Goal: Task Accomplishment & Management: Manage account settings

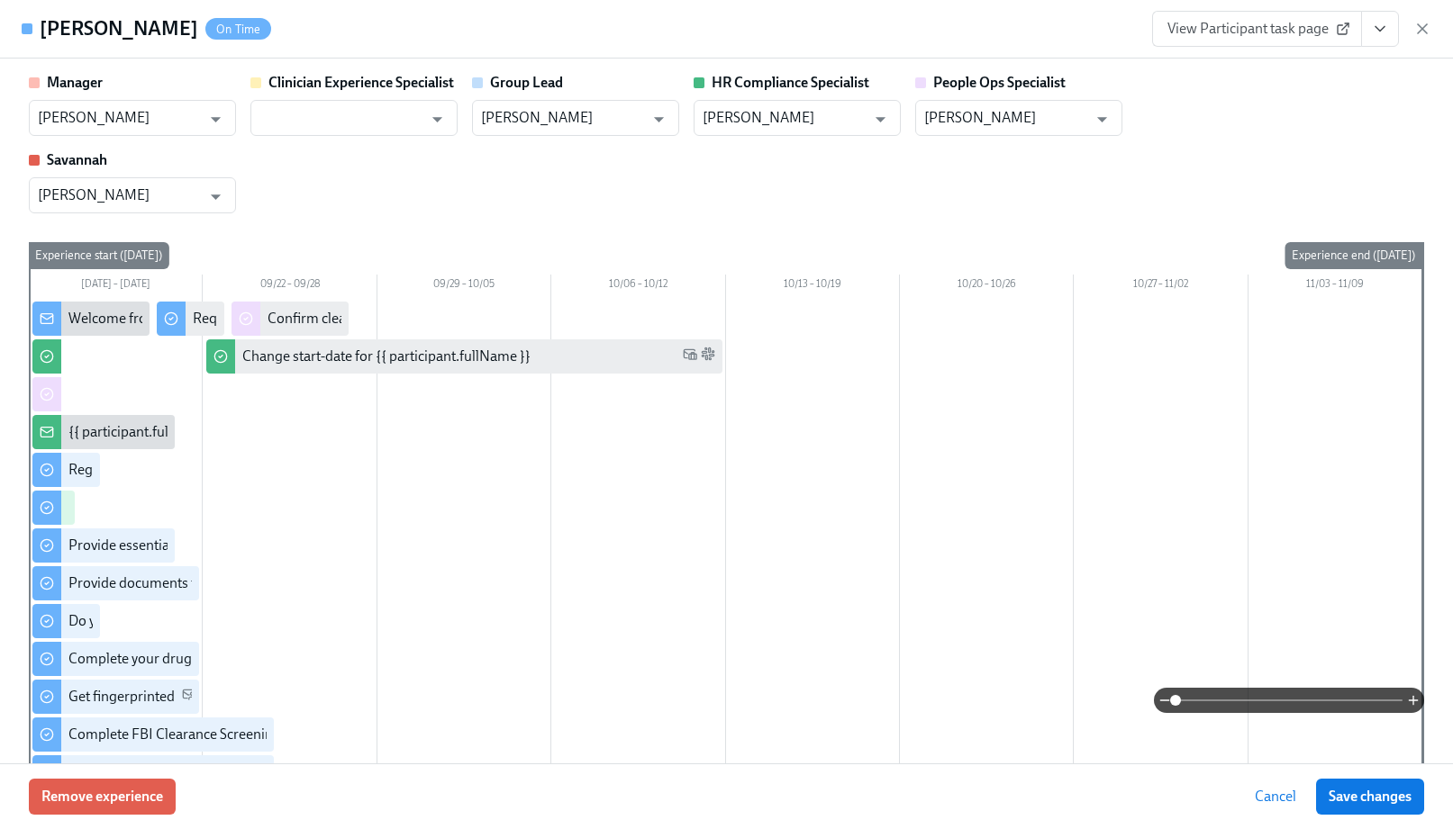
scroll to position [1673, 0]
click at [1418, 32] on icon "button" at bounding box center [1422, 28] width 9 height 9
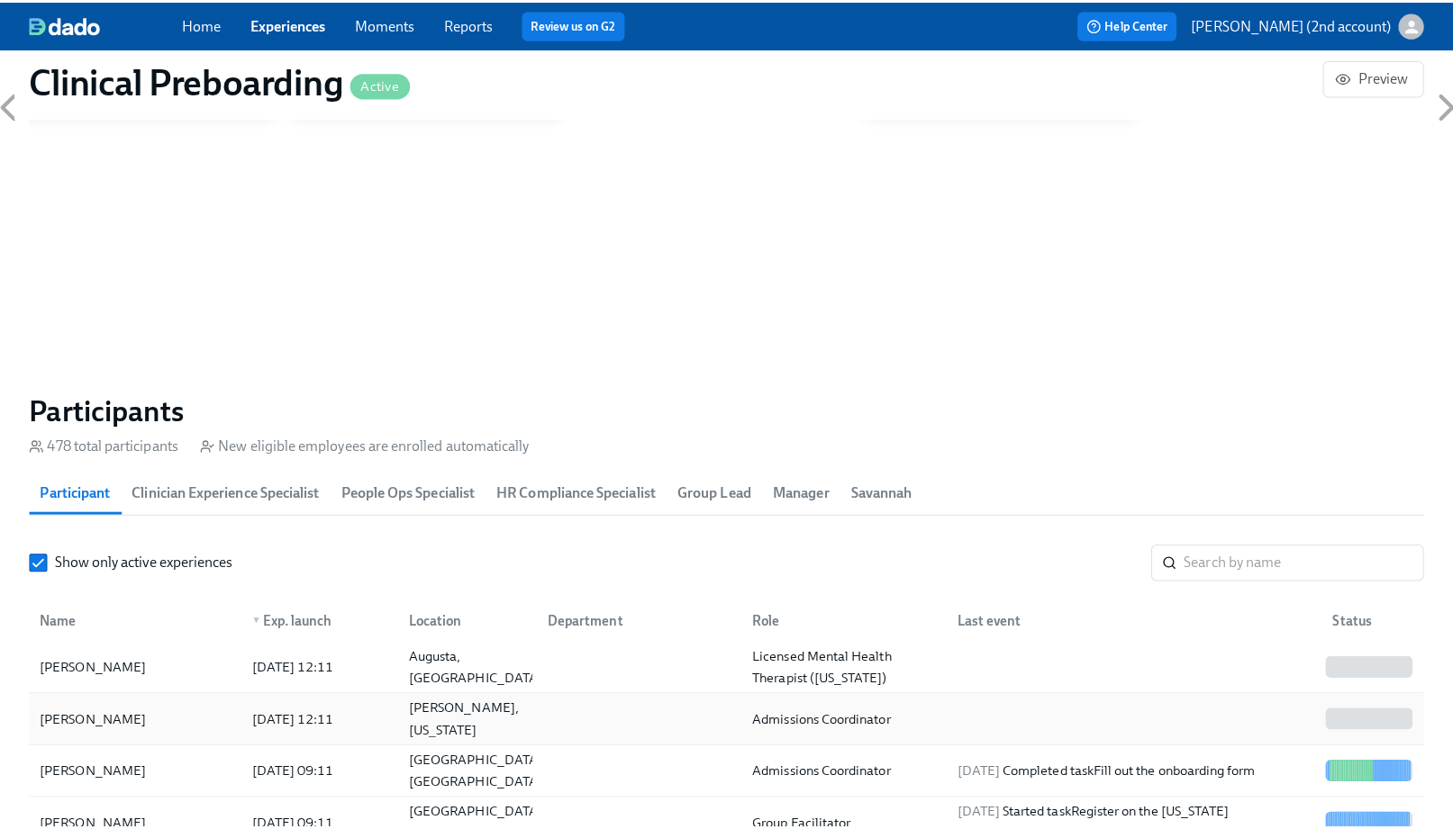
scroll to position [108, 0]
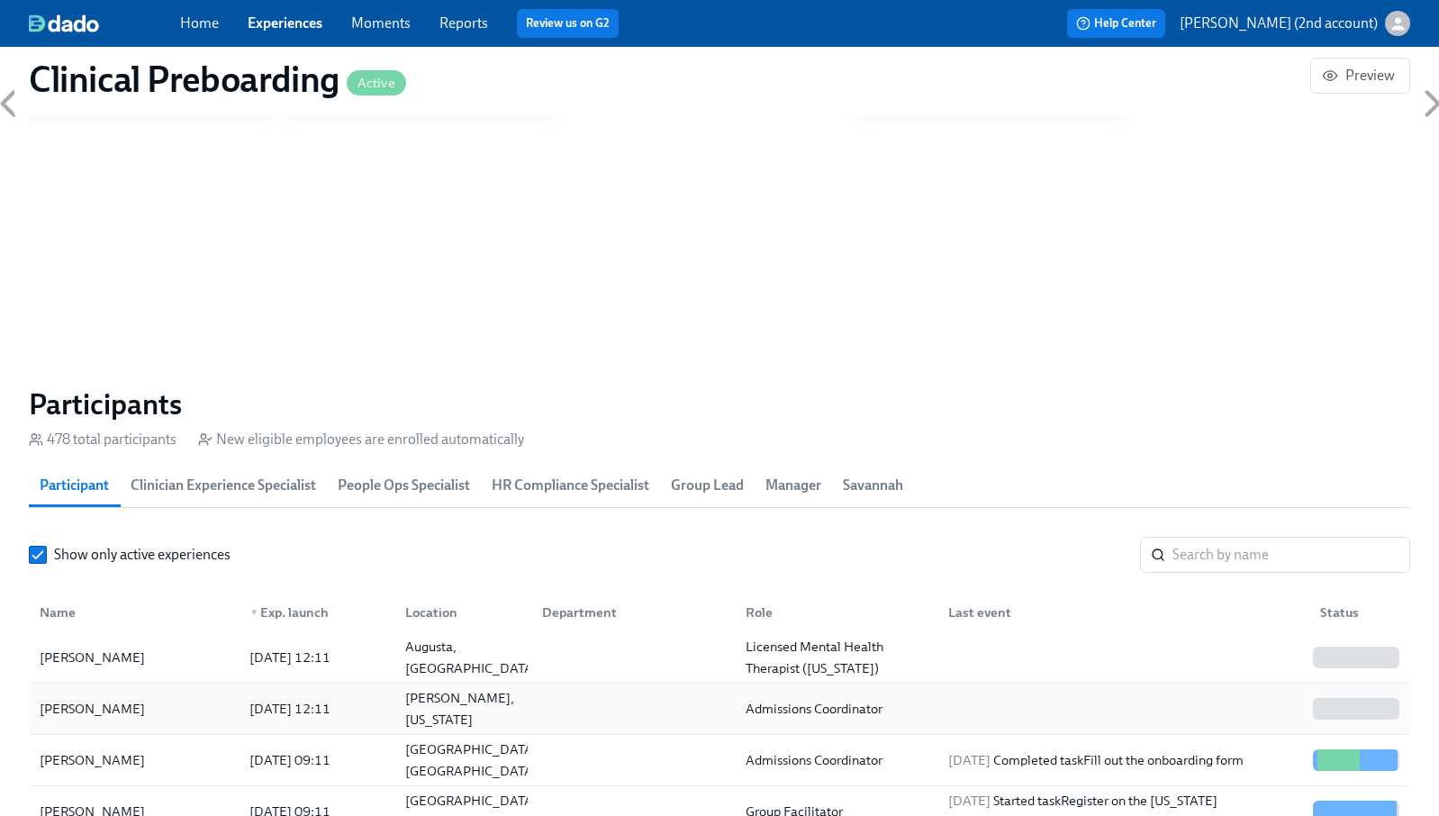
click at [364, 729] on div "[PERSON_NAME] [DATE] 12:11 [PERSON_NAME], [US_STATE] Admissions Coordinator" at bounding box center [720, 709] width 1382 height 51
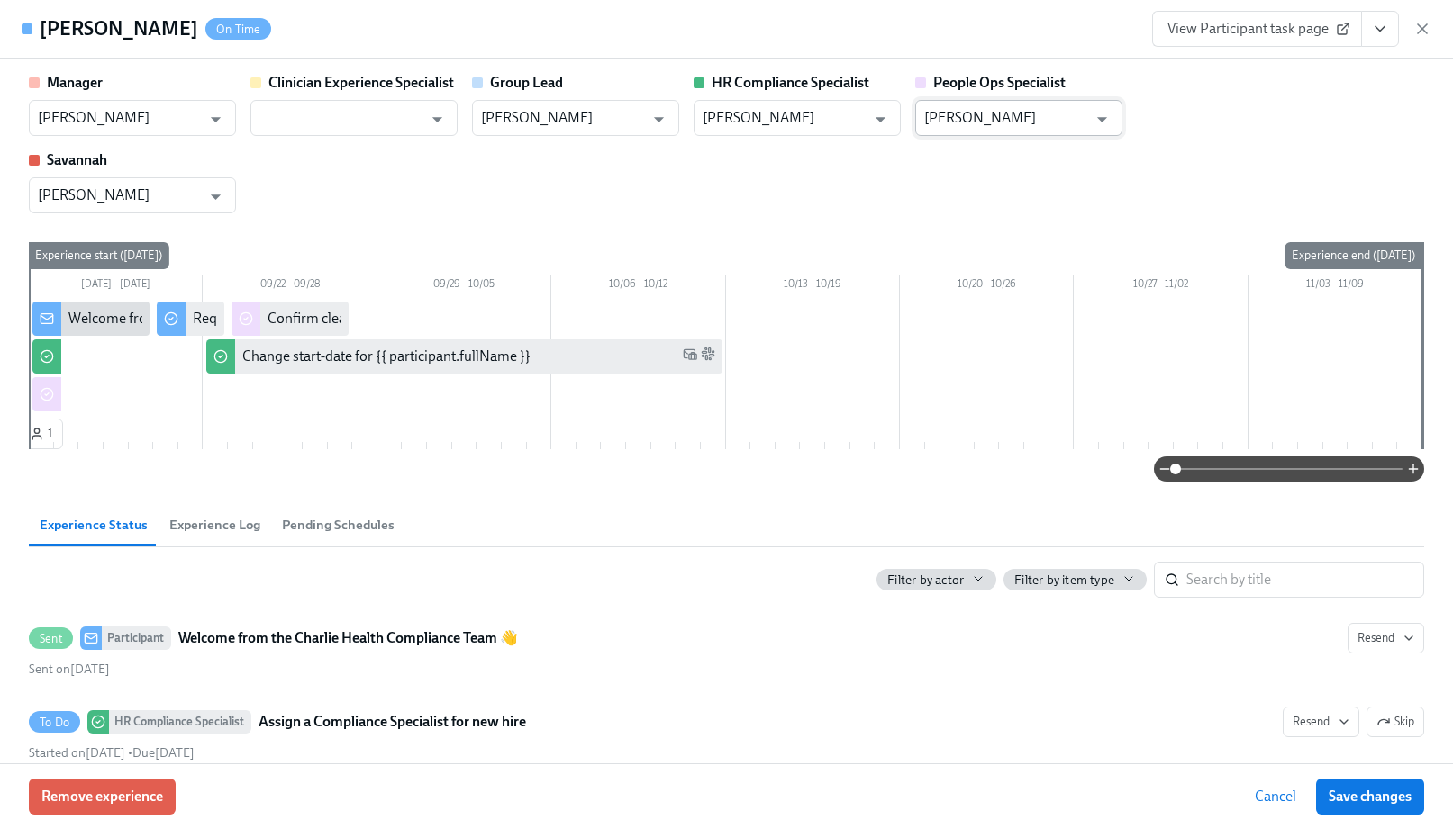
click at [992, 118] on input "[PERSON_NAME]" at bounding box center [1005, 118] width 163 height 36
click at [993, 118] on input "[PERSON_NAME]" at bounding box center [1005, 118] width 163 height 36
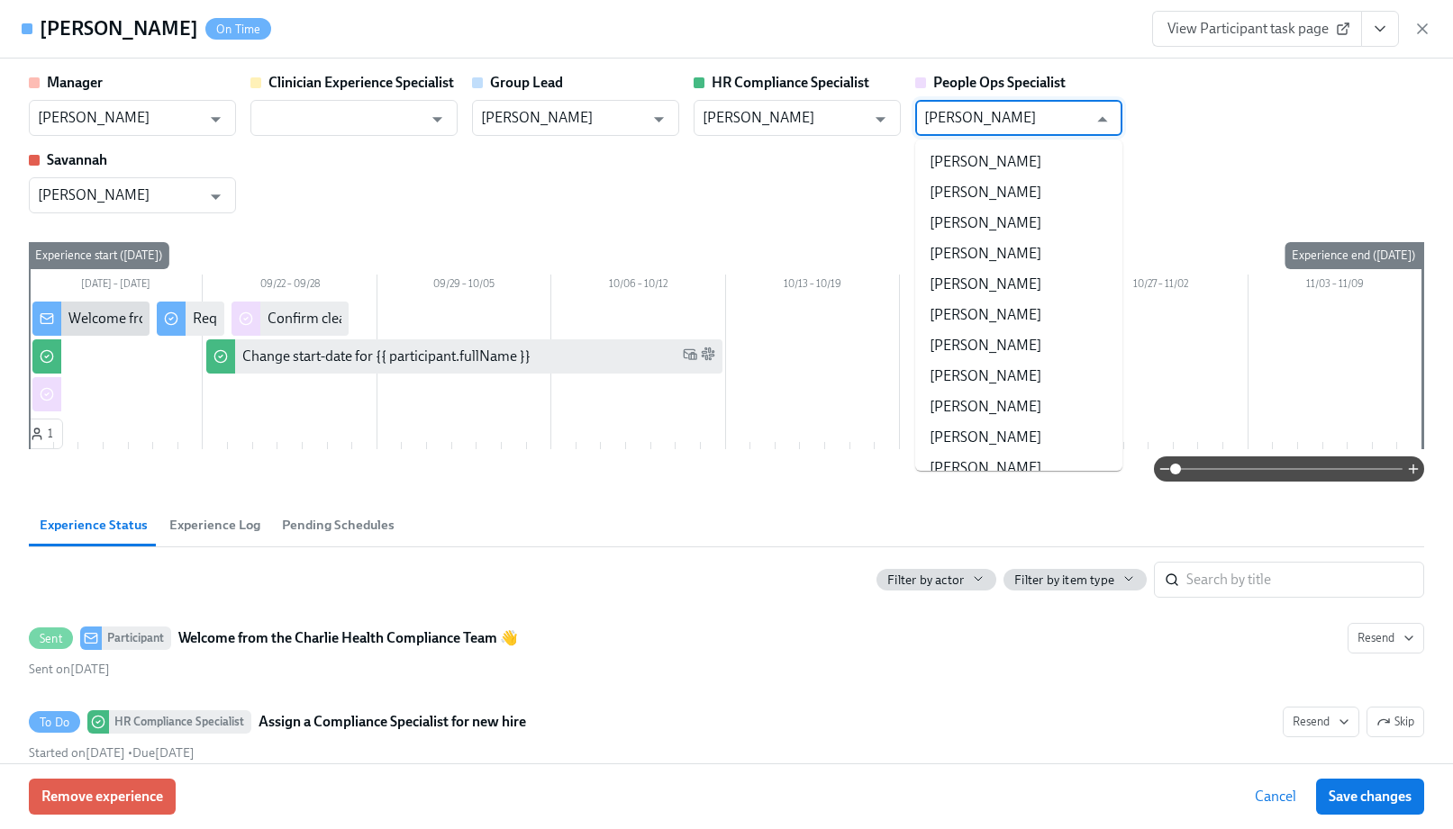
click at [993, 118] on input "[PERSON_NAME]" at bounding box center [1005, 118] width 163 height 36
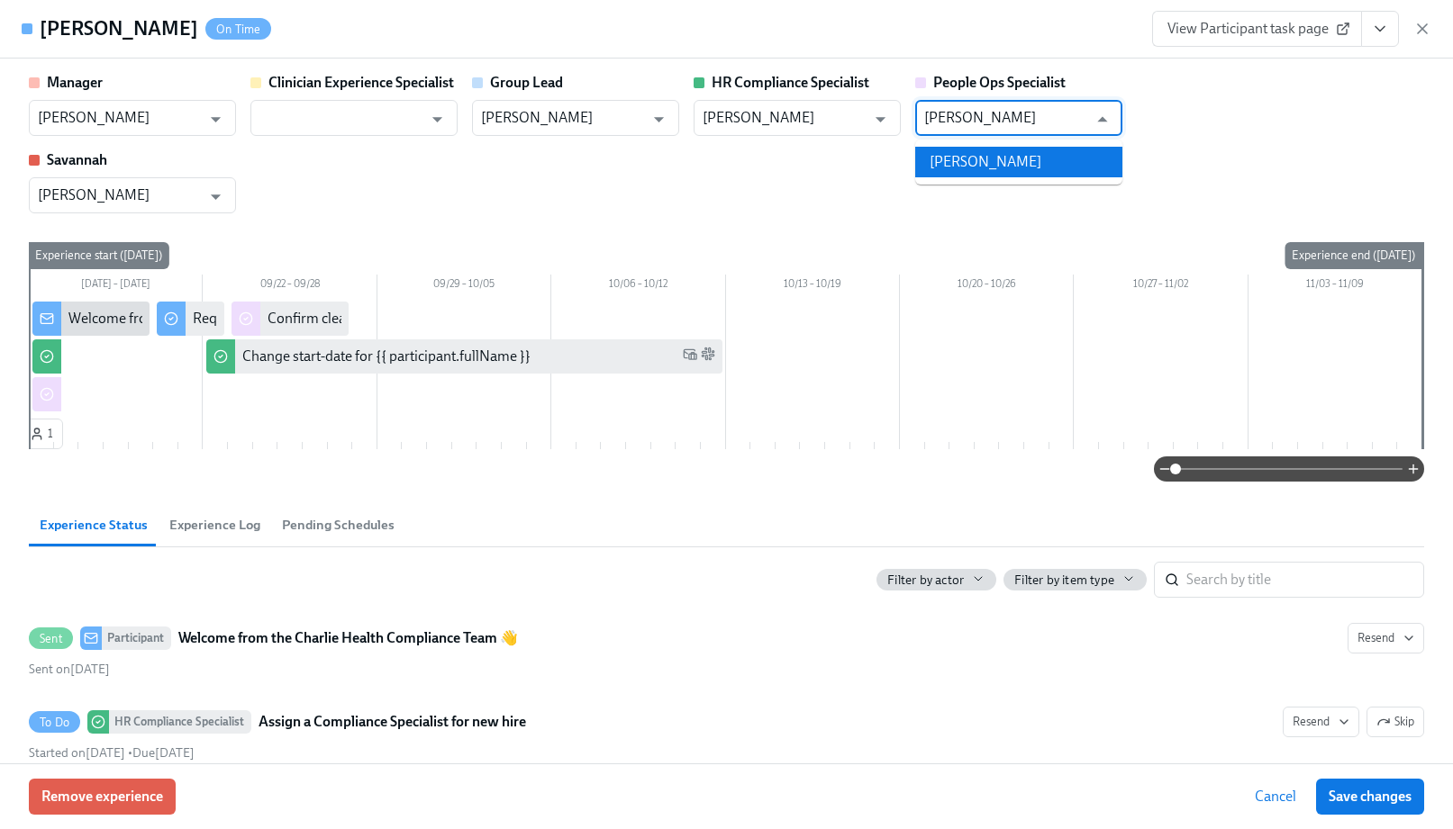
click at [1030, 152] on li "[PERSON_NAME]" at bounding box center [1018, 162] width 207 height 31
type input "[PERSON_NAME]"
drag, startPoint x: 1390, startPoint y: 802, endPoint x: 956, endPoint y: 14, distance: 900.5
click at [1390, 802] on span "Save changes" at bounding box center [1369, 797] width 83 height 18
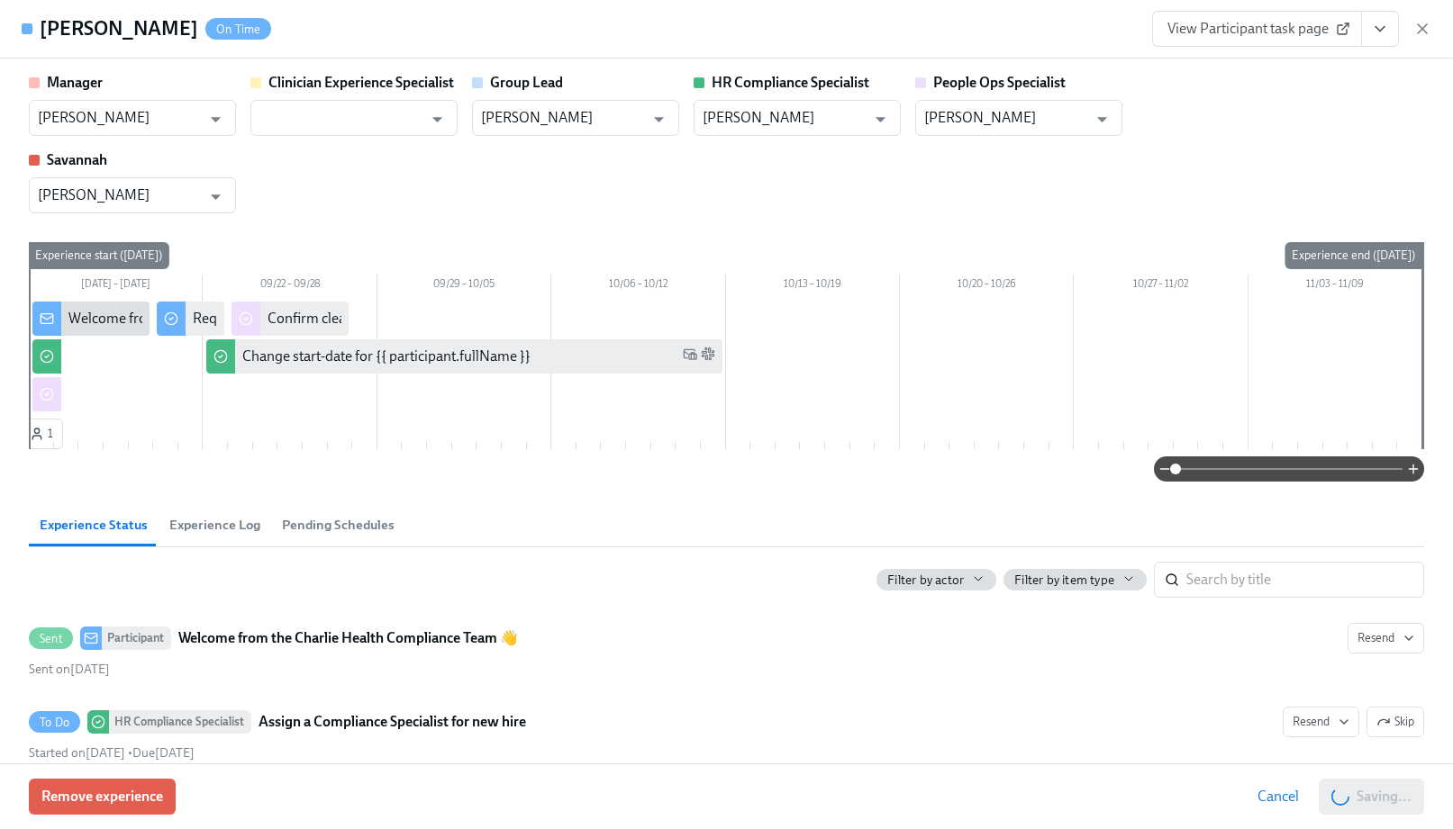
type input "[PERSON_NAME]"
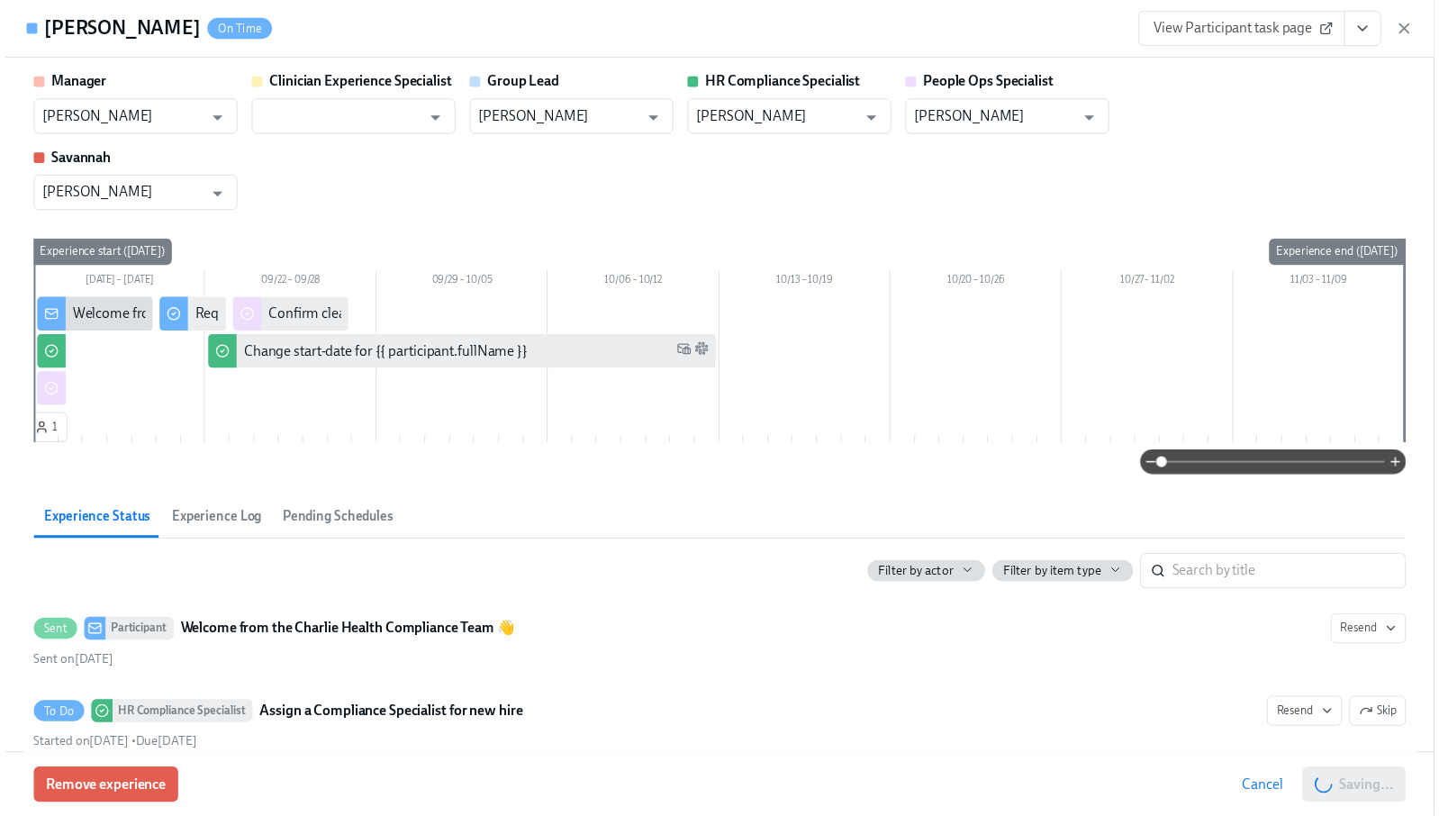
scroll to position [0, 21969]
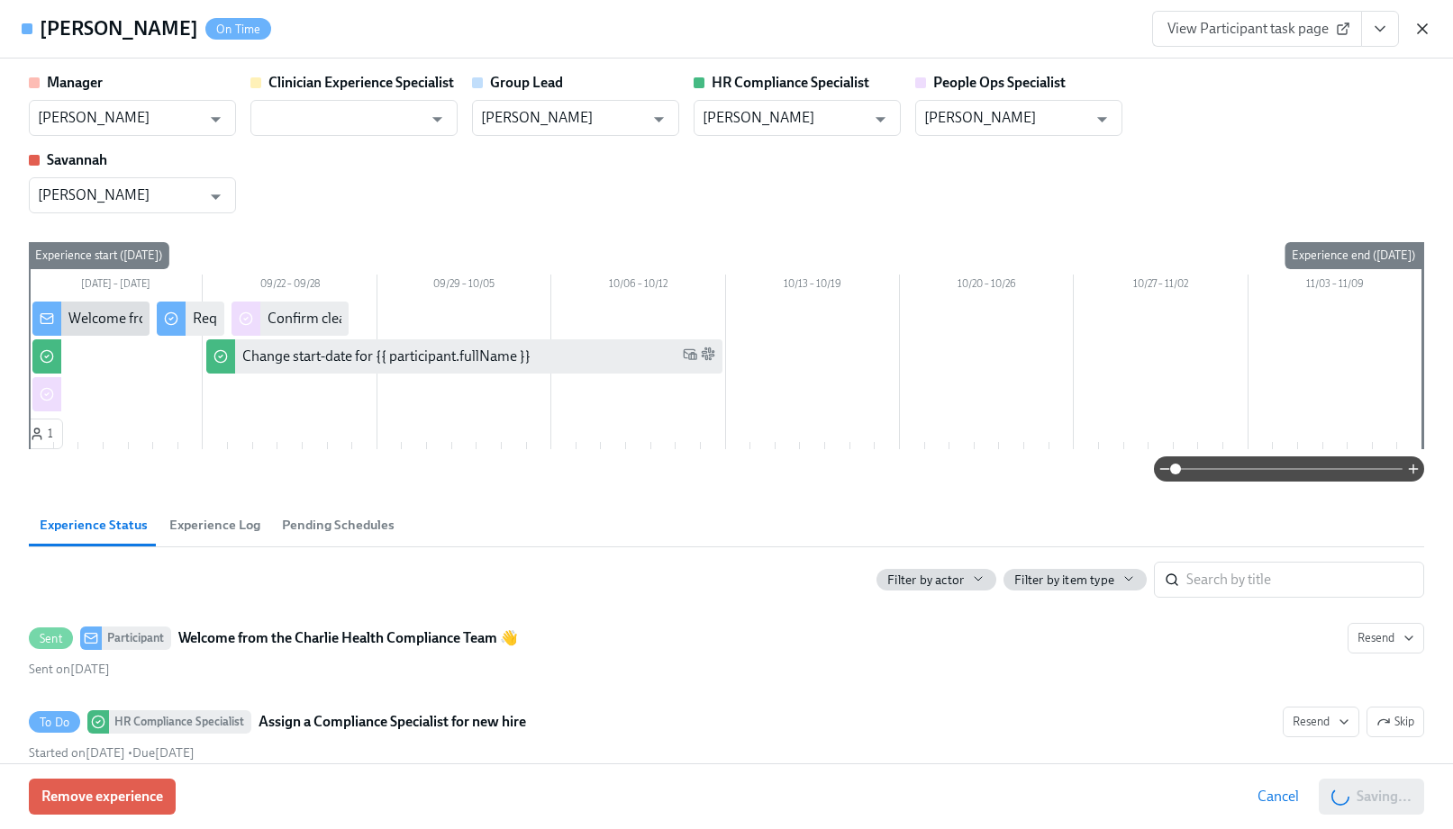
click at [1425, 28] on icon "button" at bounding box center [1422, 29] width 18 height 18
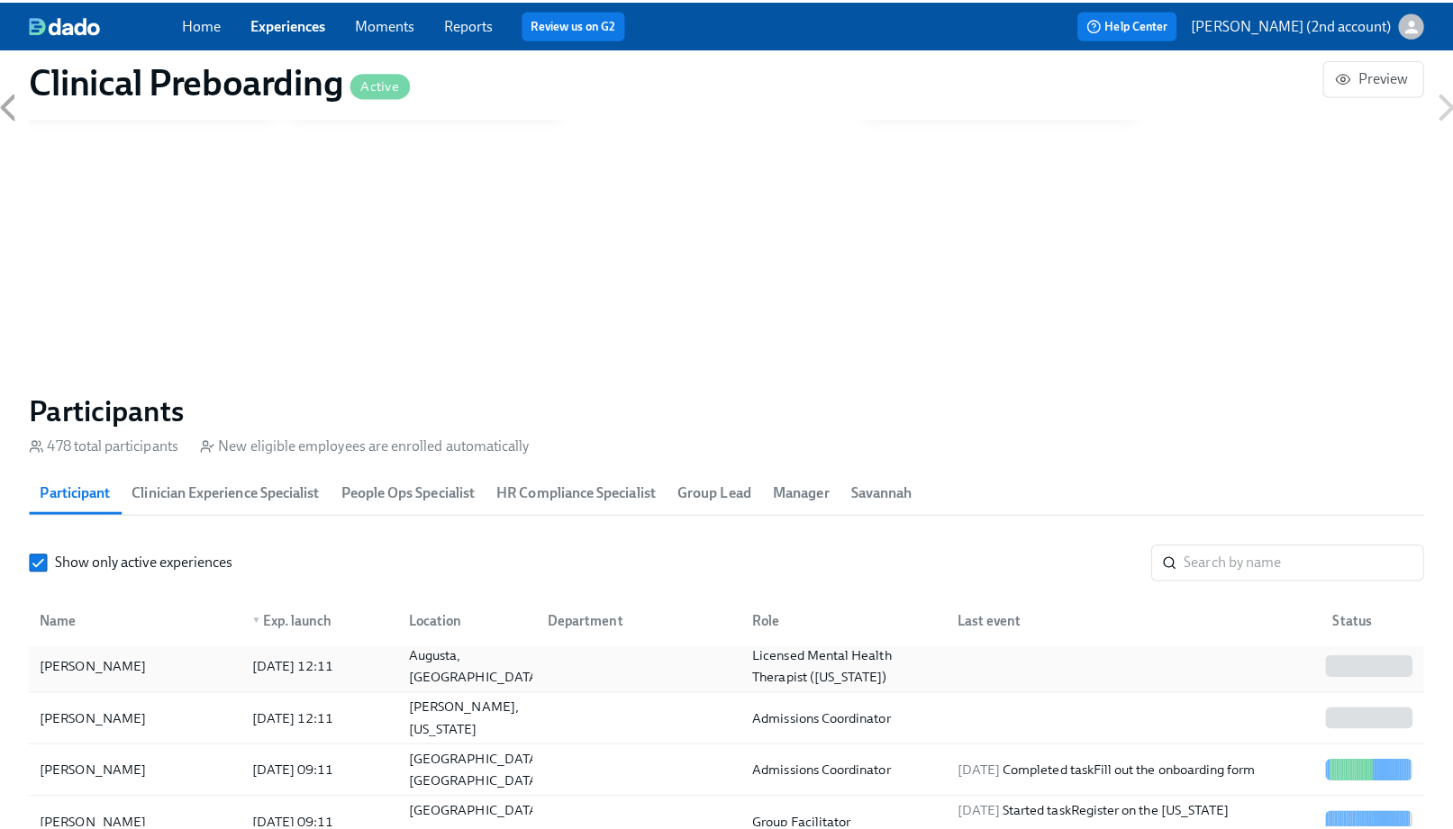
scroll to position [0, 21955]
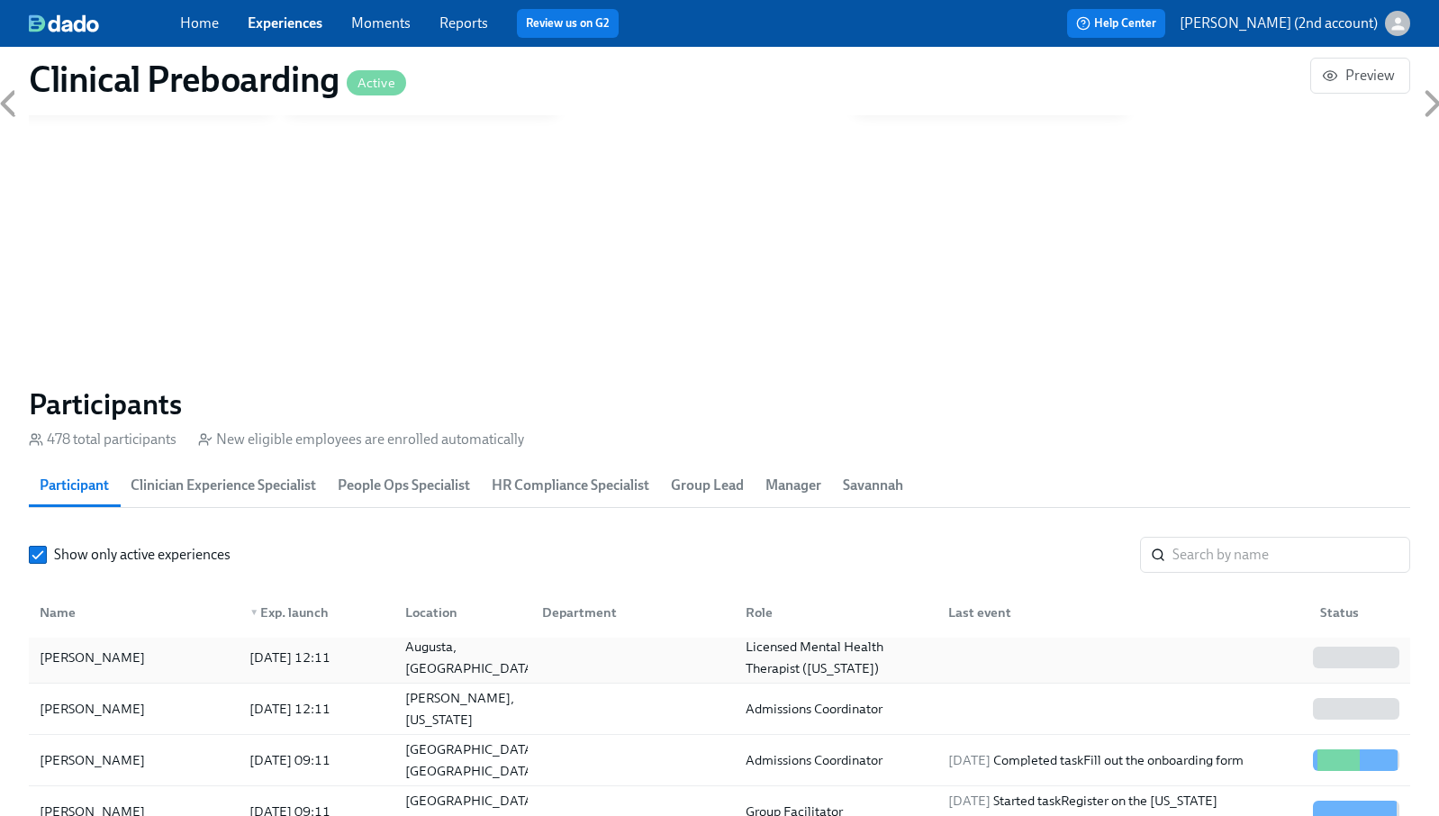
click at [132, 658] on div "[PERSON_NAME]" at bounding box center [92, 658] width 120 height 22
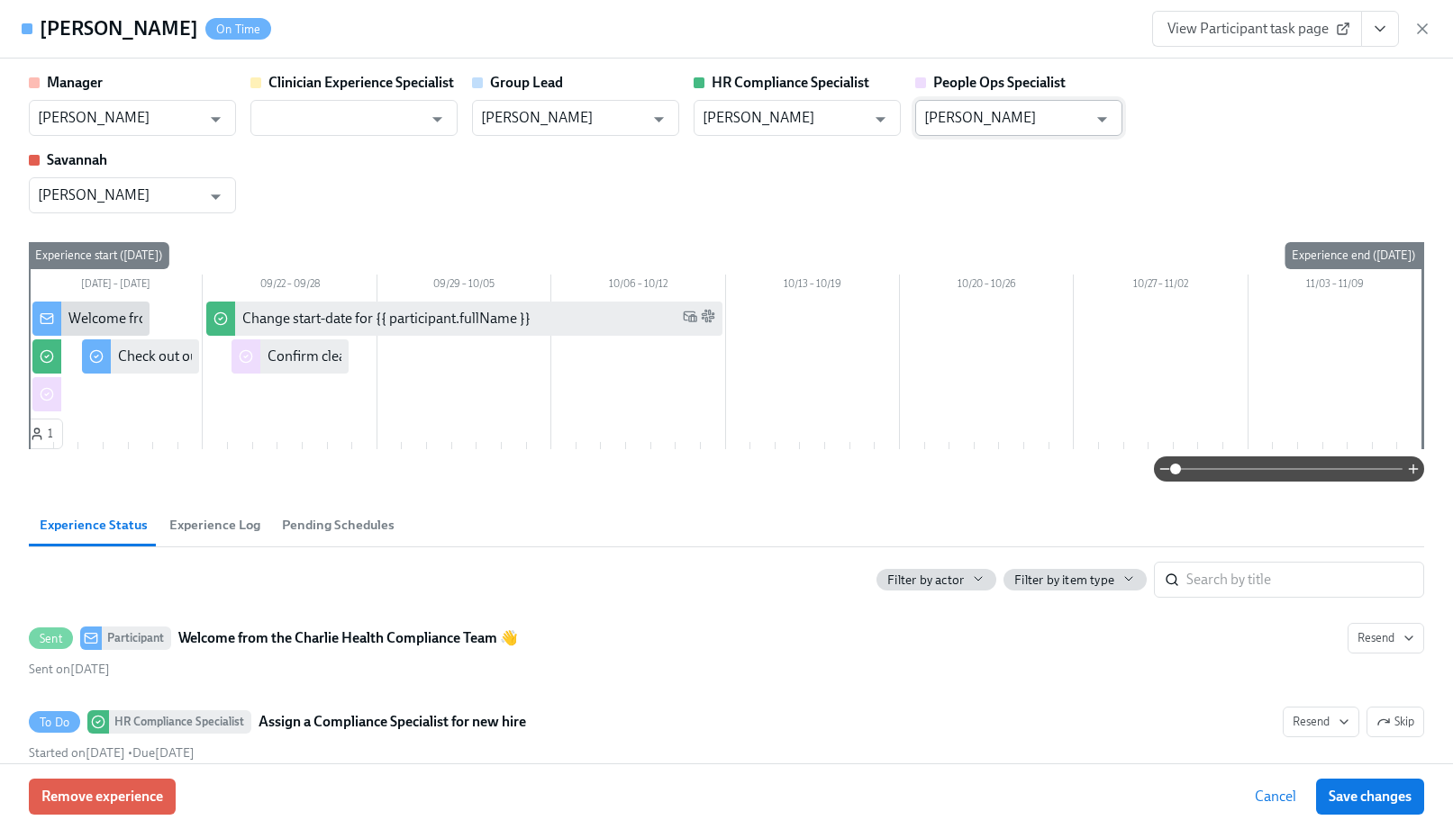
click at [1031, 125] on input "[PERSON_NAME]" at bounding box center [1005, 118] width 163 height 36
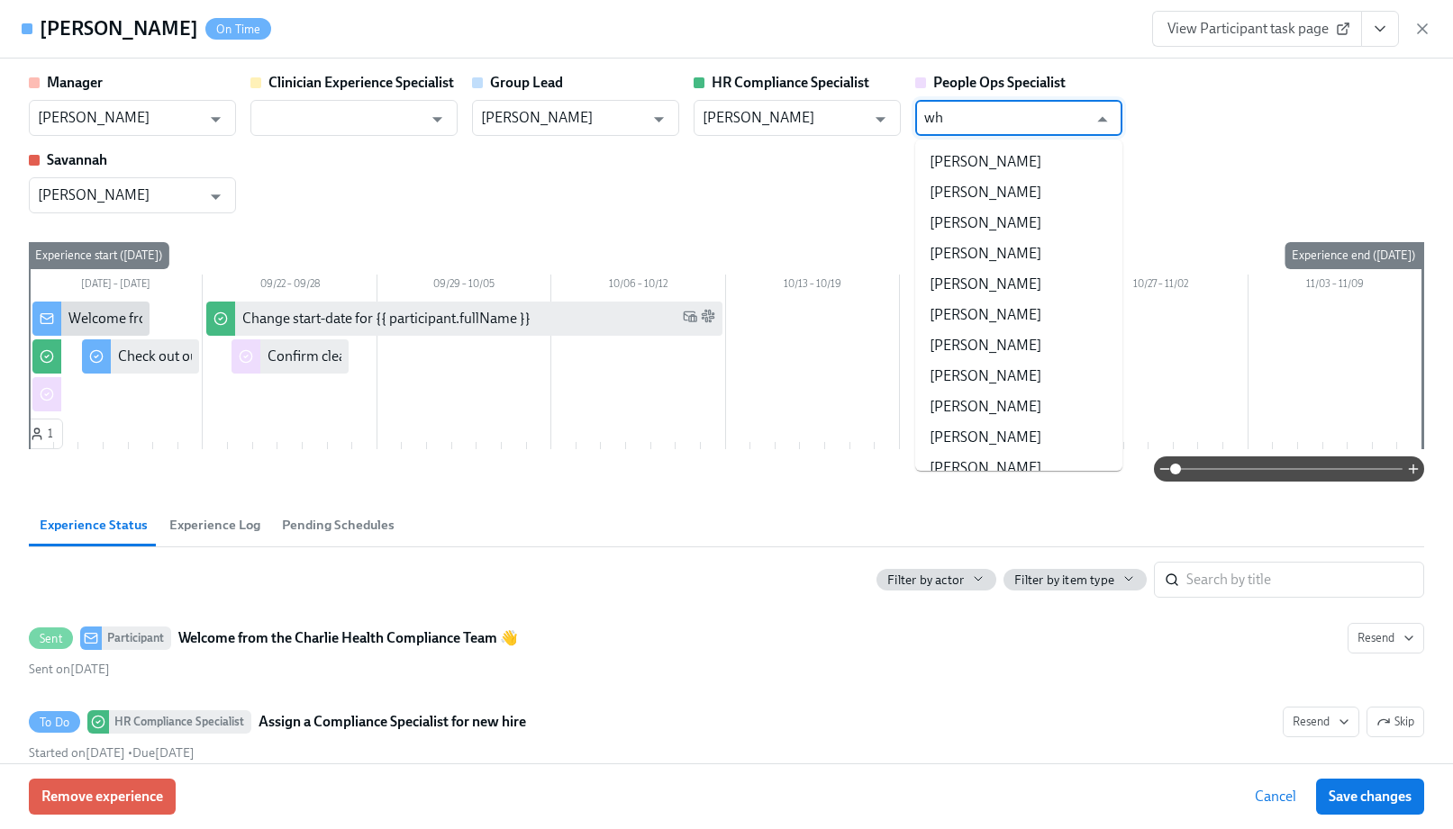
type input "w"
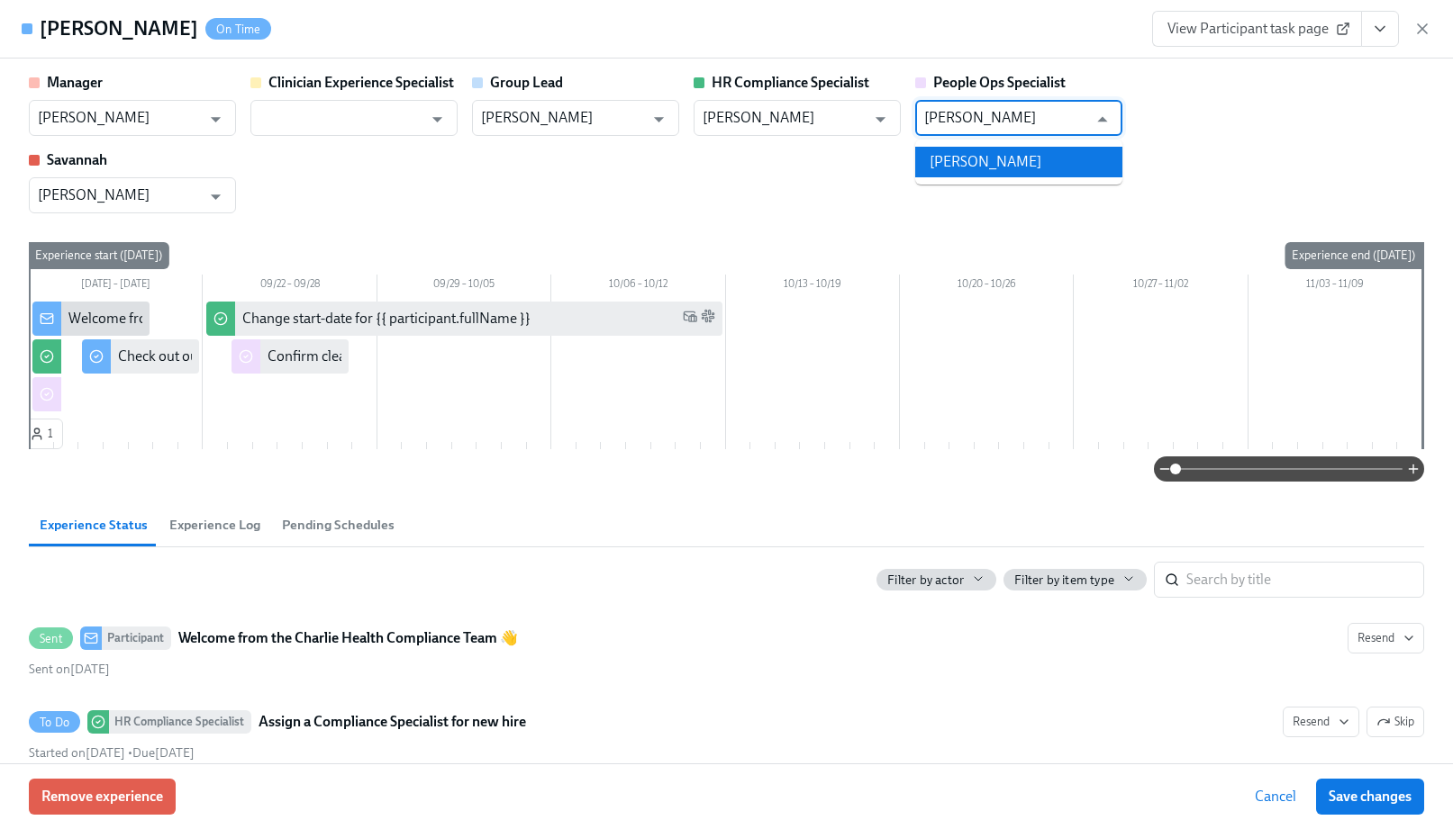
click at [1063, 170] on li "[PERSON_NAME]" at bounding box center [1018, 162] width 207 height 31
type input "[PERSON_NAME]"
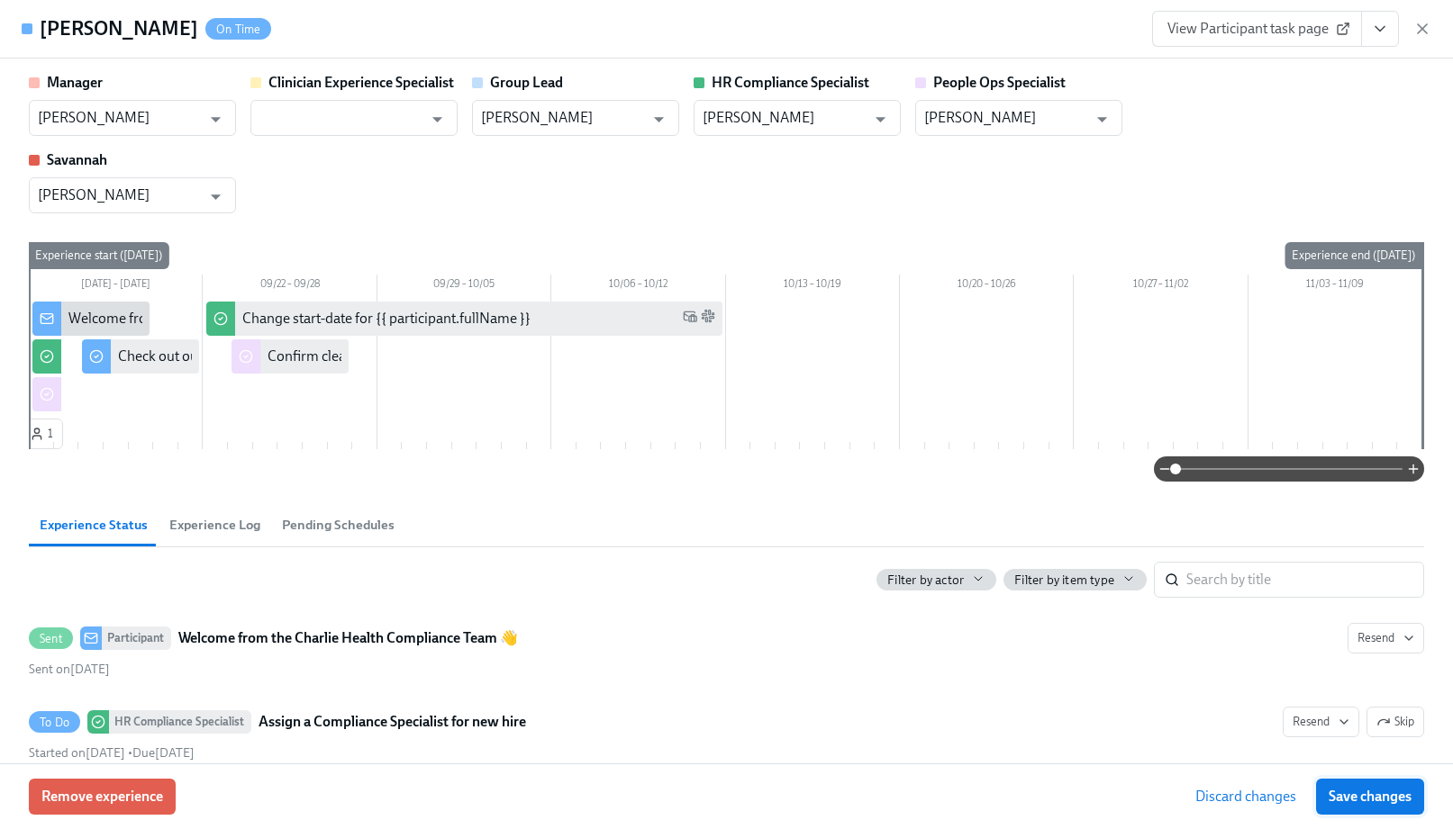
click at [1374, 793] on span "Save changes" at bounding box center [1369, 797] width 83 height 18
type input "[PERSON_NAME]"
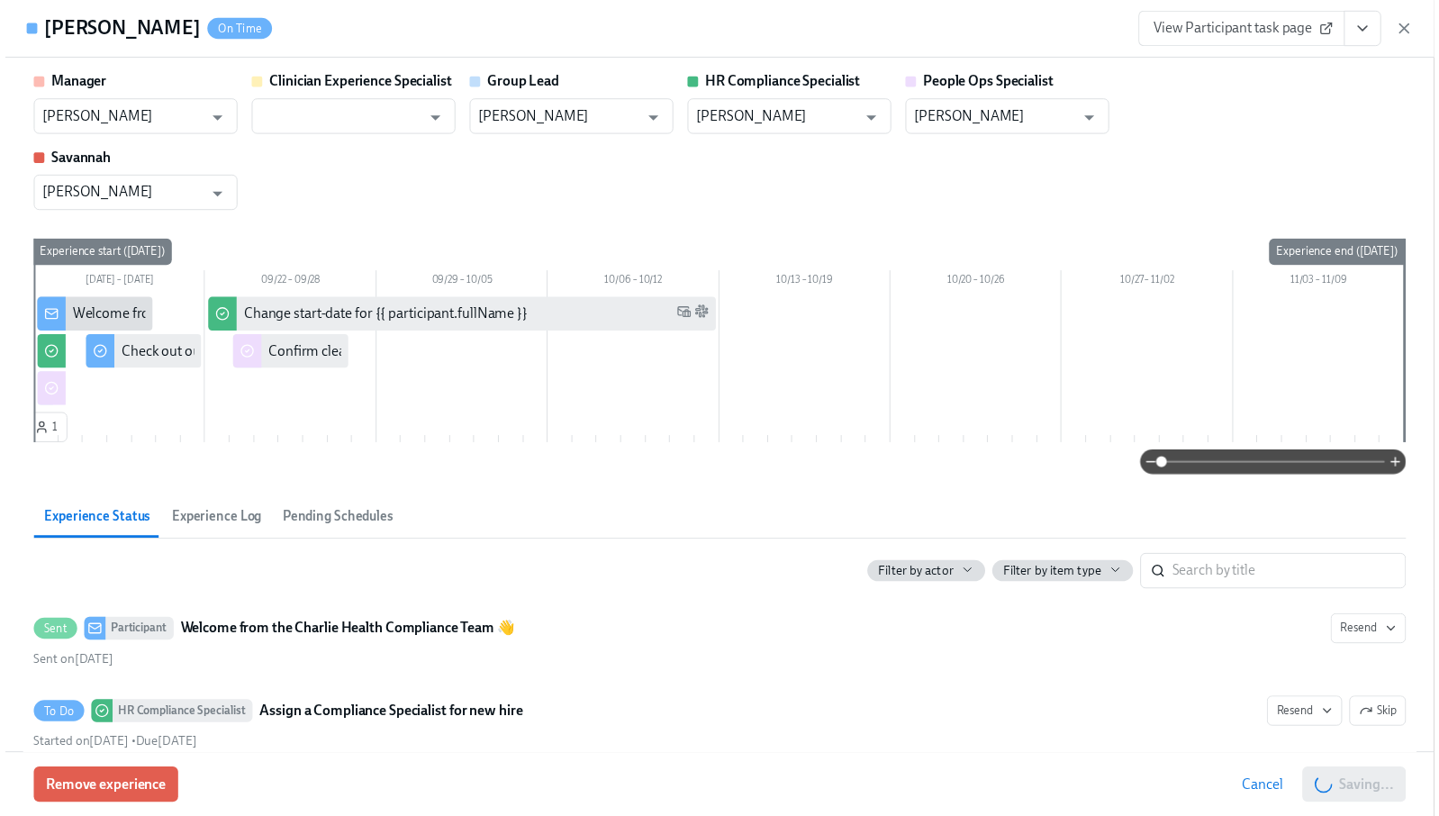
scroll to position [0, 21969]
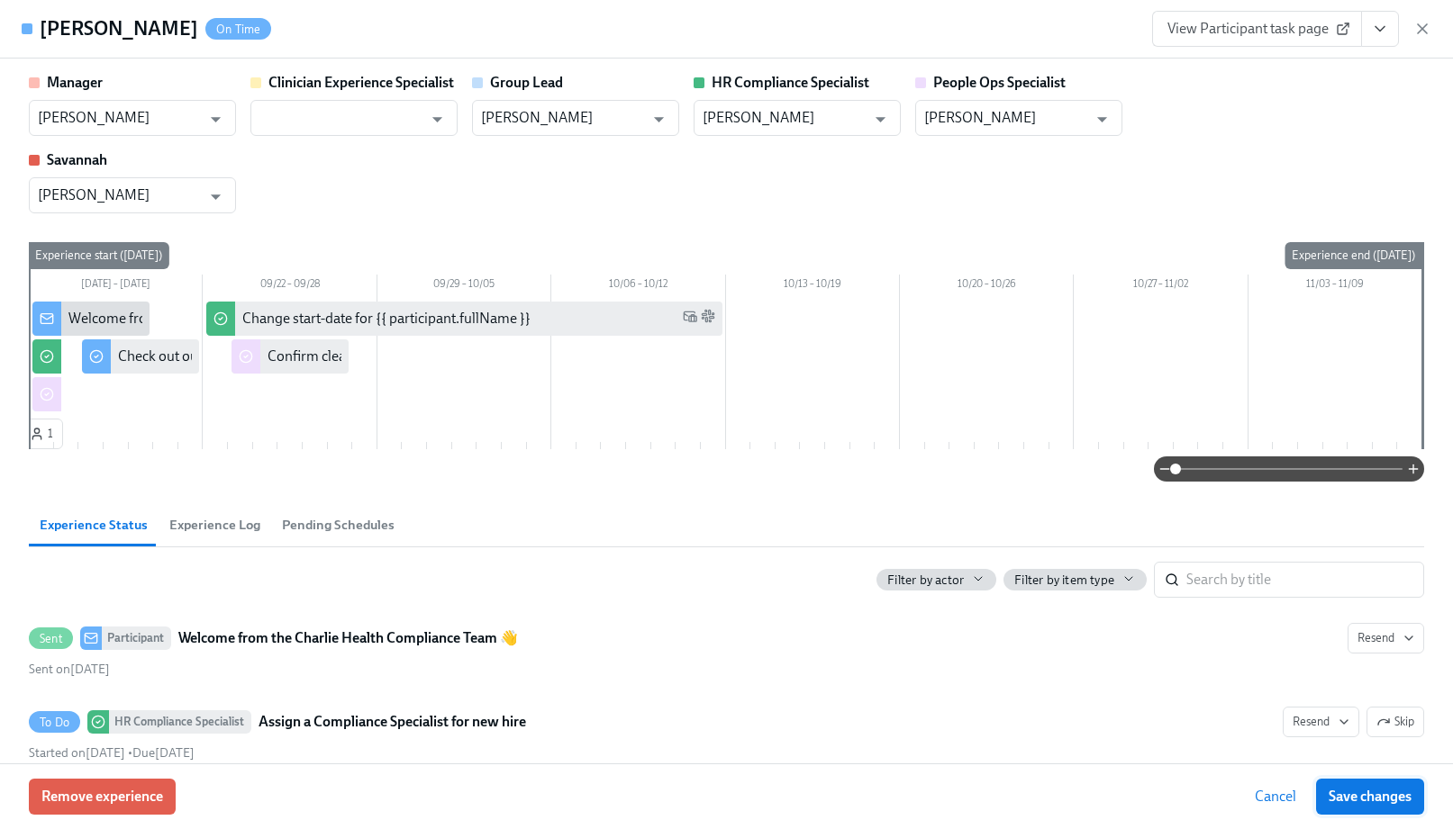
click at [1365, 799] on span "Save changes" at bounding box center [1369, 797] width 83 height 18
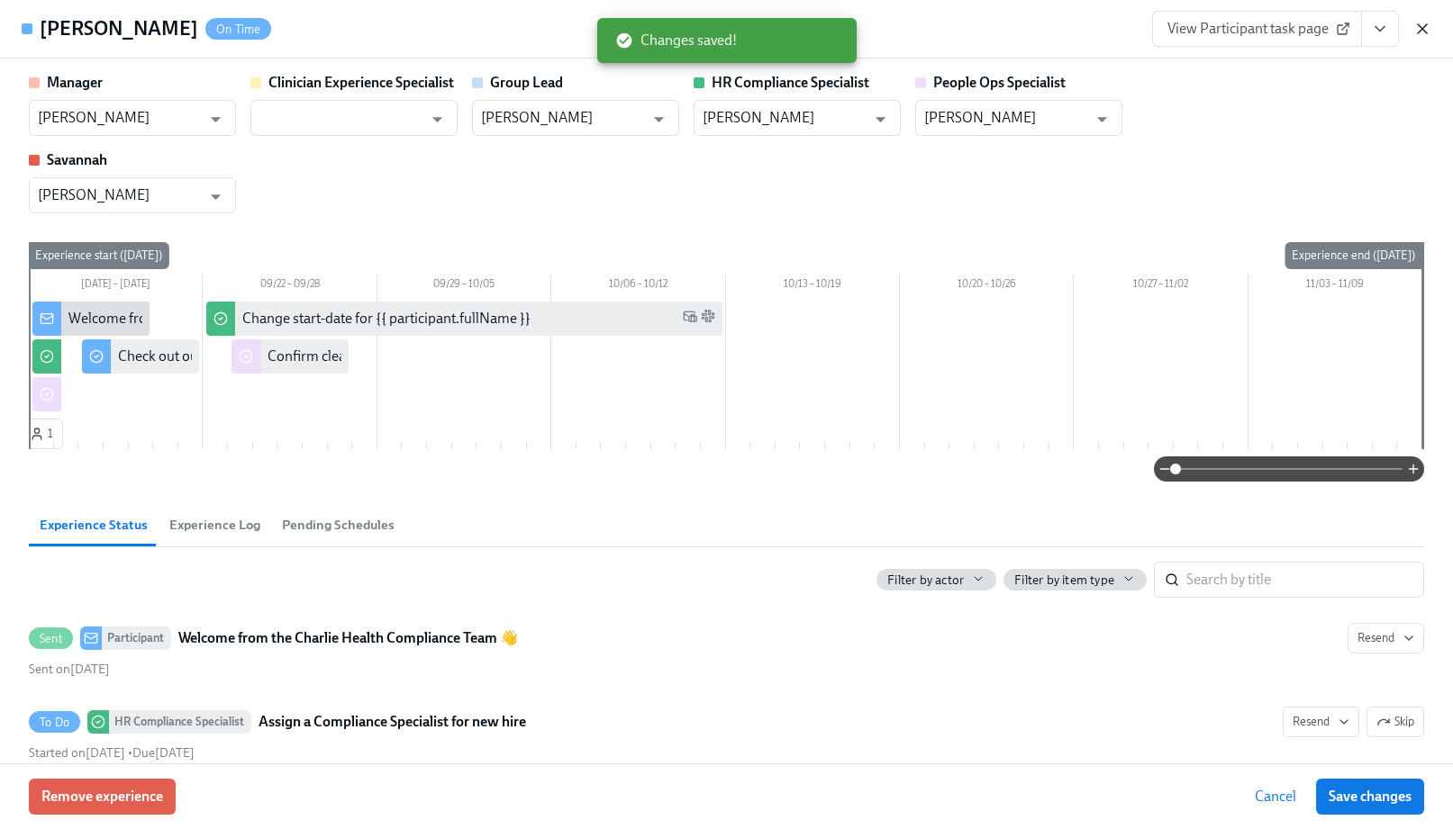
click at [1425, 24] on icon "button" at bounding box center [1422, 28] width 9 height 9
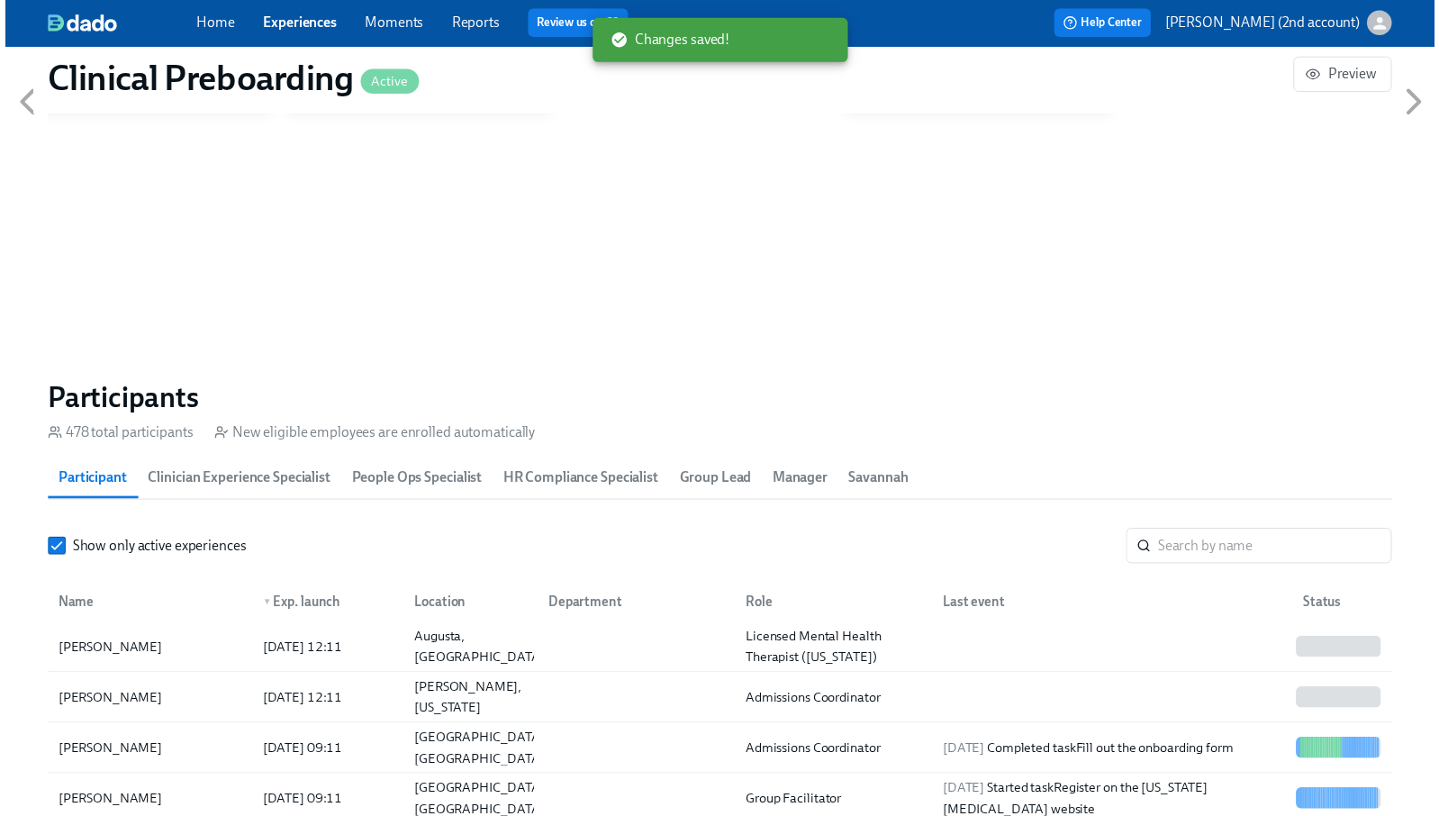
scroll to position [0, 21969]
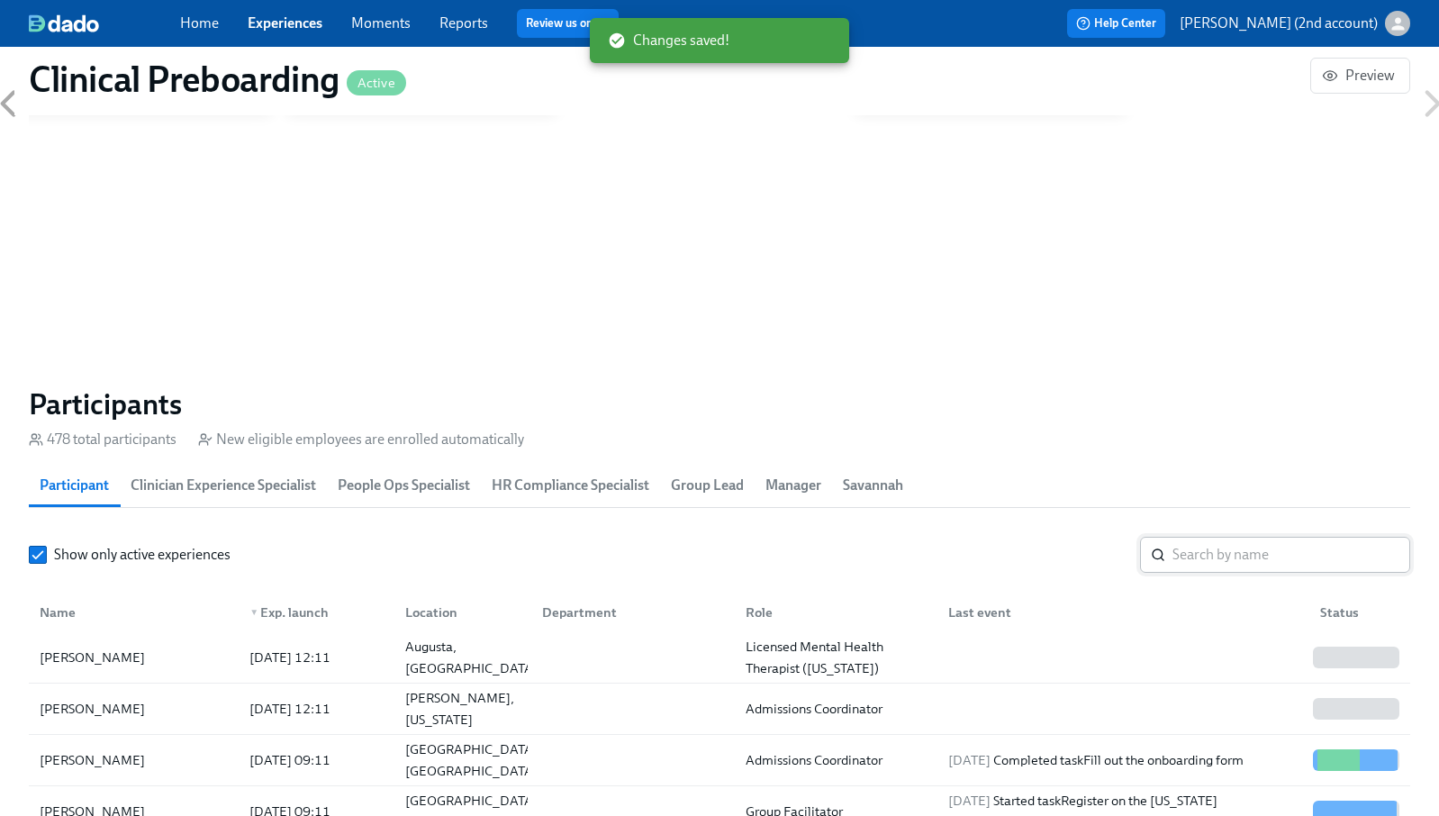
click at [1219, 541] on input "search" at bounding box center [1292, 555] width 238 height 36
paste input "[PERSON_NAME]"
type input "[PERSON_NAME]"
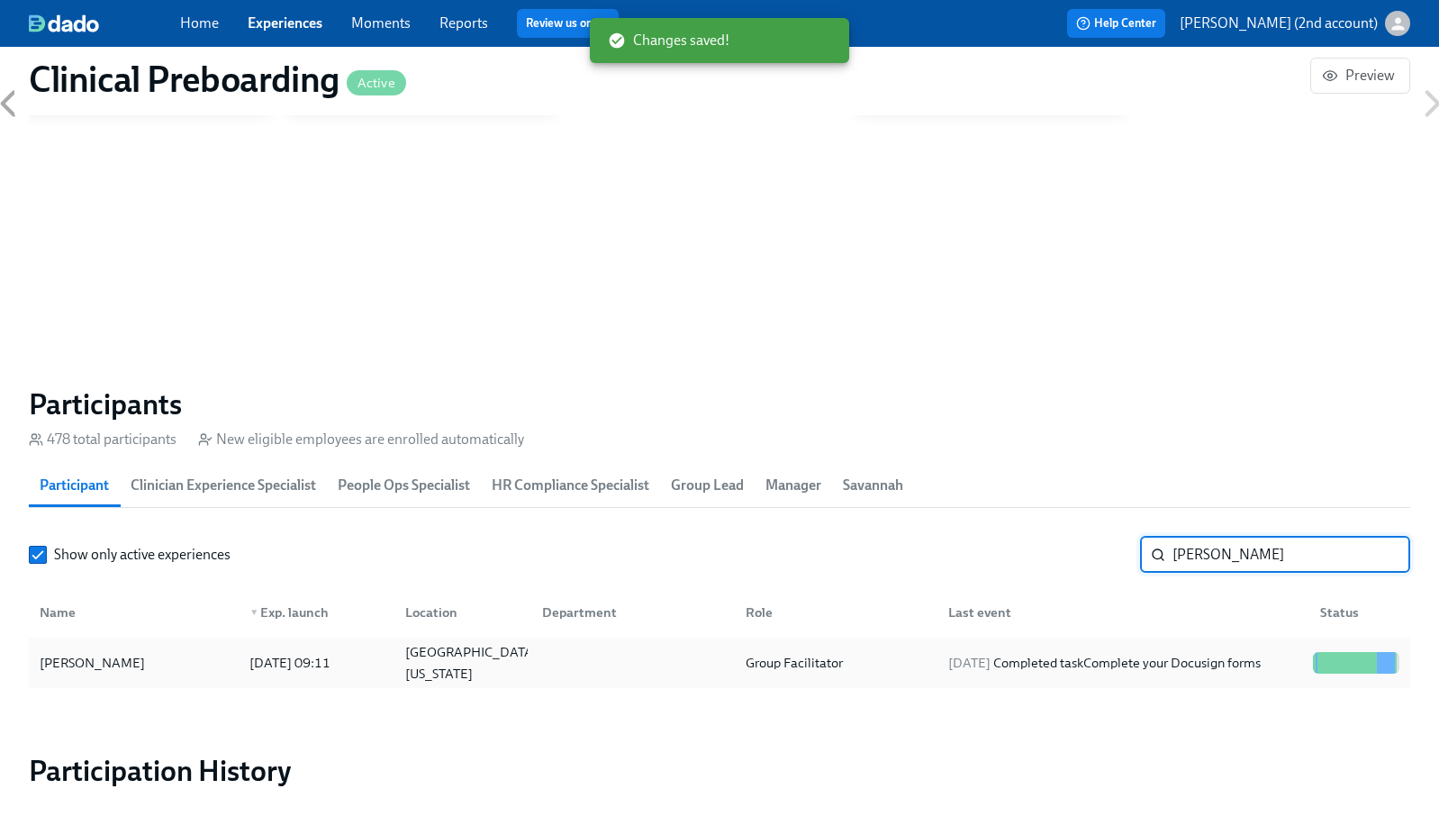
click at [763, 659] on div "Group Facilitator" at bounding box center [794, 663] width 112 height 22
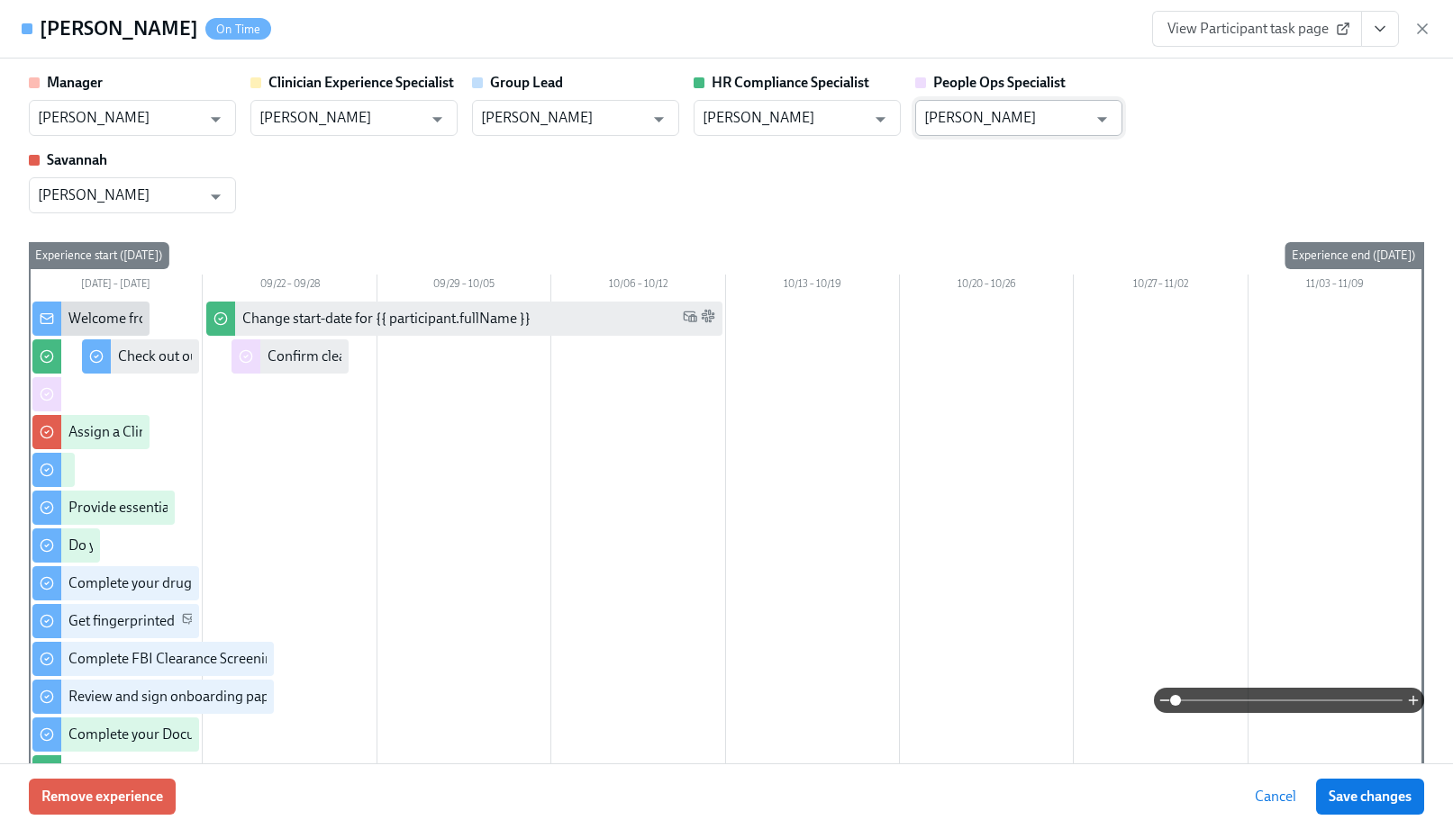
click at [1068, 113] on input "[PERSON_NAME]" at bounding box center [1005, 118] width 163 height 36
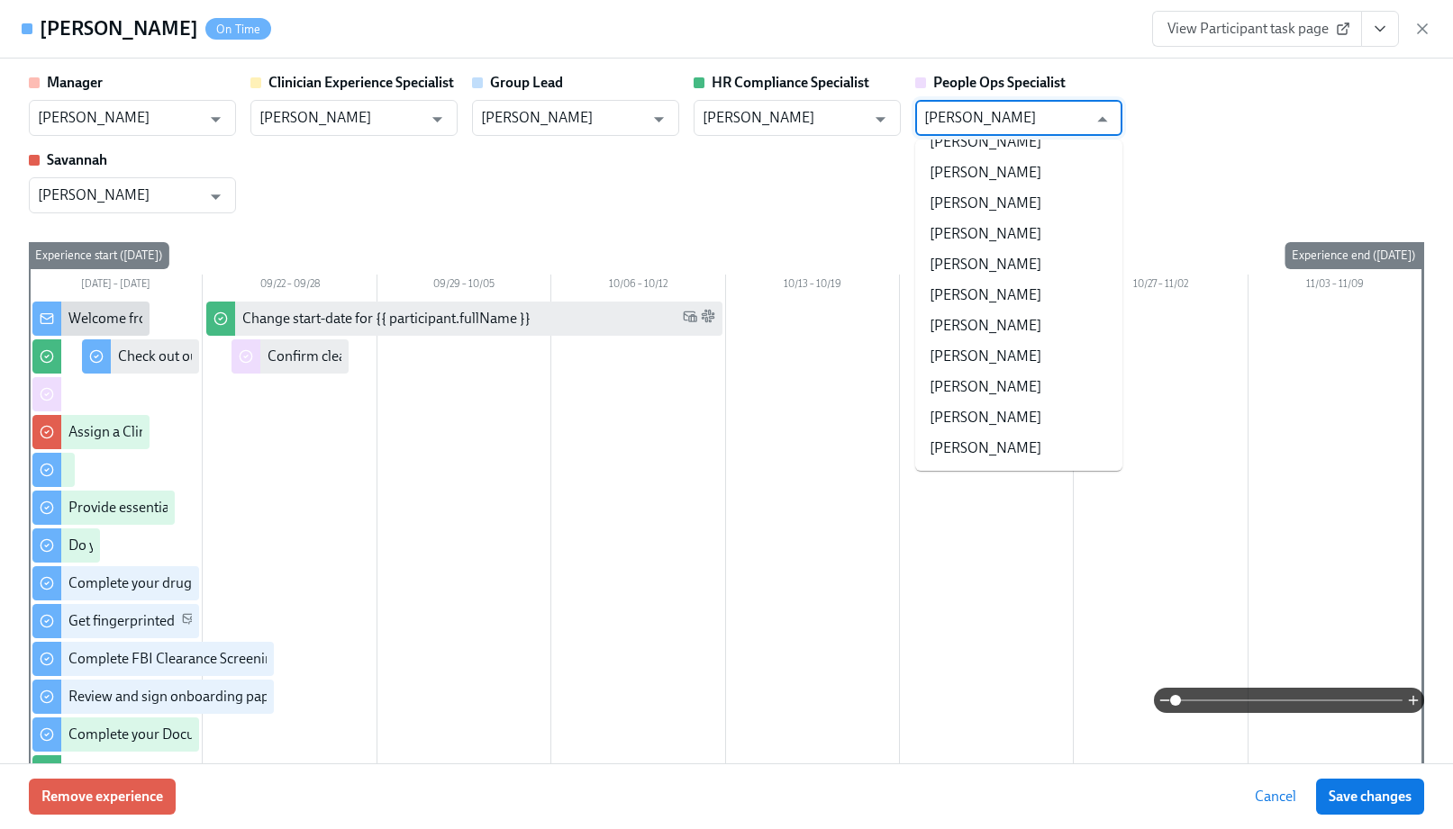
type input "a"
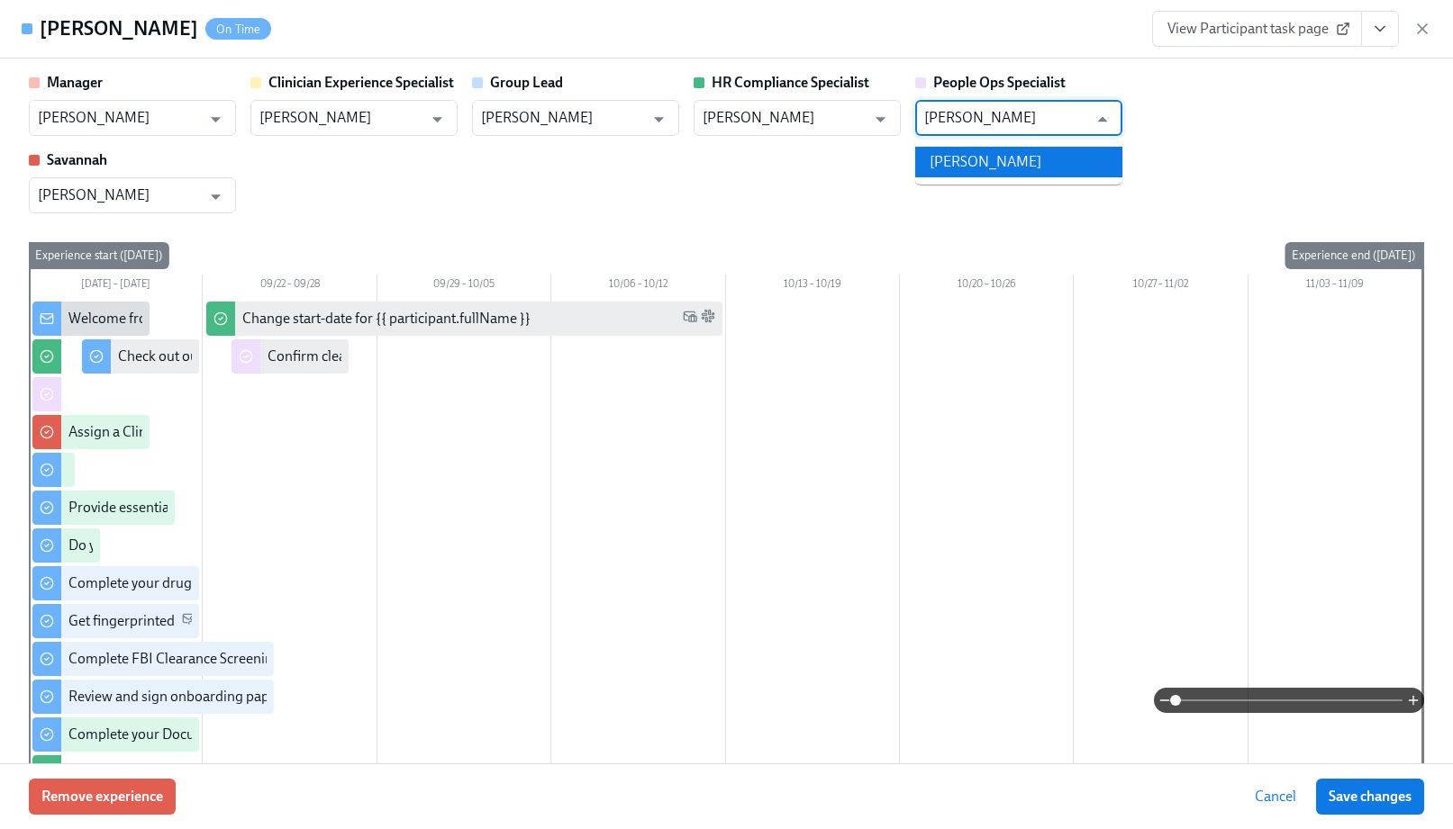
click at [1001, 161] on li "[PERSON_NAME]" at bounding box center [1018, 162] width 207 height 31
type input "[PERSON_NAME]"
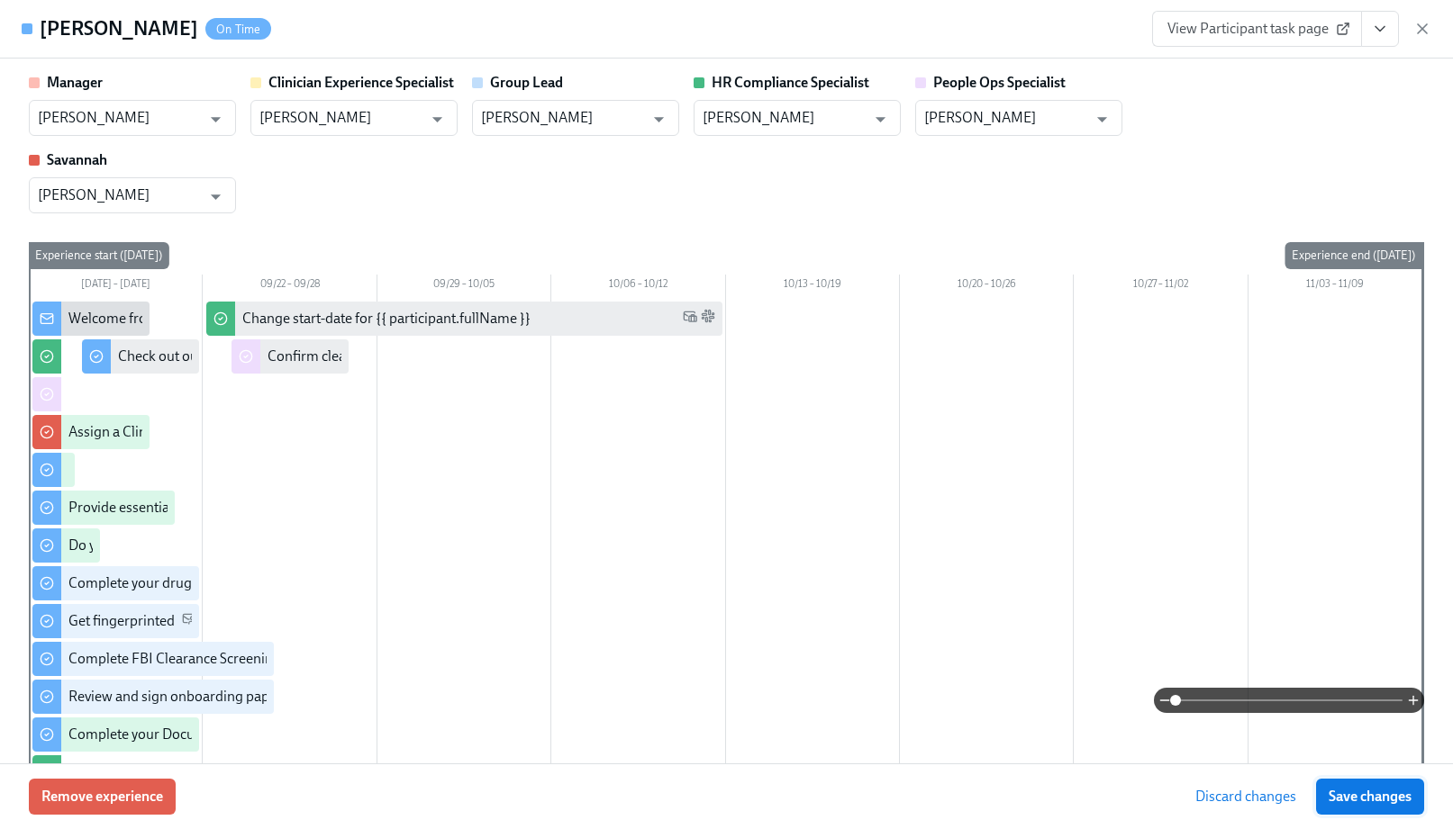
click at [1389, 793] on span "Save changes" at bounding box center [1369, 797] width 83 height 18
type input "[PERSON_NAME]"
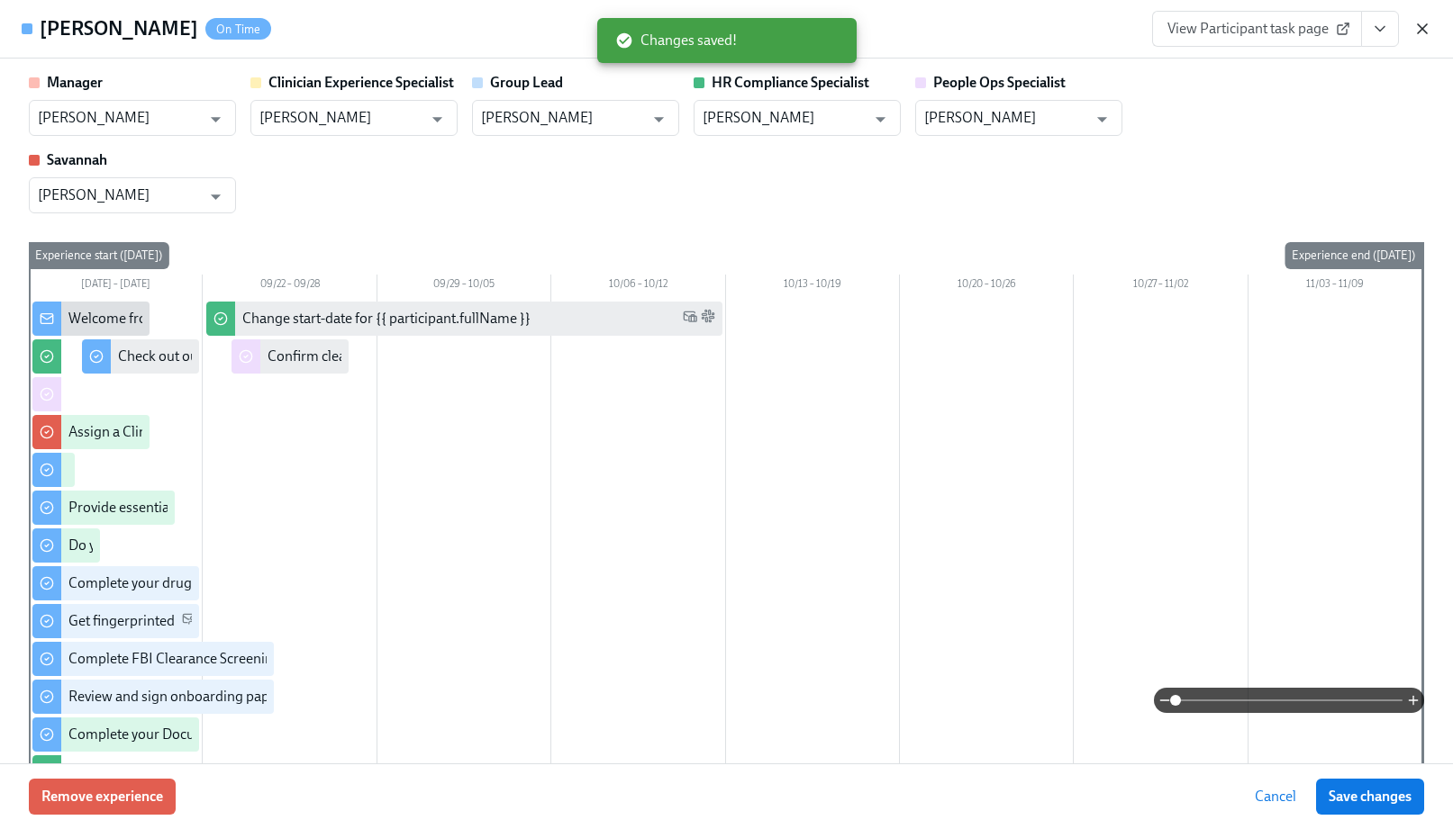
click at [1423, 35] on icon "button" at bounding box center [1422, 29] width 18 height 18
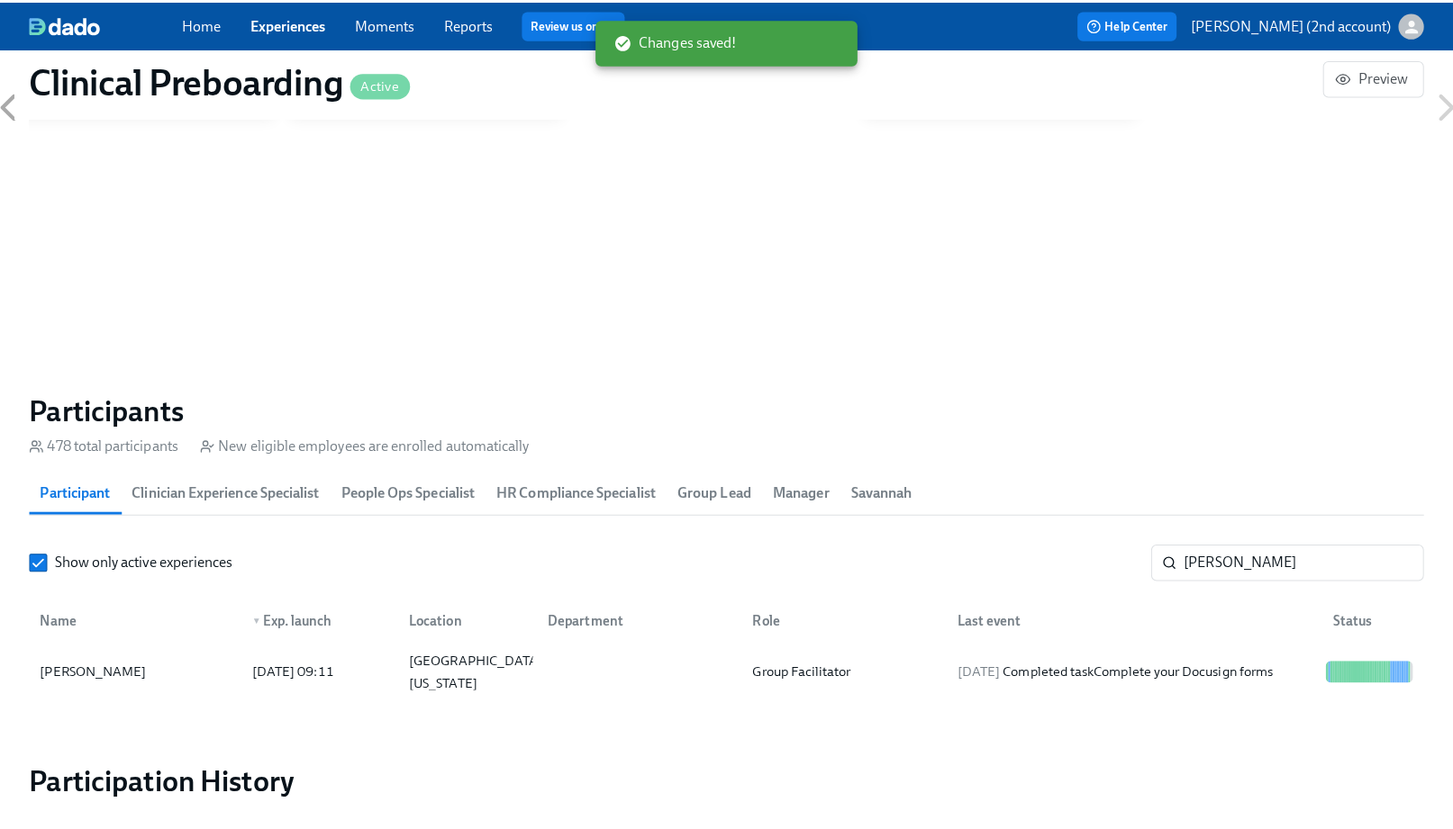
scroll to position [0, 21955]
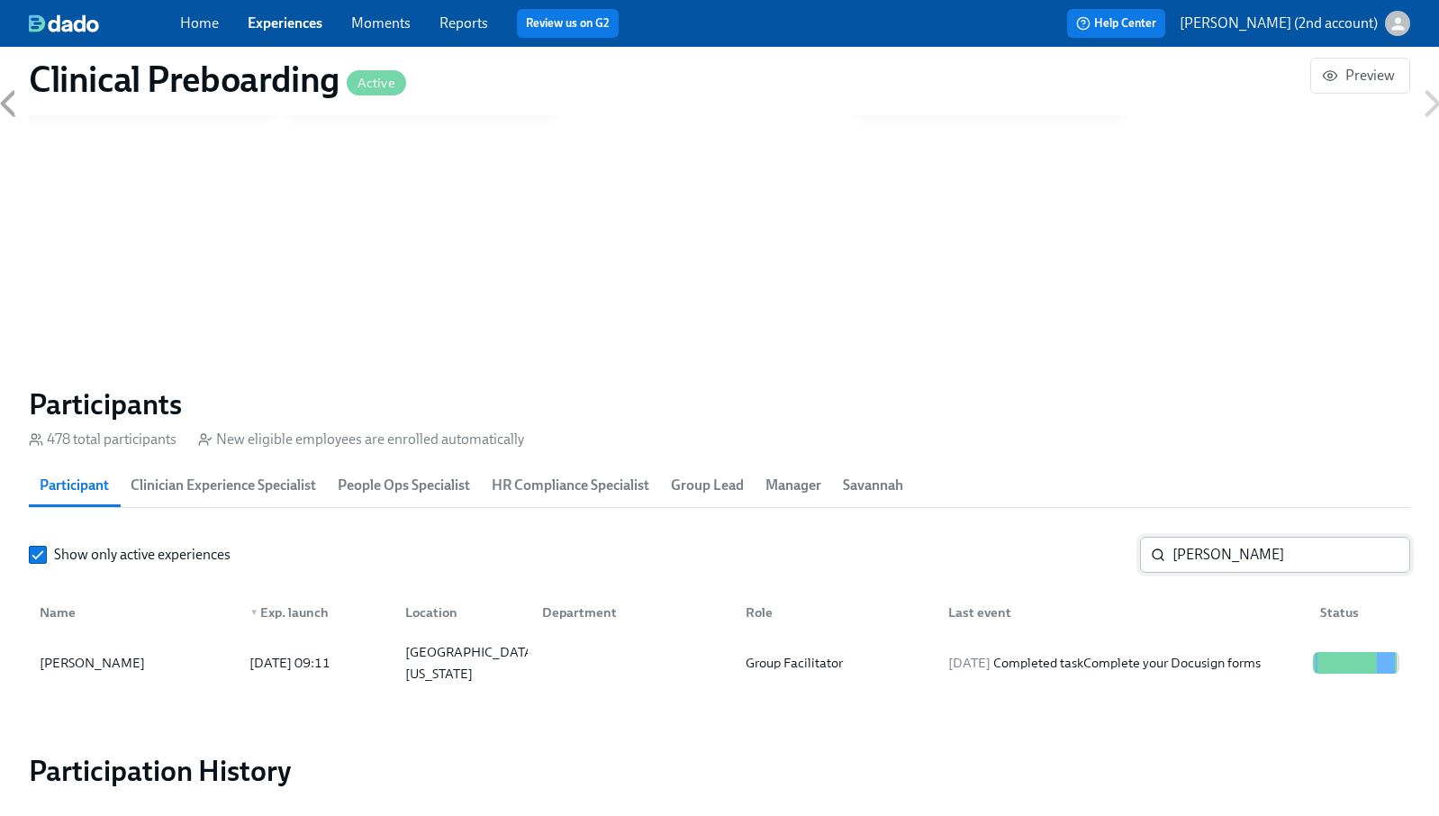
click at [1309, 551] on input "[PERSON_NAME]" at bounding box center [1292, 555] width 238 height 36
paste input "[PERSON_NAME]"
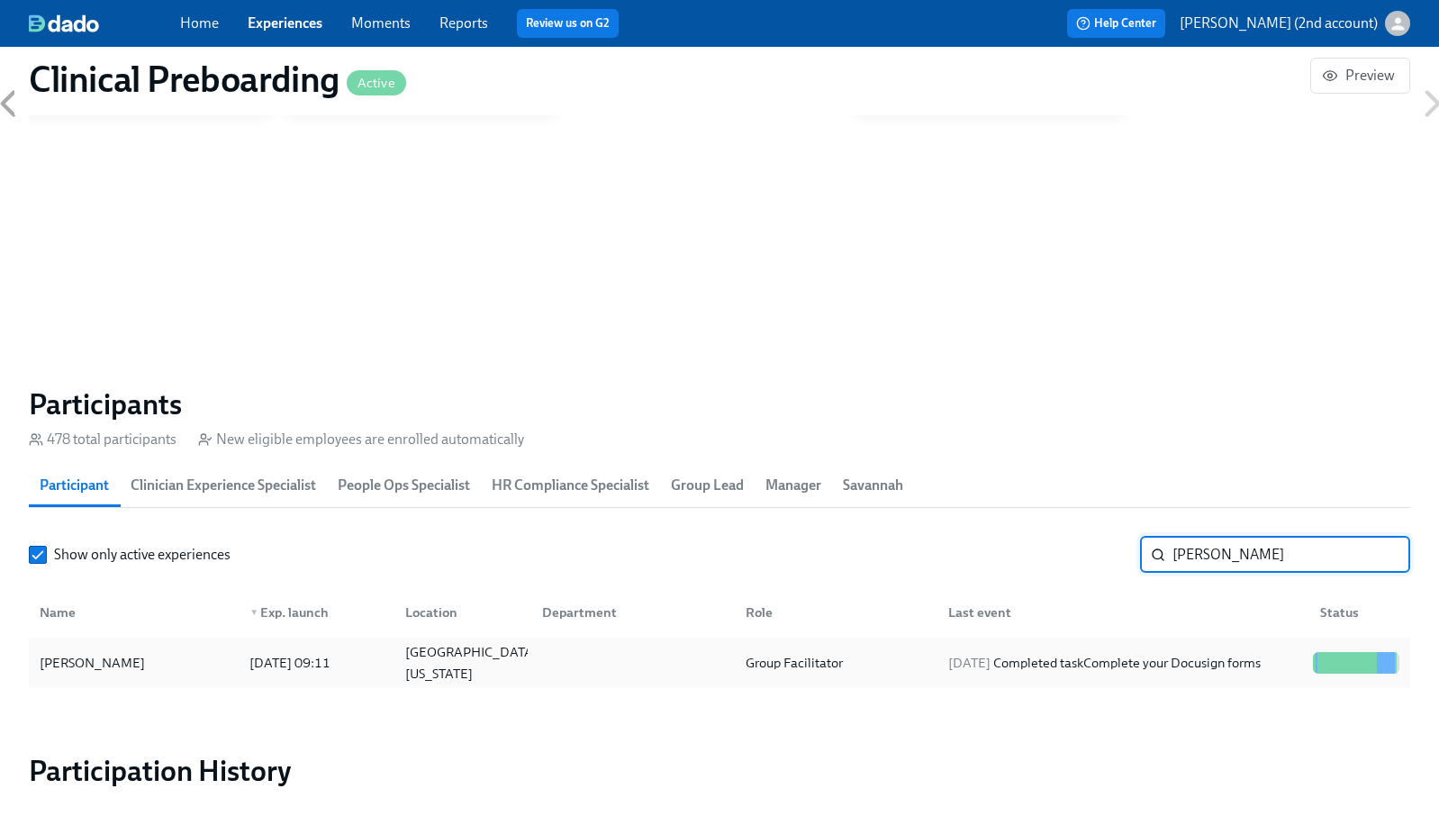
click at [1051, 653] on div "[DATE] Completed task Complete your Docusign forms" at bounding box center [1104, 663] width 327 height 22
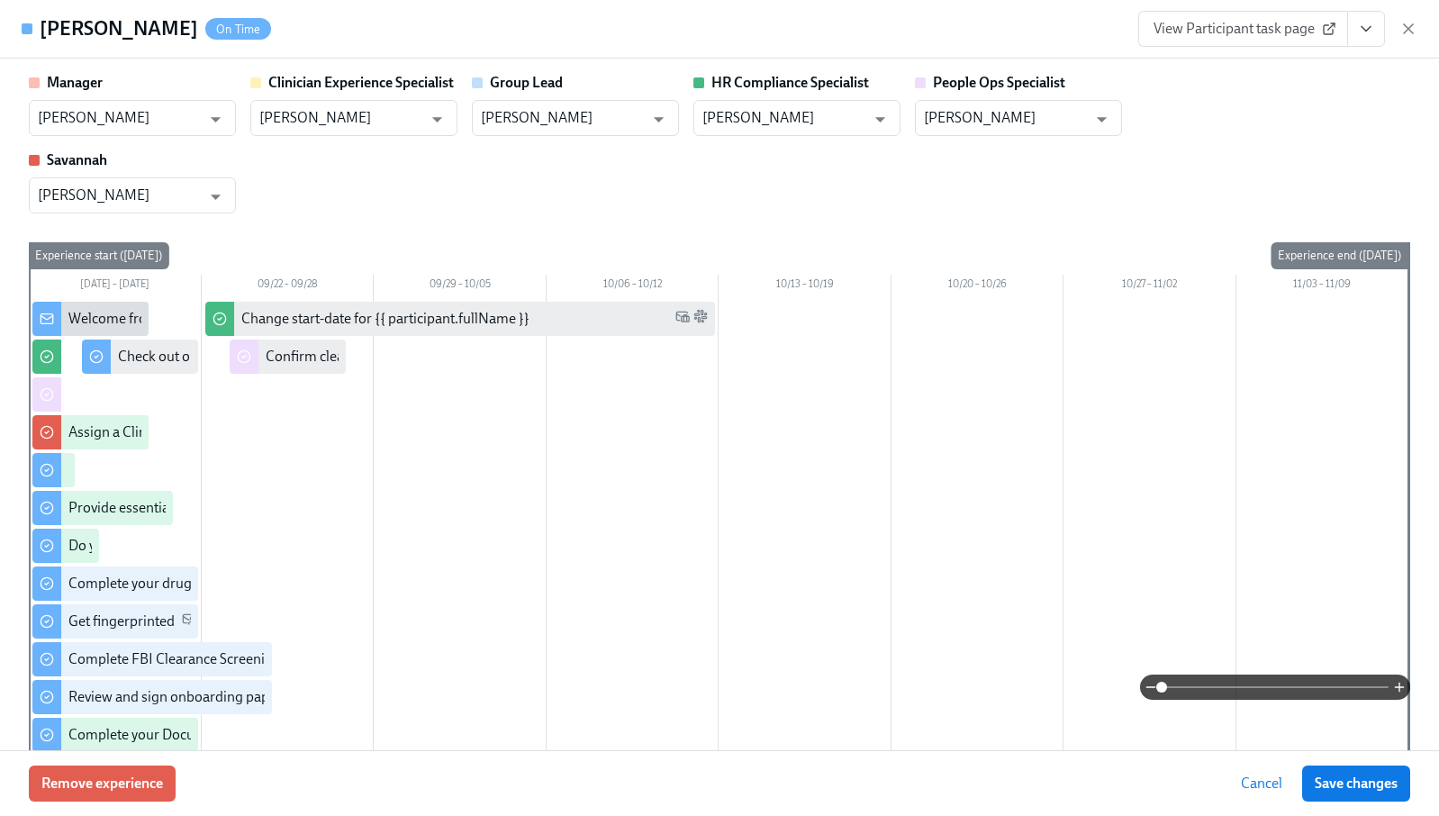
scroll to position [0, 21969]
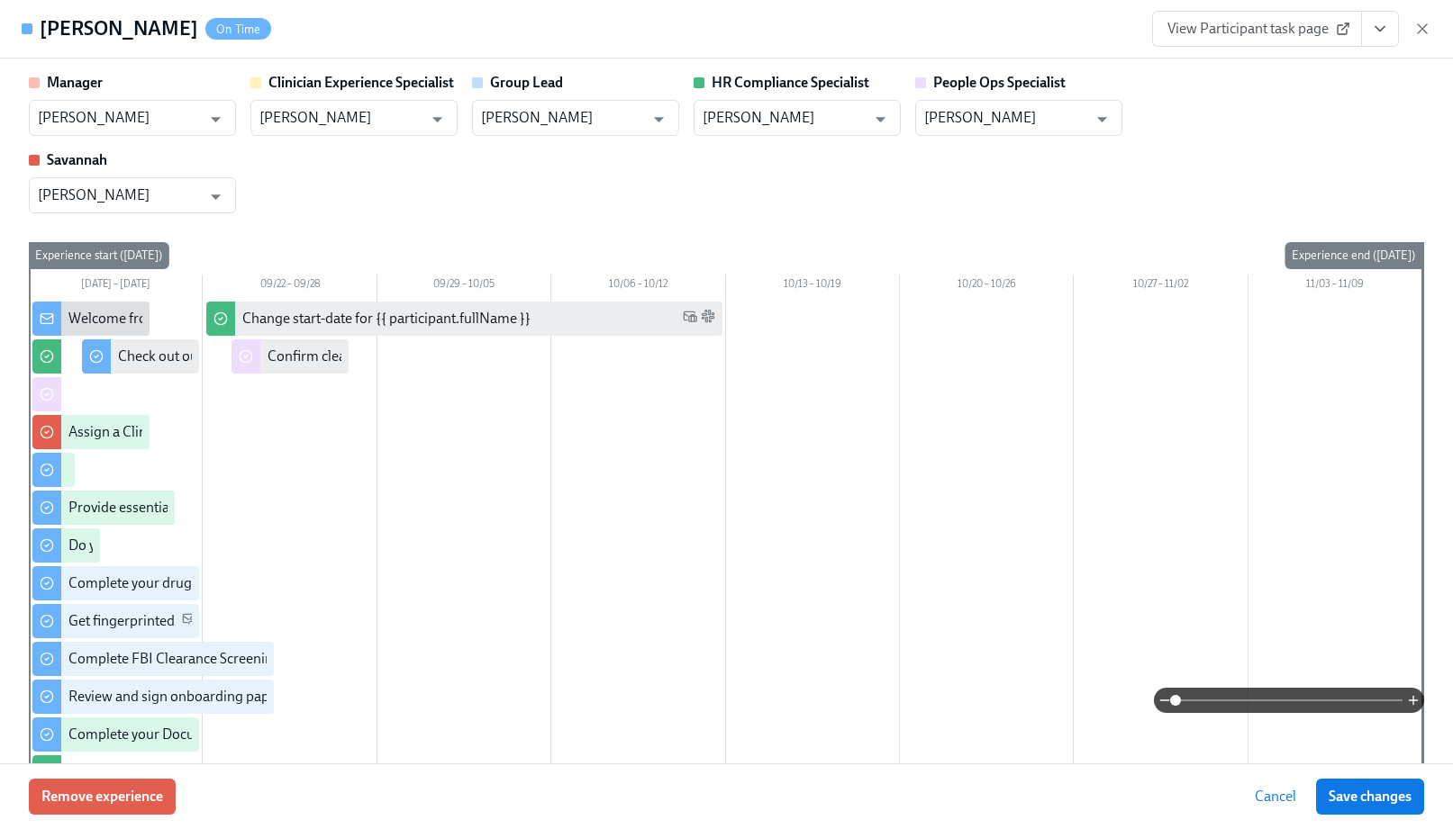
drag, startPoint x: 1028, startPoint y: 114, endPoint x: 19, endPoint y: 248, distance: 1018.3
click at [1028, 114] on input "[PERSON_NAME]" at bounding box center [1005, 118] width 163 height 36
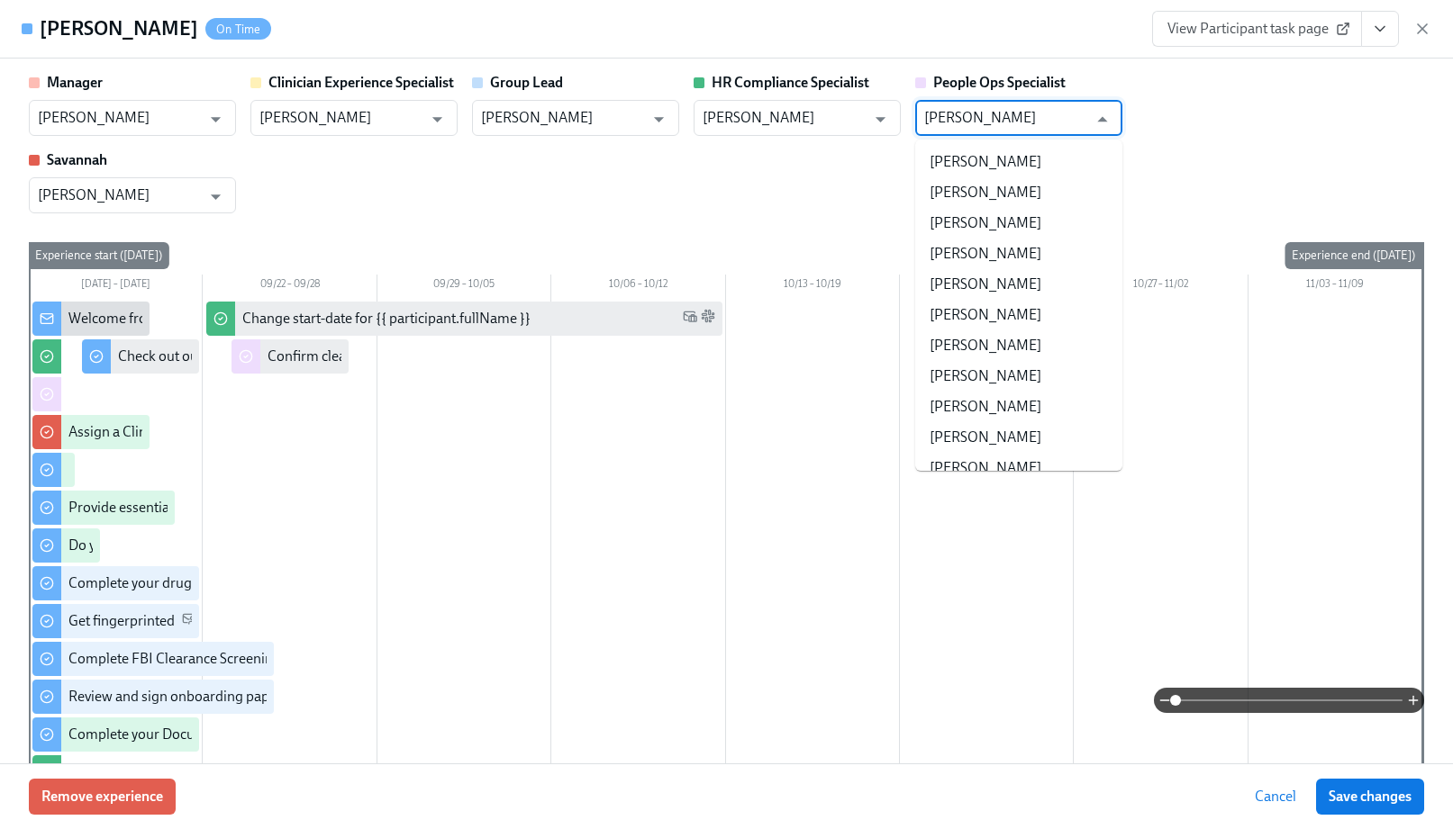
click at [1424, 29] on icon "button" at bounding box center [1422, 29] width 18 height 18
click at [1424, 26] on div "Home Experiences Moments Reports Review us on G2 Help Center [PERSON_NAME] (2nd…" at bounding box center [719, 23] width 1439 height 47
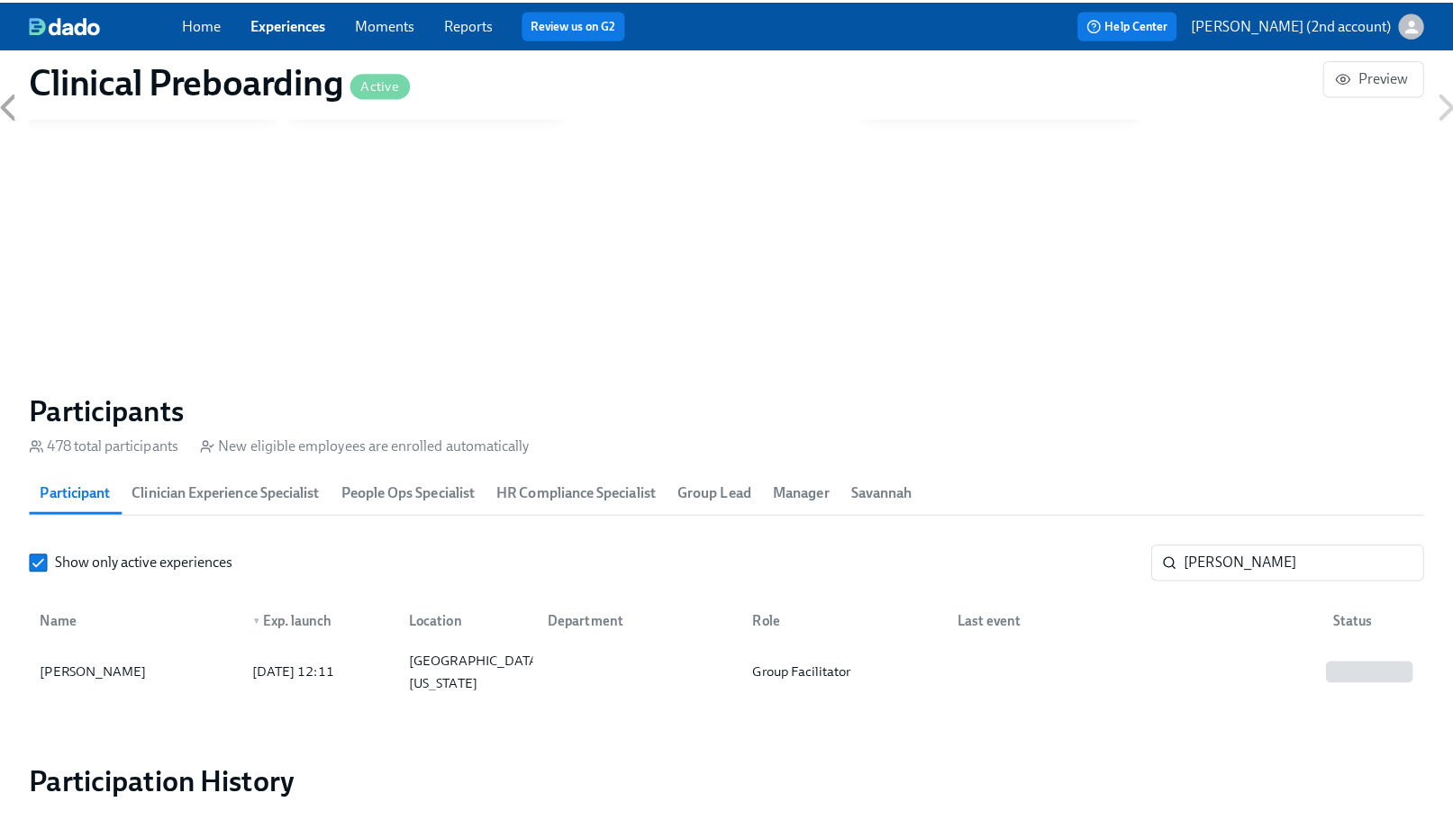
scroll to position [0, 21955]
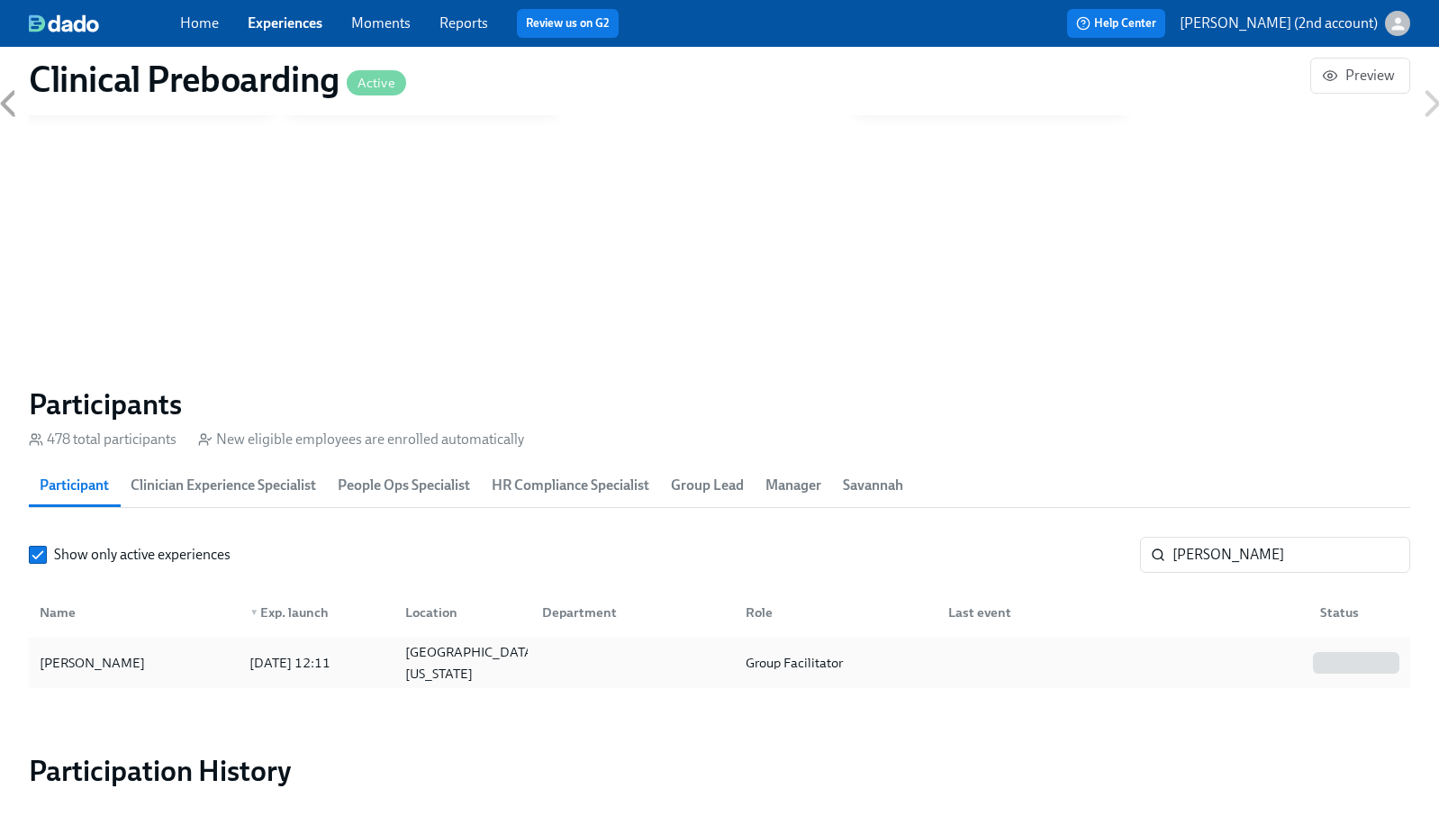
click at [934, 668] on div at bounding box center [1120, 663] width 372 height 36
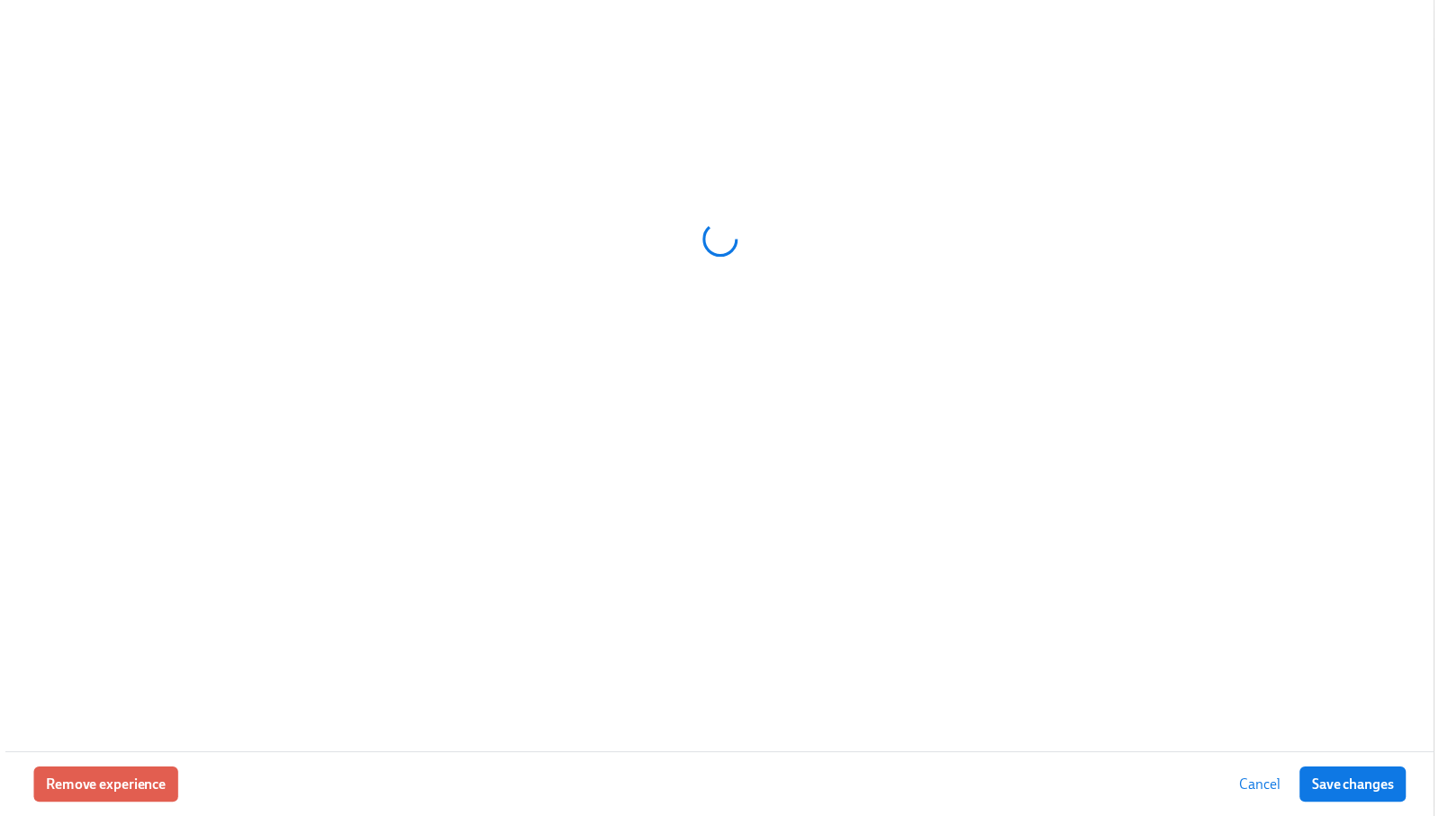
scroll to position [0, 21969]
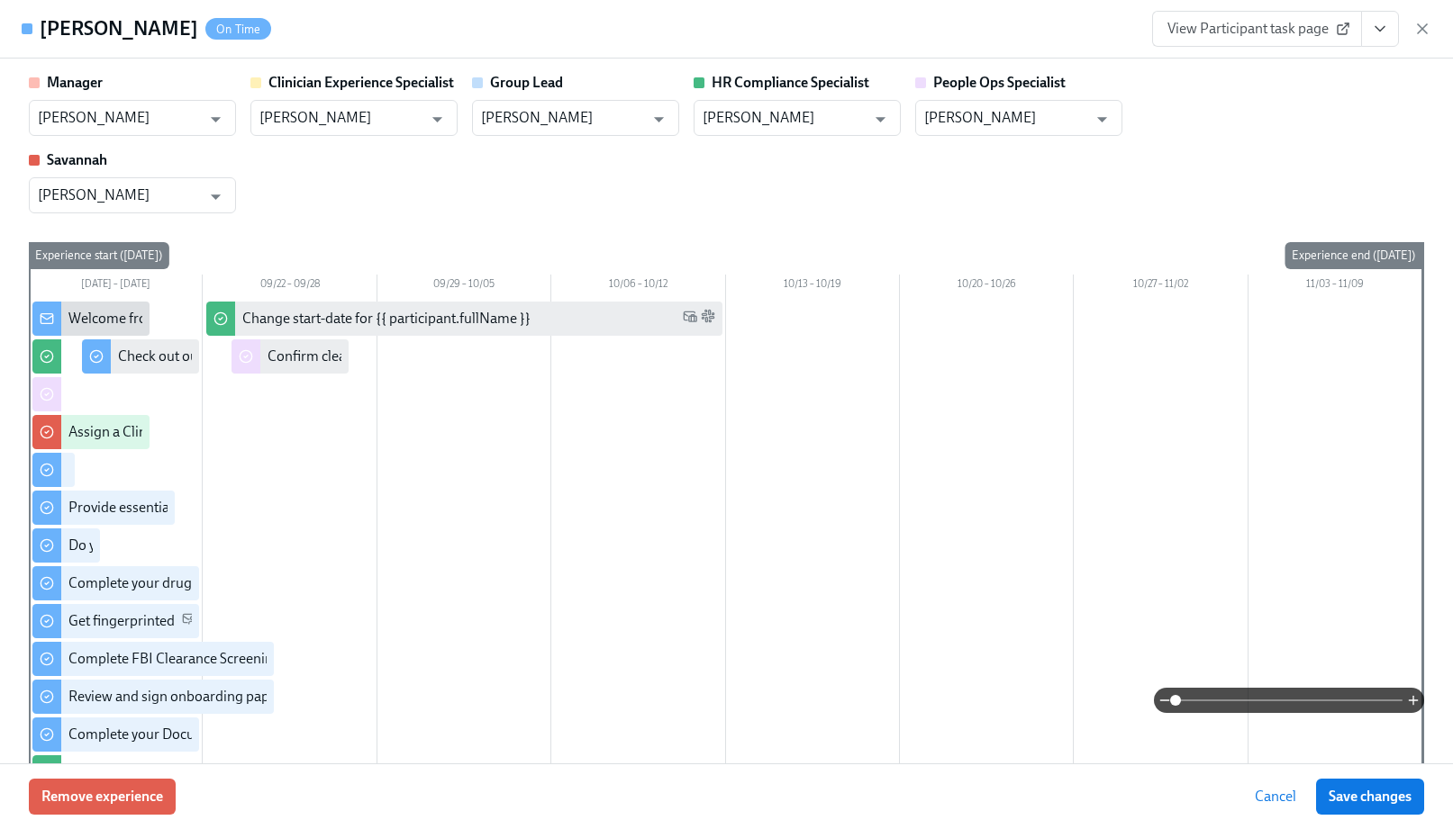
click at [1425, 28] on icon "button" at bounding box center [1422, 29] width 18 height 18
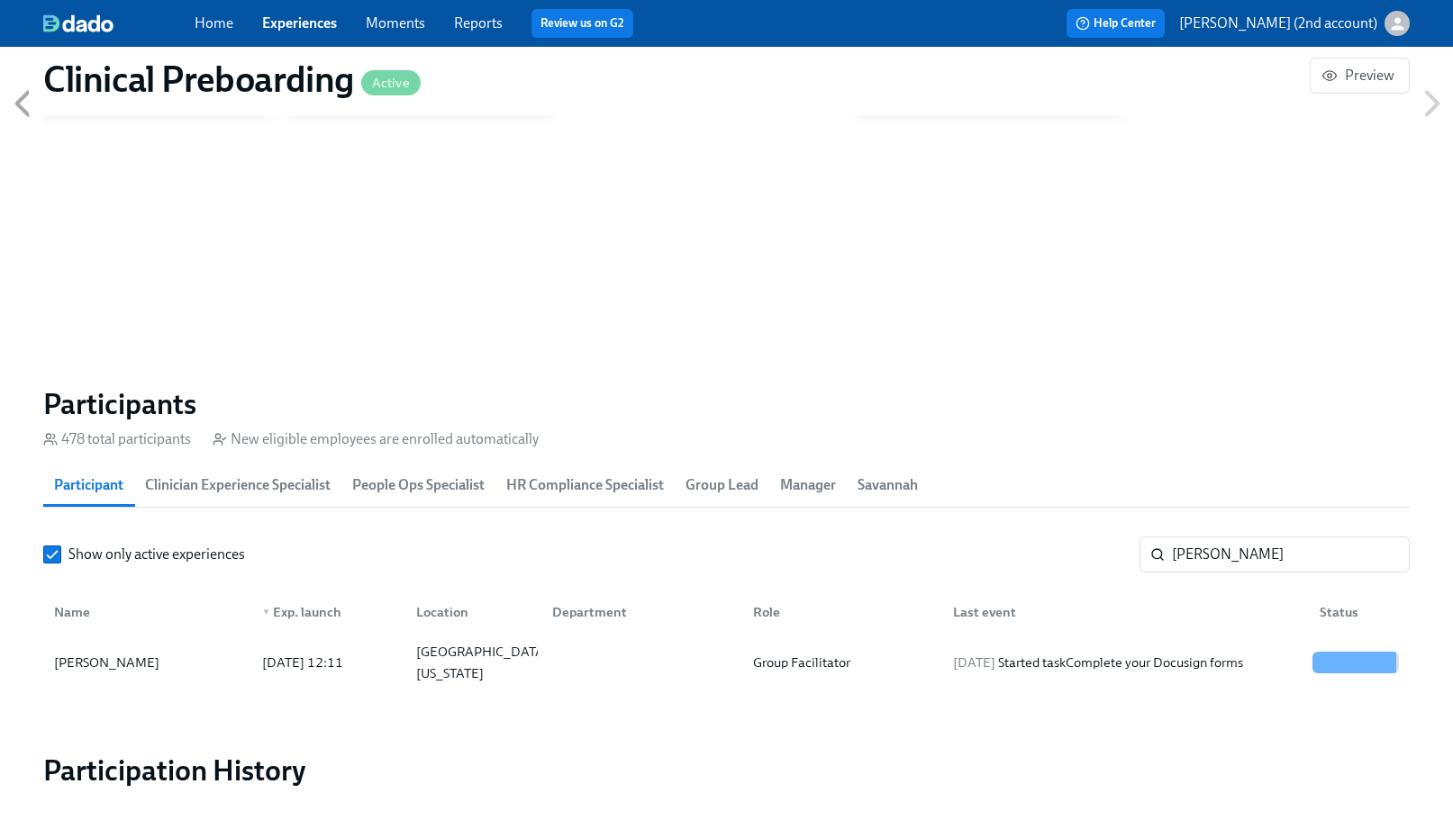
scroll to position [0, 21955]
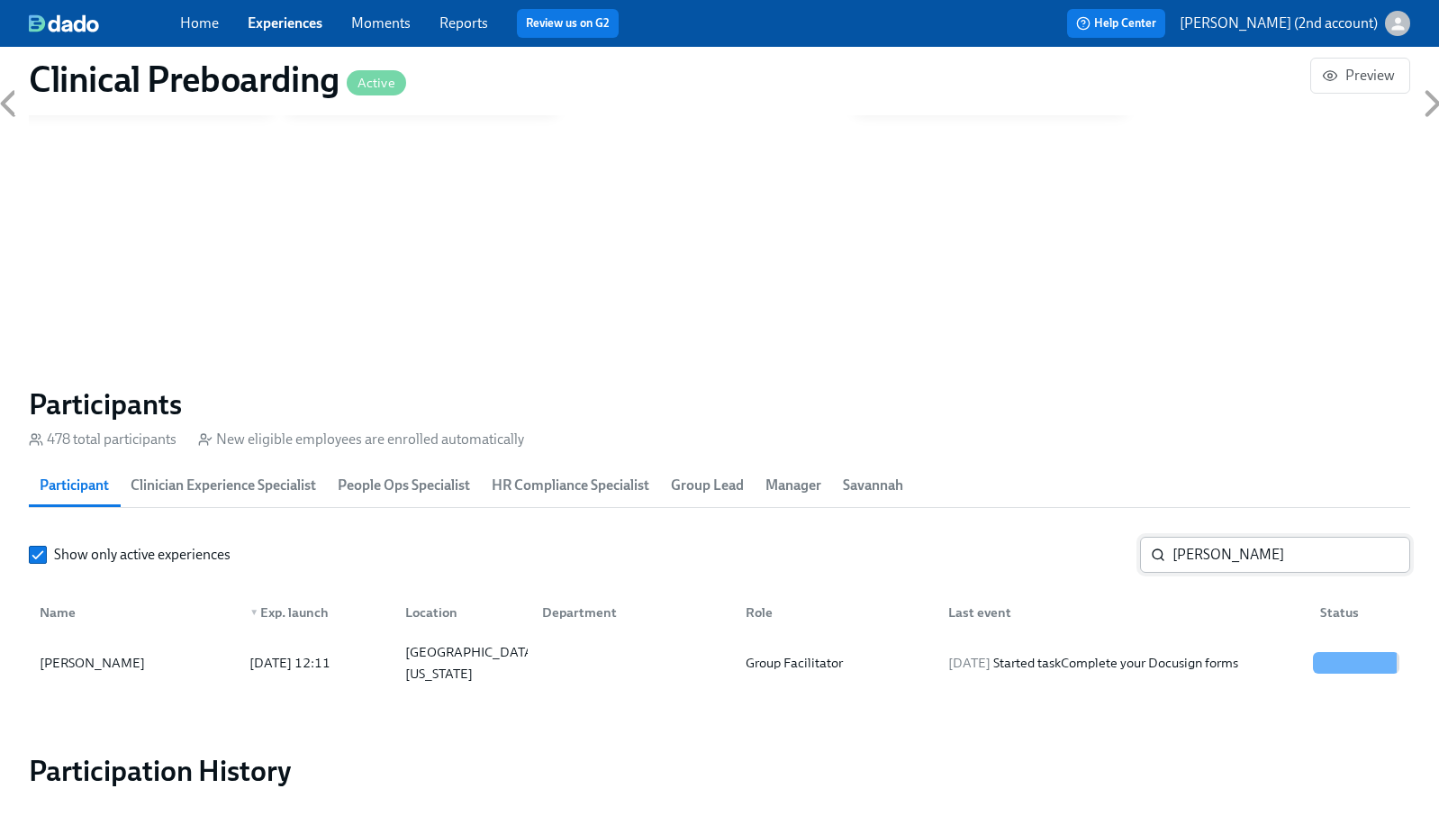
click at [1207, 543] on input "[PERSON_NAME]" at bounding box center [1292, 555] width 238 height 36
paste input "[PERSON_NAME]"
type input "[PERSON_NAME]"
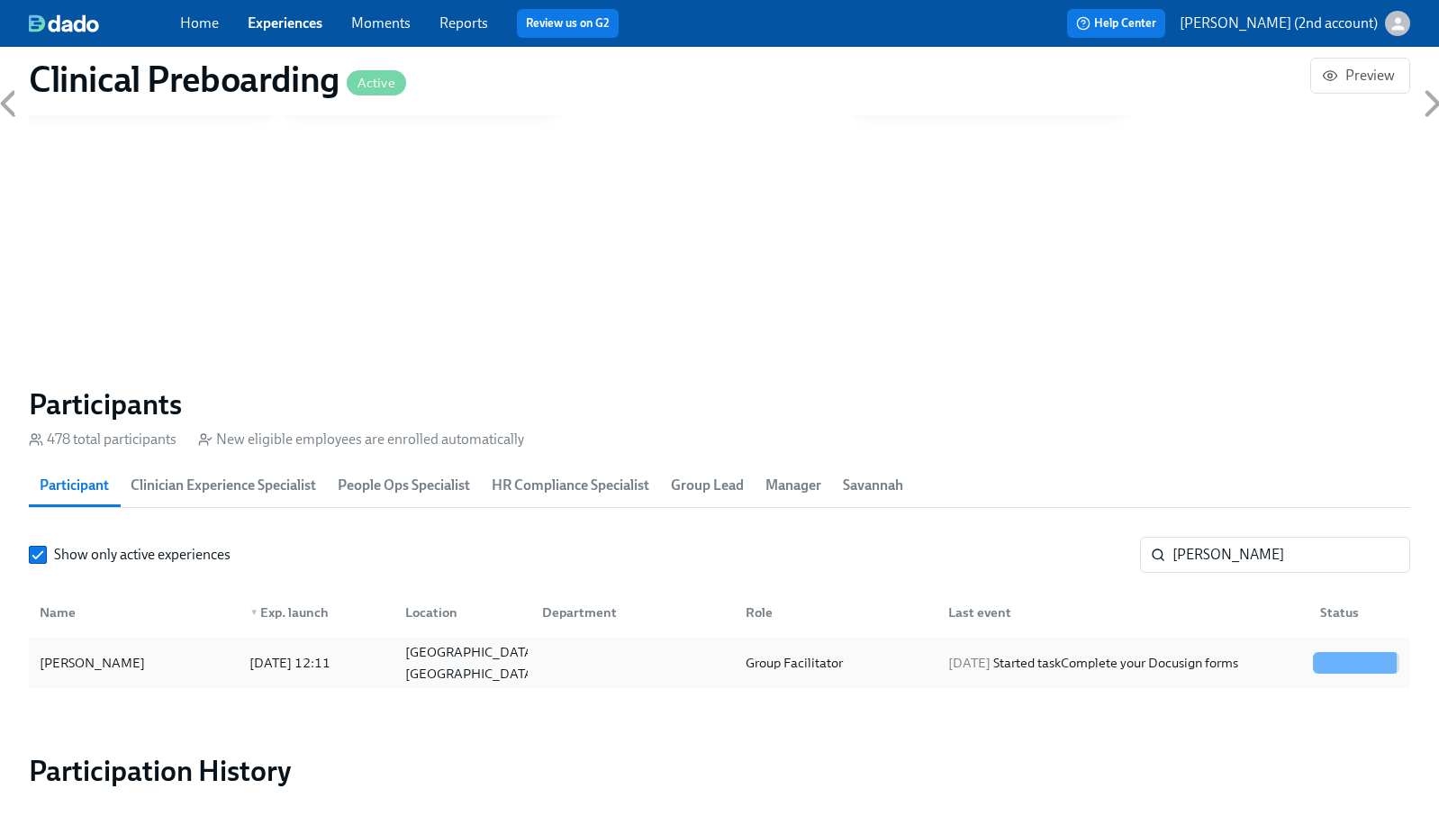
click at [1209, 666] on div "[DATE] Started task Complete your Docusign forms" at bounding box center [1093, 663] width 304 height 22
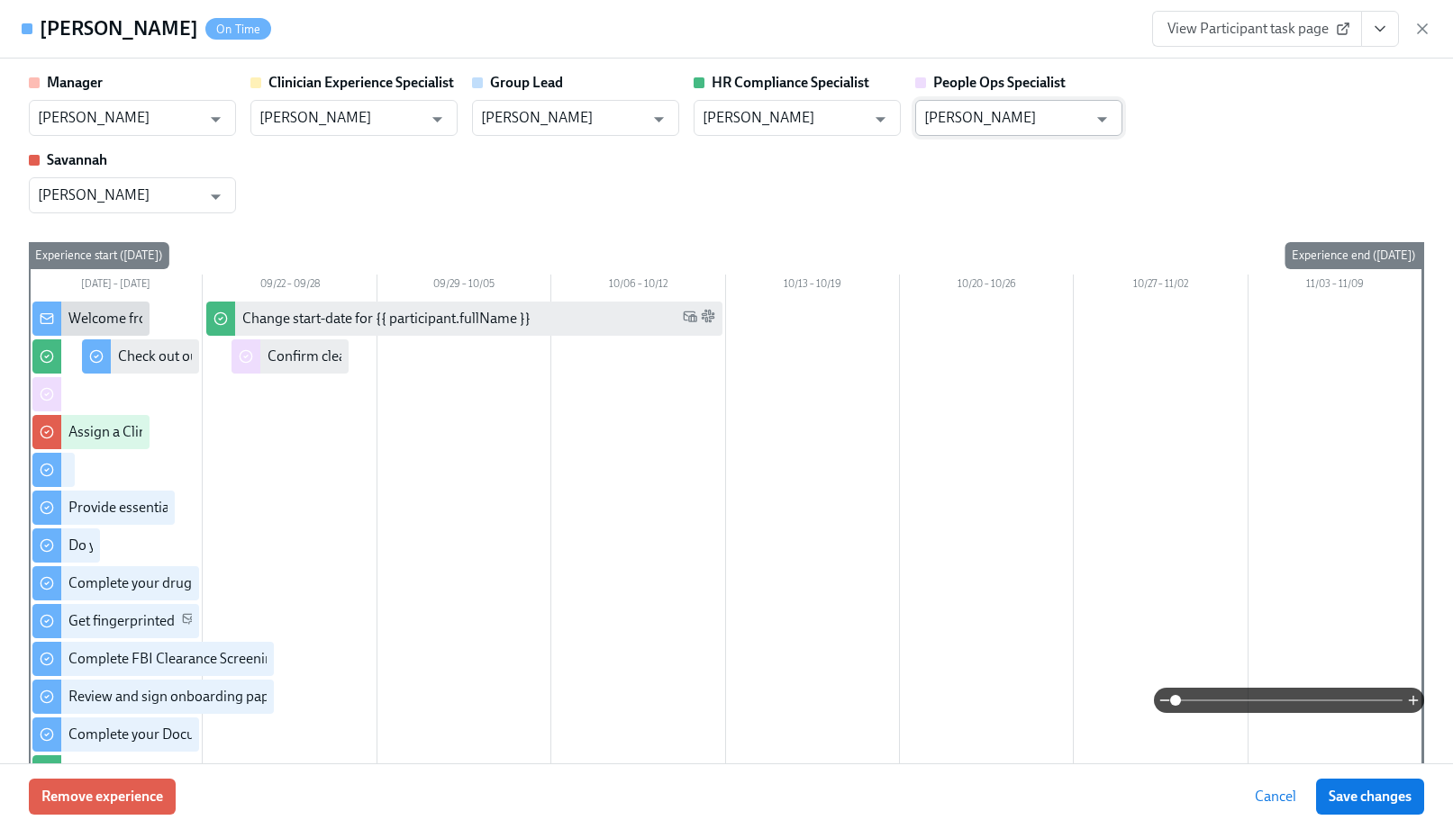
click at [1026, 117] on input "[PERSON_NAME]" at bounding box center [1005, 118] width 163 height 36
click at [1024, 118] on input "[PERSON_NAME]" at bounding box center [1005, 118] width 163 height 36
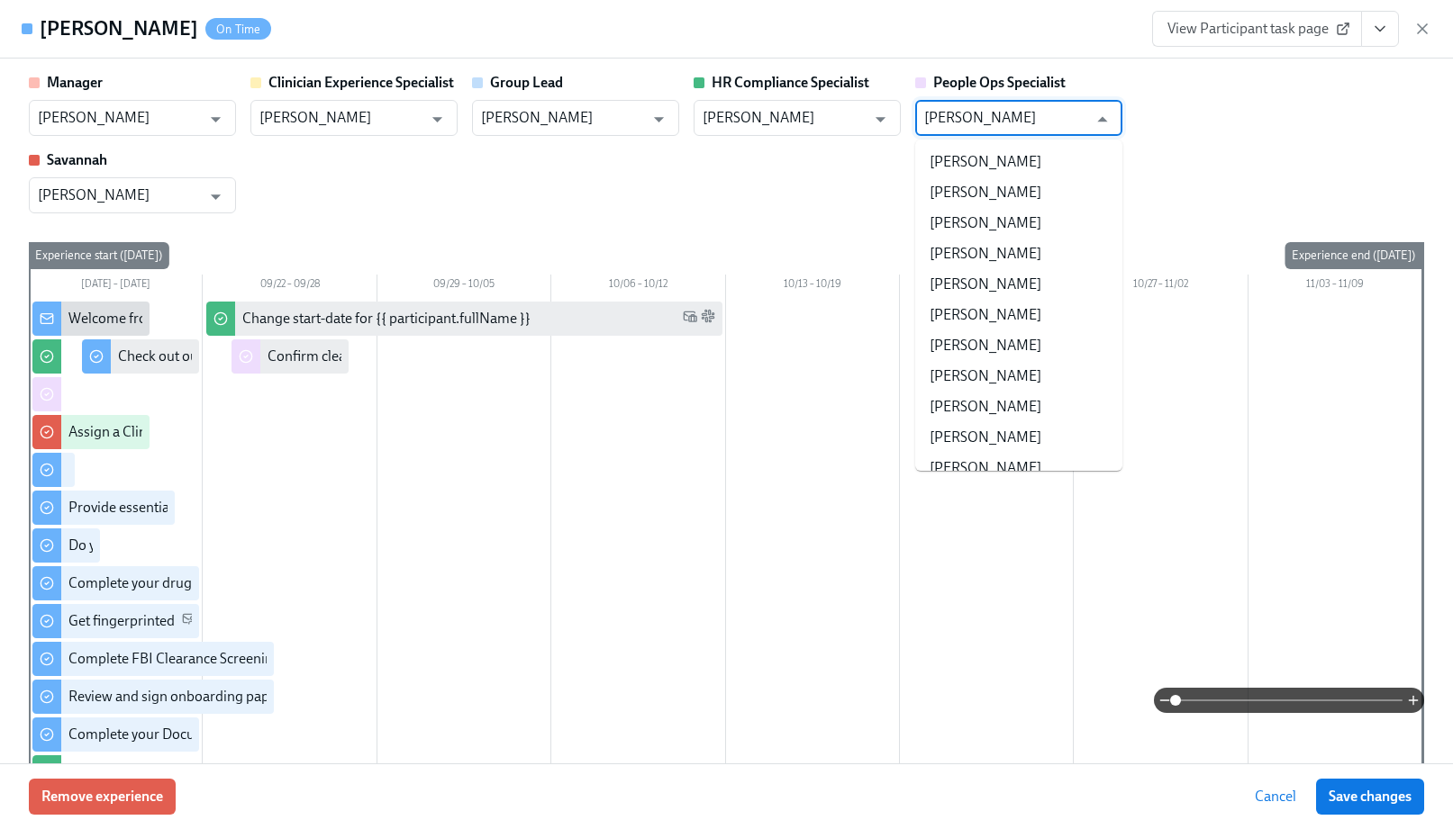
scroll to position [171304, 0]
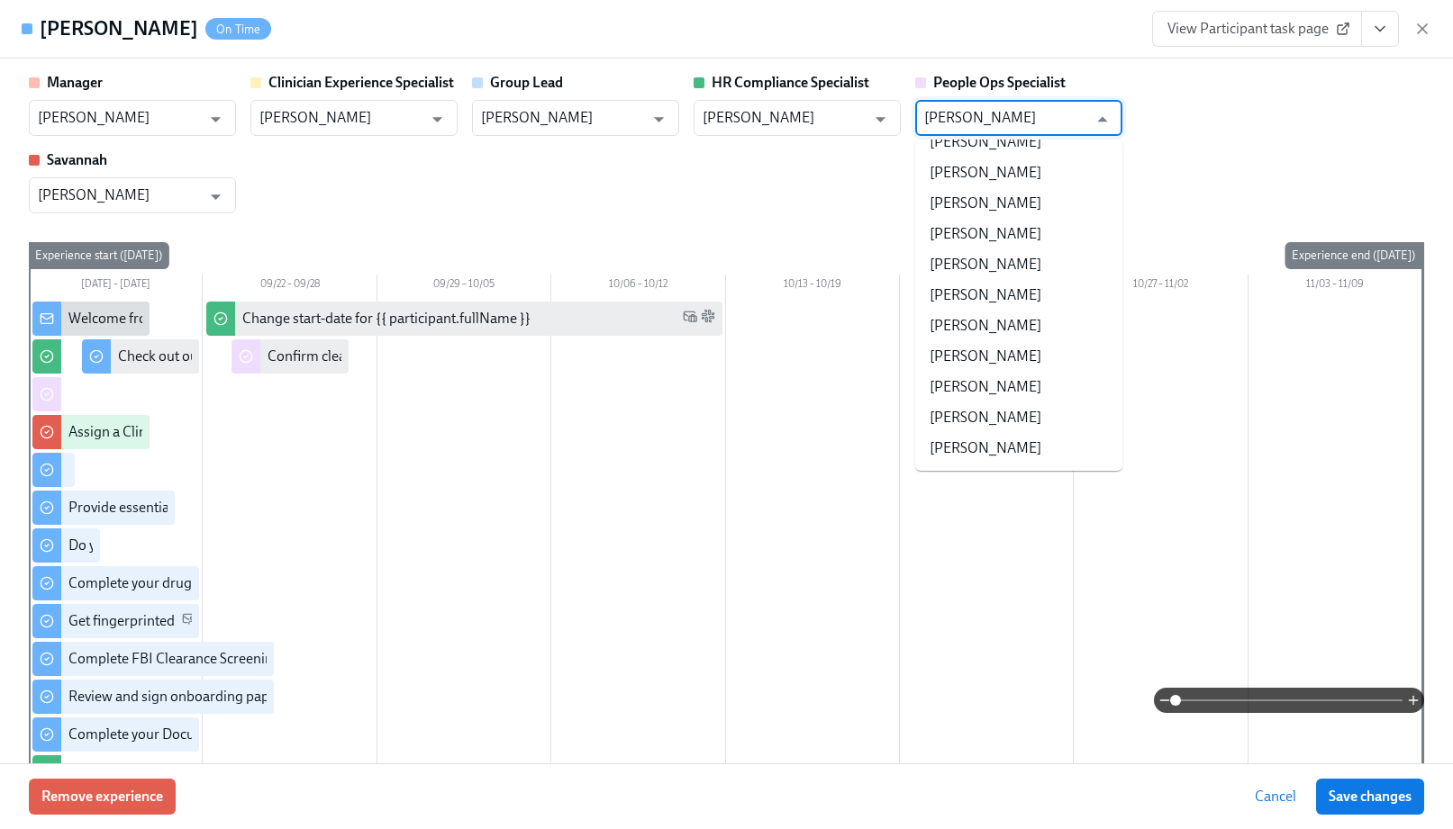
drag, startPoint x: 1034, startPoint y: 121, endPoint x: 901, endPoint y: 117, distance: 133.3
click at [903, 120] on div "Manager [PERSON_NAME] ​ Clinician Experience Specialist [PERSON_NAME] ​ Group L…" at bounding box center [726, 143] width 1395 height 140
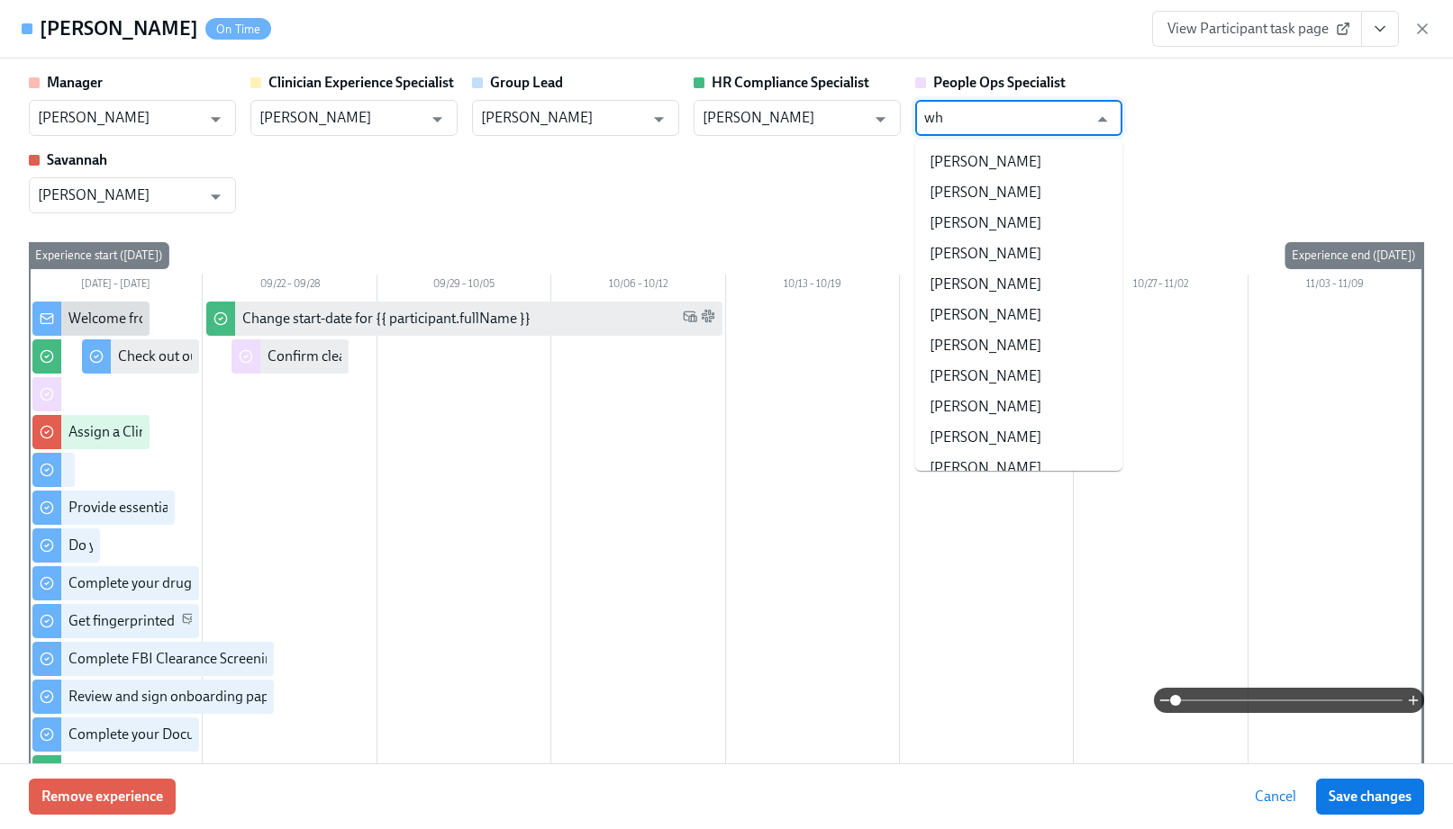
type input "w"
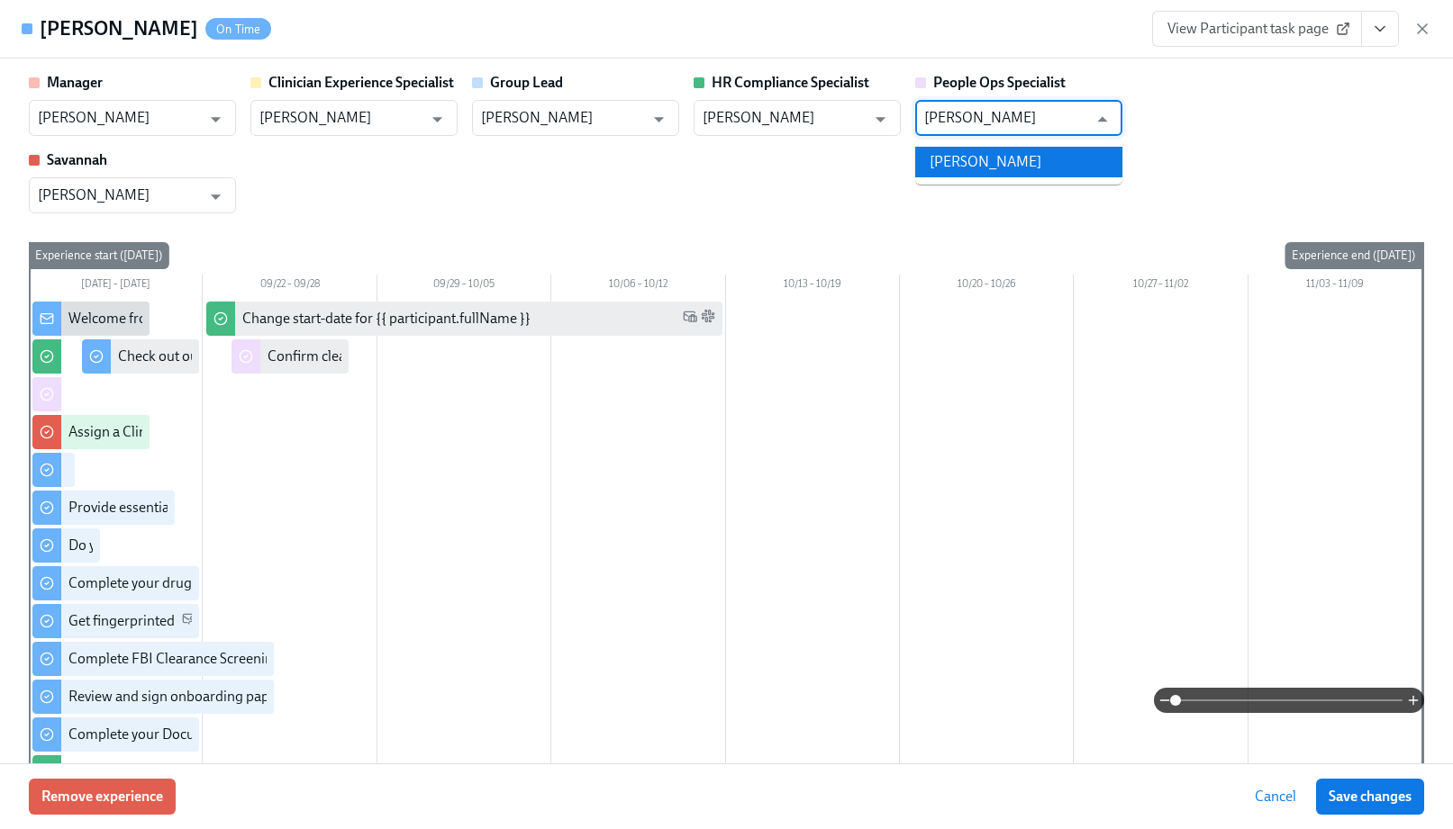
click at [996, 161] on li "[PERSON_NAME]" at bounding box center [1018, 162] width 207 height 31
type input "[PERSON_NAME]"
click at [1377, 799] on span "Save changes" at bounding box center [1369, 797] width 83 height 18
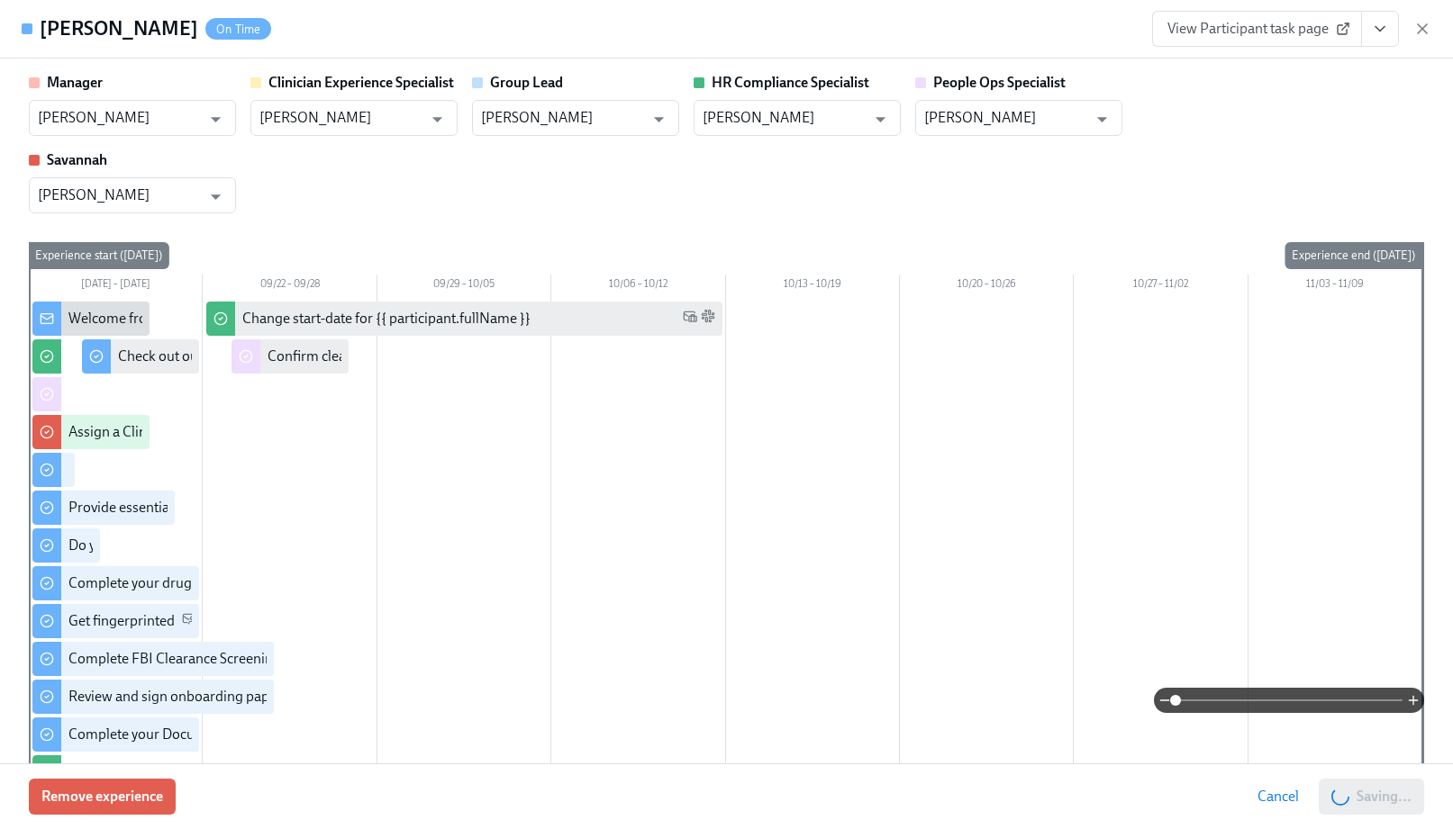
type input "[PERSON_NAME]"
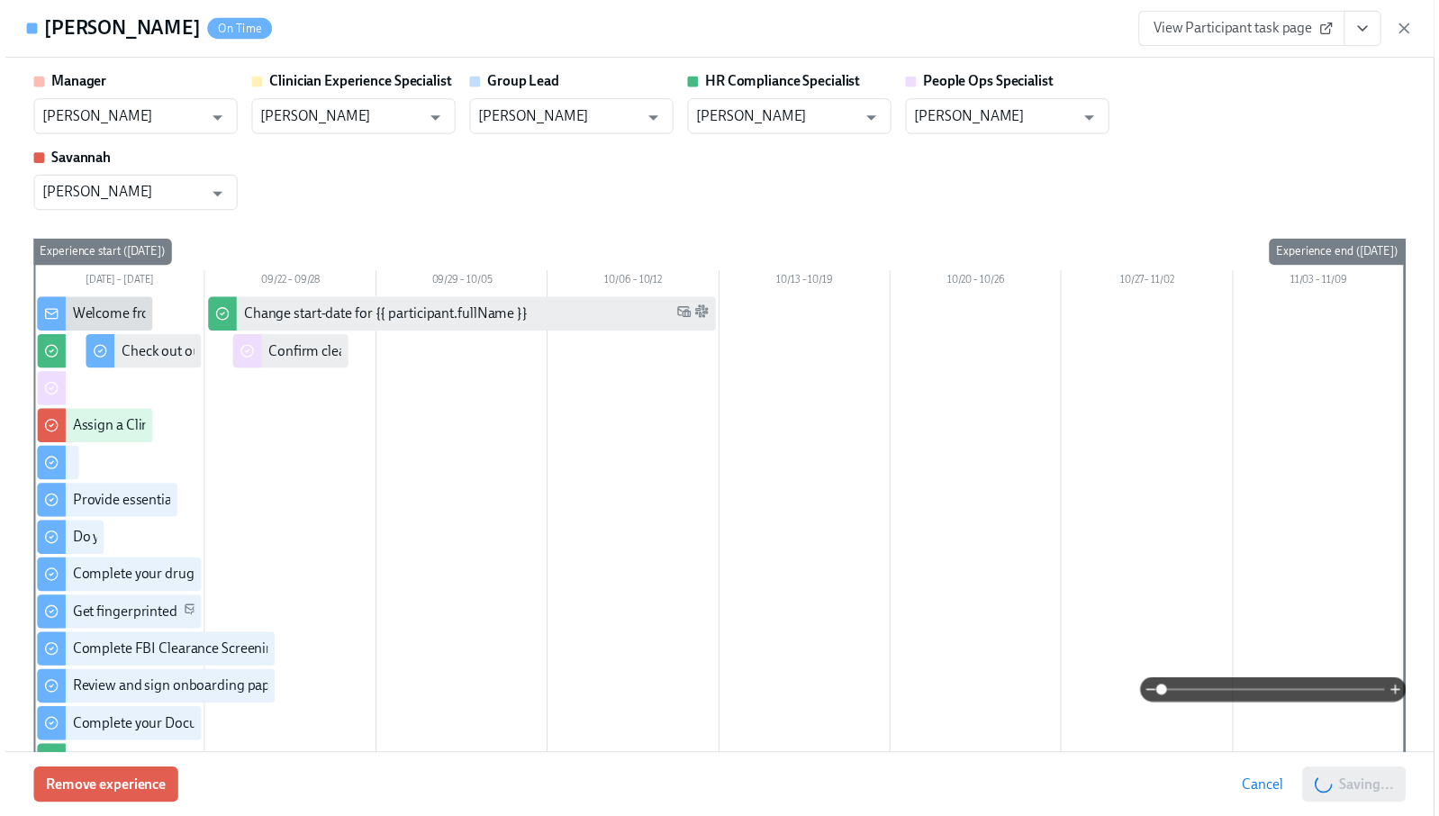
scroll to position [0, 21969]
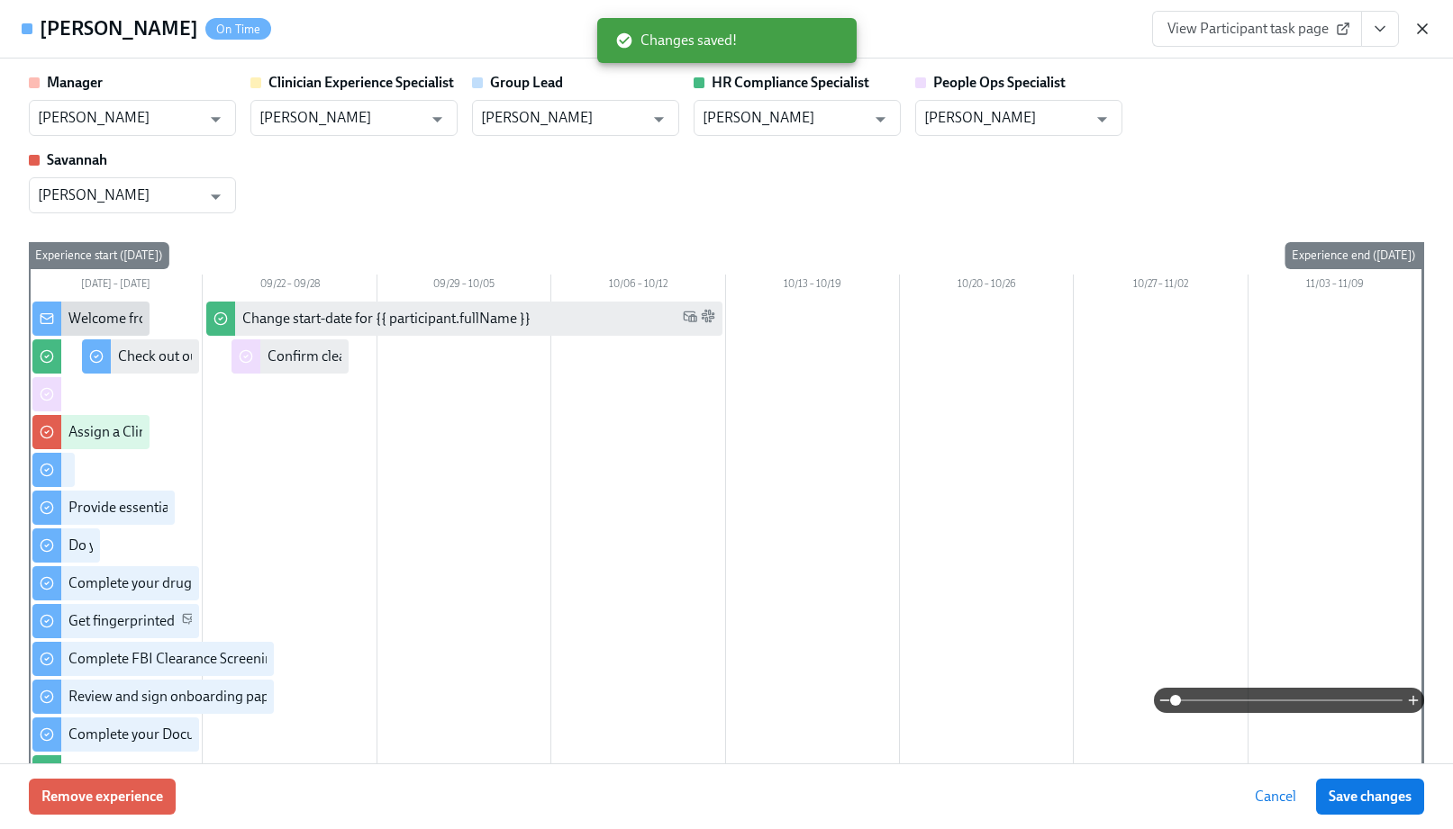
click at [1422, 29] on icon "button" at bounding box center [1422, 28] width 9 height 9
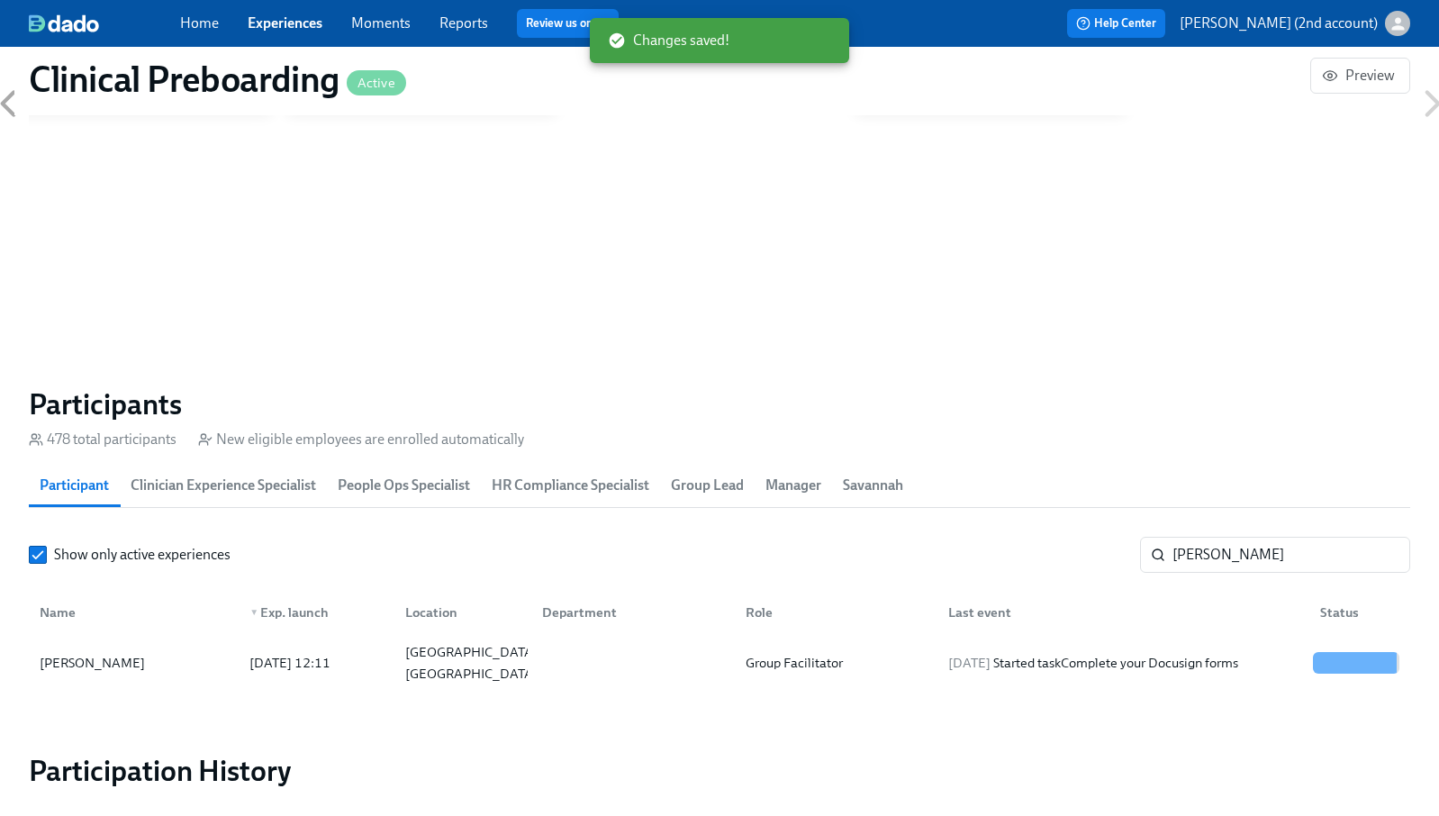
scroll to position [0, 21955]
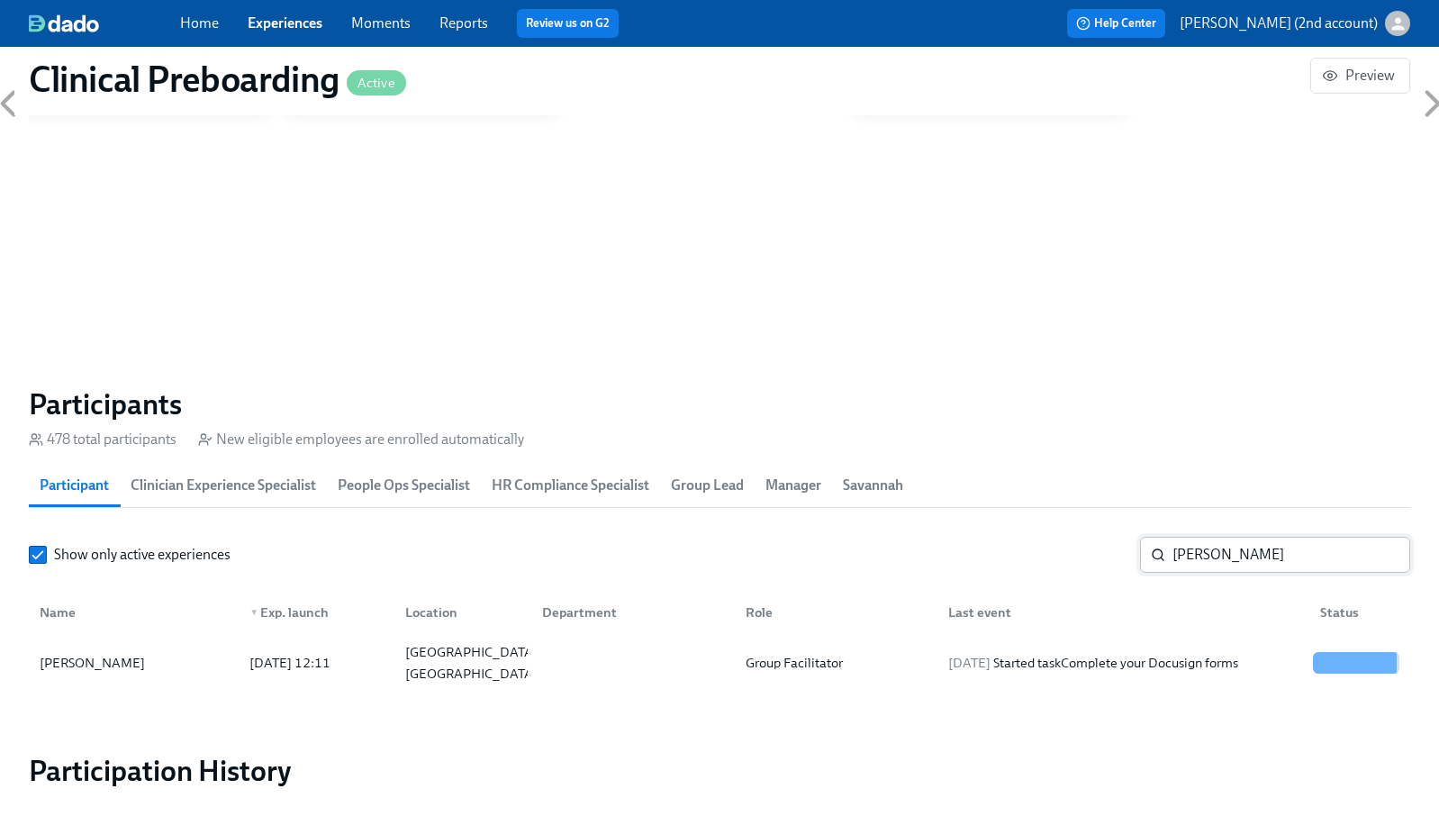
click at [1220, 538] on input "[PERSON_NAME]" at bounding box center [1292, 555] width 238 height 36
paste input "[PERSON_NAME]"
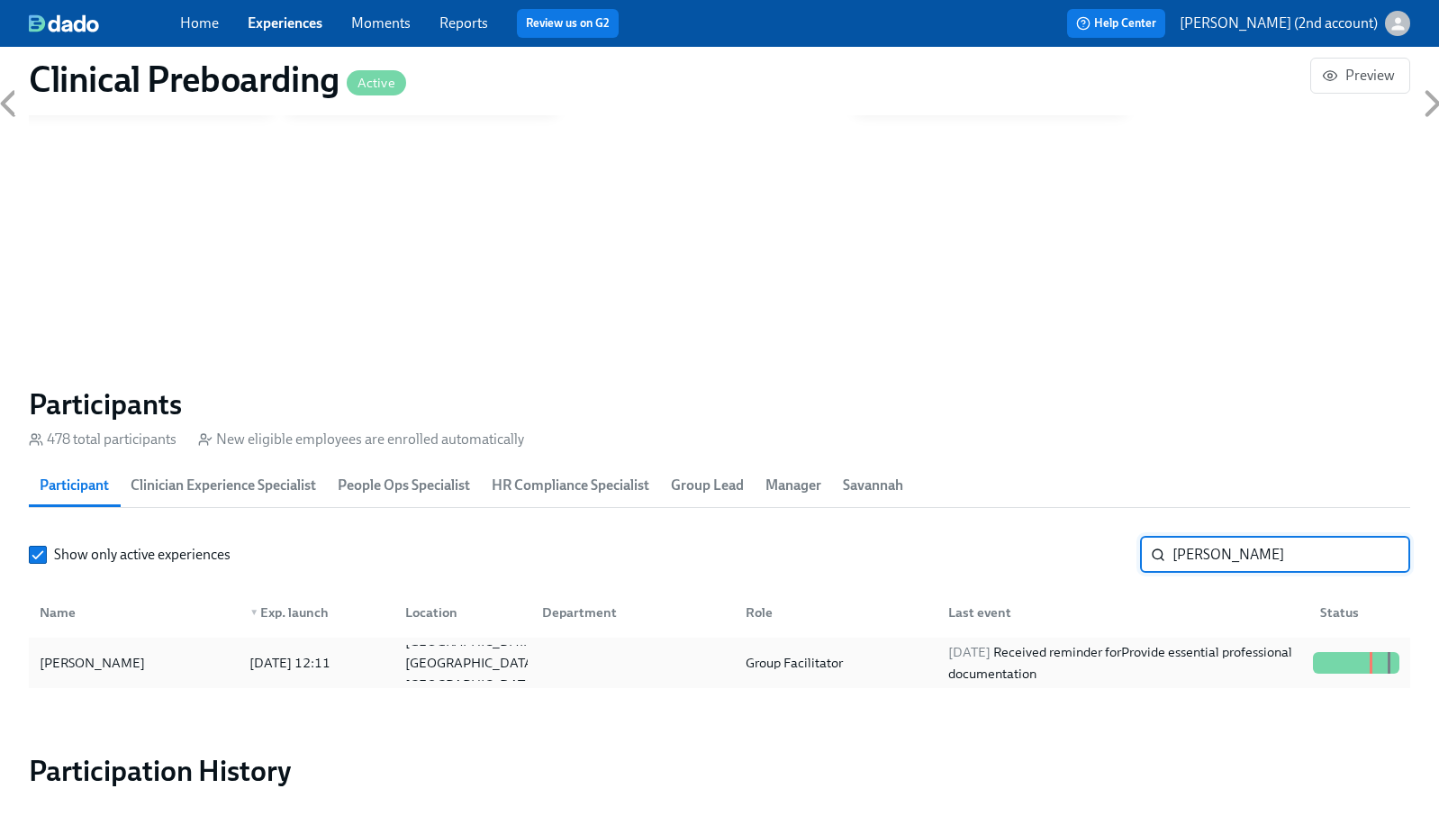
click at [1213, 672] on div "[DATE] Received reminder for Provide essential professional documentation" at bounding box center [1123, 662] width 365 height 43
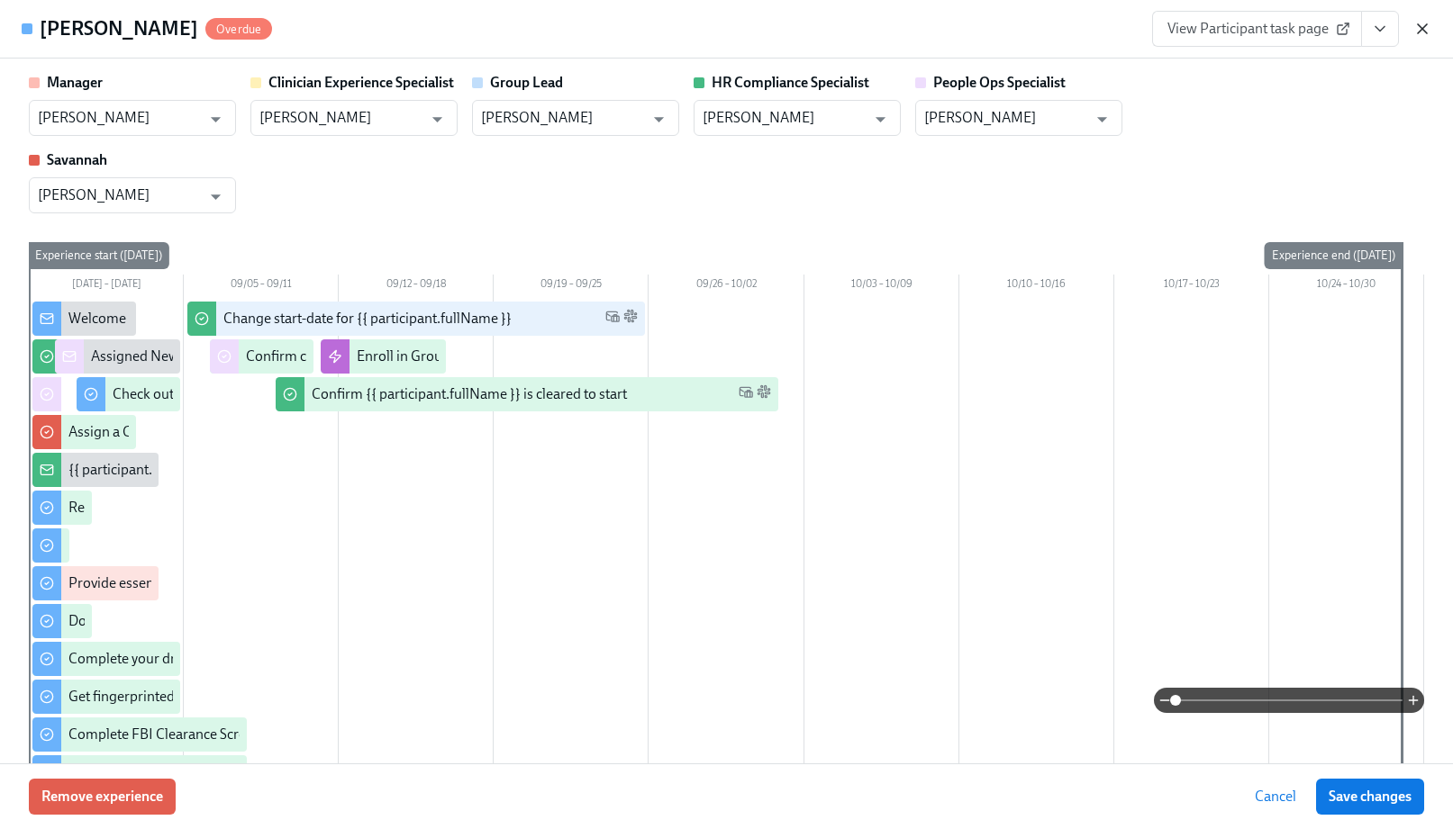
click at [1423, 26] on icon "button" at bounding box center [1422, 28] width 9 height 9
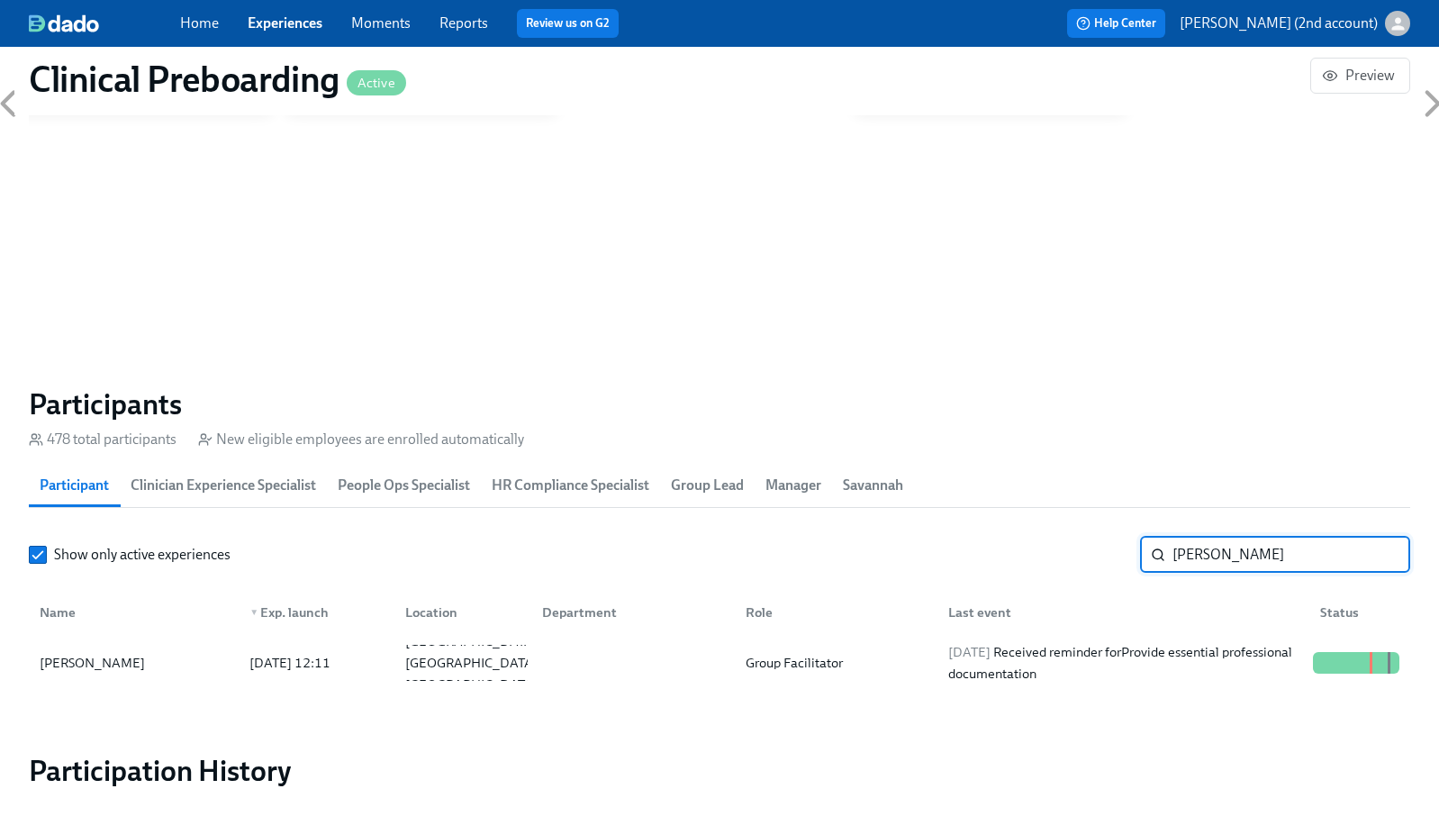
click at [1243, 554] on input "[PERSON_NAME]" at bounding box center [1292, 555] width 238 height 36
paste input "[PERSON_NAME]"
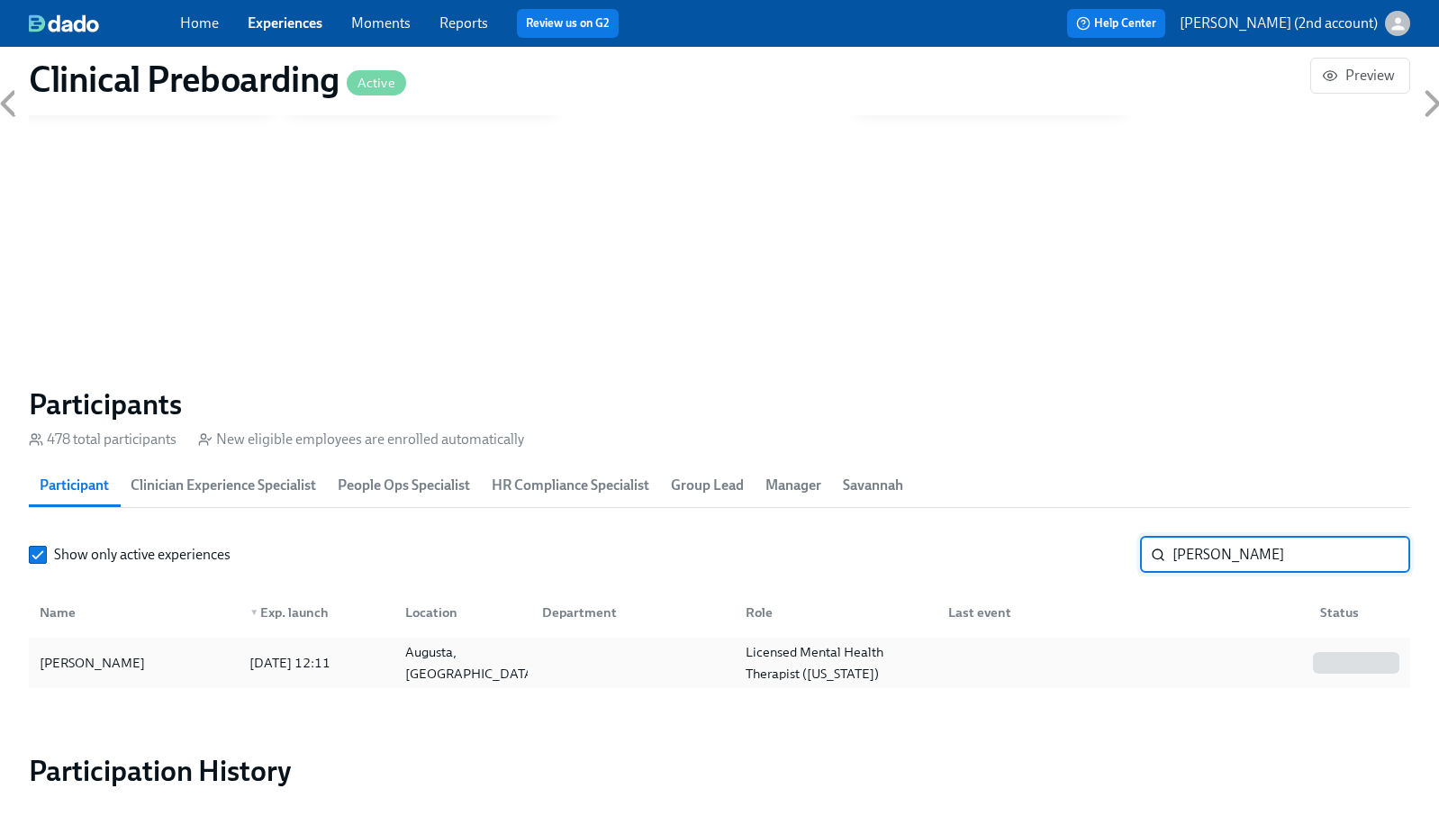
click at [849, 669] on div "Licensed Mental Health Therapist ([US_STATE])" at bounding box center [835, 662] width 195 height 43
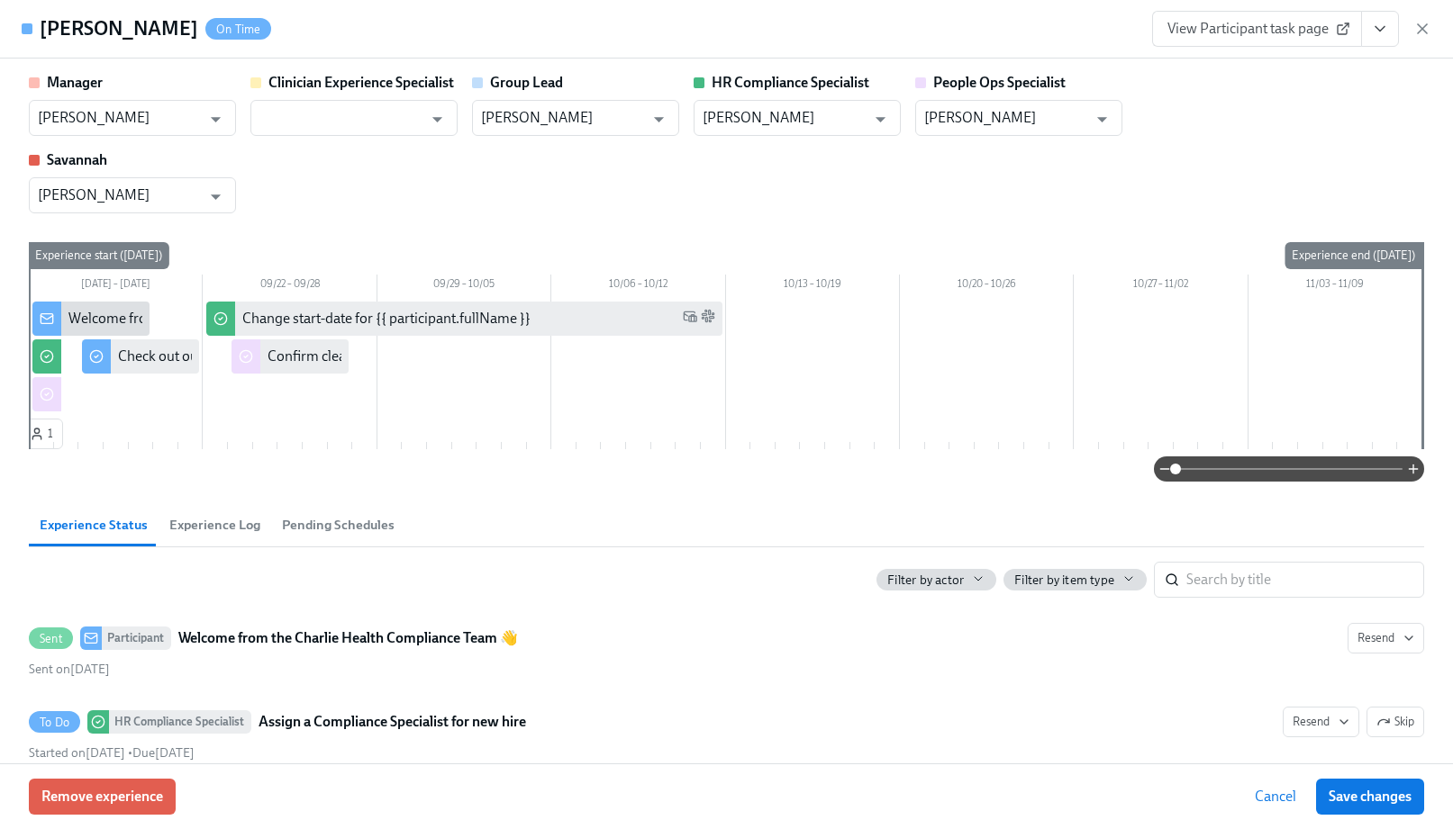
click at [1426, 27] on icon "button" at bounding box center [1422, 29] width 18 height 18
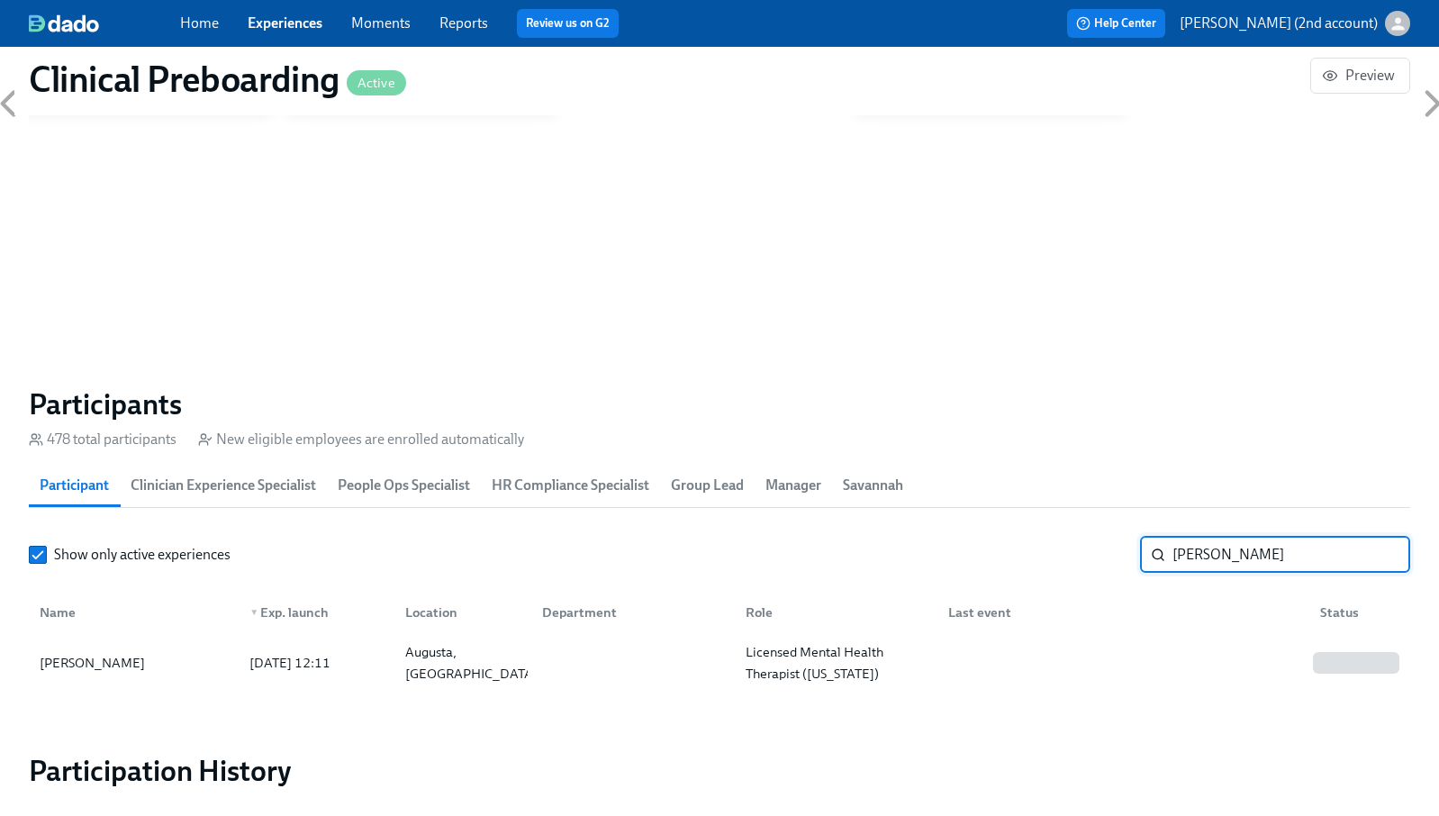
drag, startPoint x: 1283, startPoint y: 552, endPoint x: 1079, endPoint y: 551, distance: 204.4
click at [1079, 551] on div "Show only active experiences [PERSON_NAME] ​" at bounding box center [720, 555] width 1382 height 36
paste input "[PERSON_NAME]"
click at [872, 667] on div "Admissions Coordinator" at bounding box center [813, 663] width 151 height 22
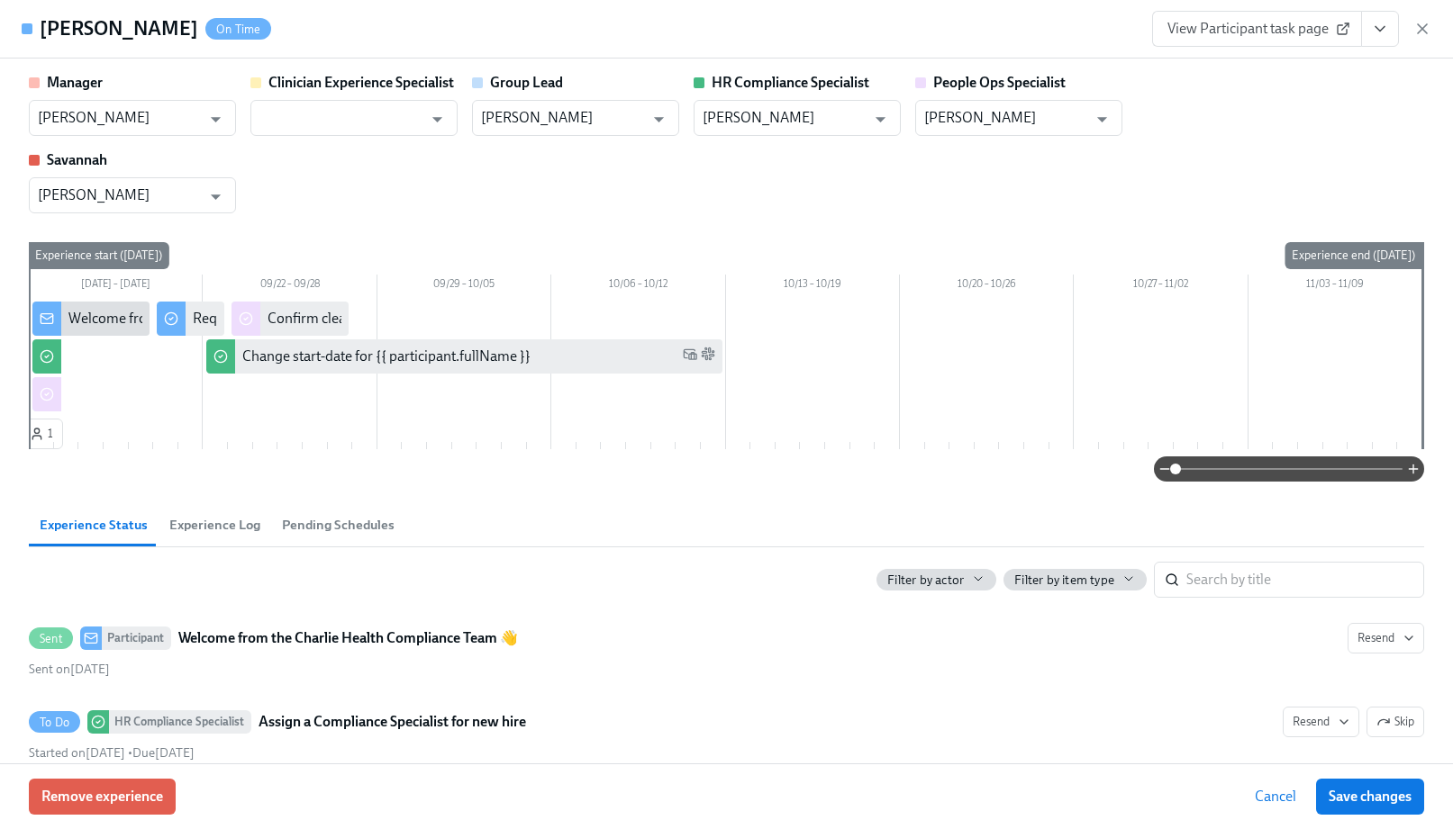
click at [1422, 29] on icon "button" at bounding box center [1422, 28] width 9 height 9
click at [1422, 29] on div "Home Experiences Moments Reports Review us on G2 Help Center [PERSON_NAME] (2nd…" at bounding box center [719, 23] width 1439 height 47
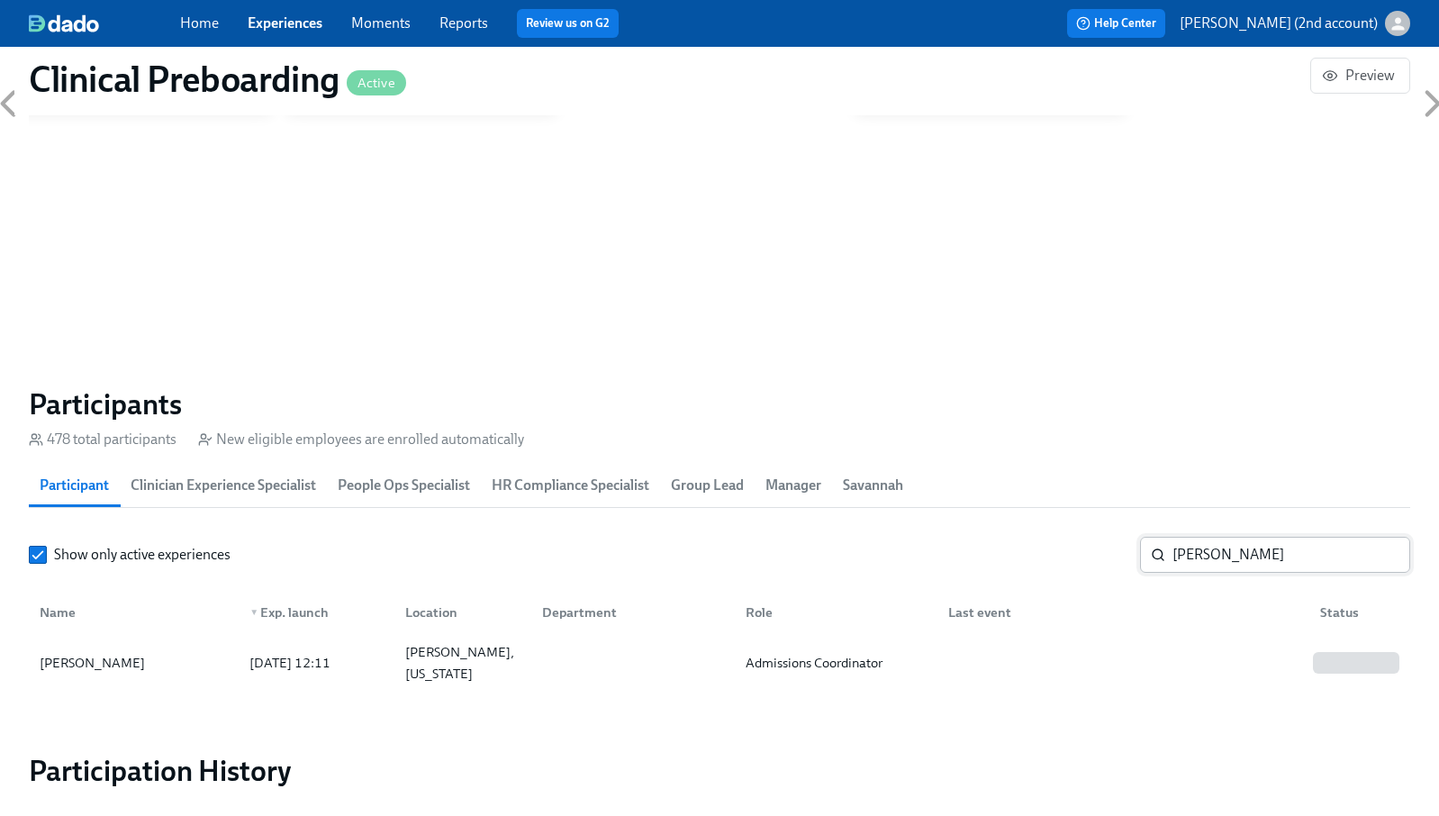
click at [1190, 557] on input "[PERSON_NAME]" at bounding box center [1292, 555] width 238 height 36
paste input "[PERSON_NAME]"
type input "[PERSON_NAME]"
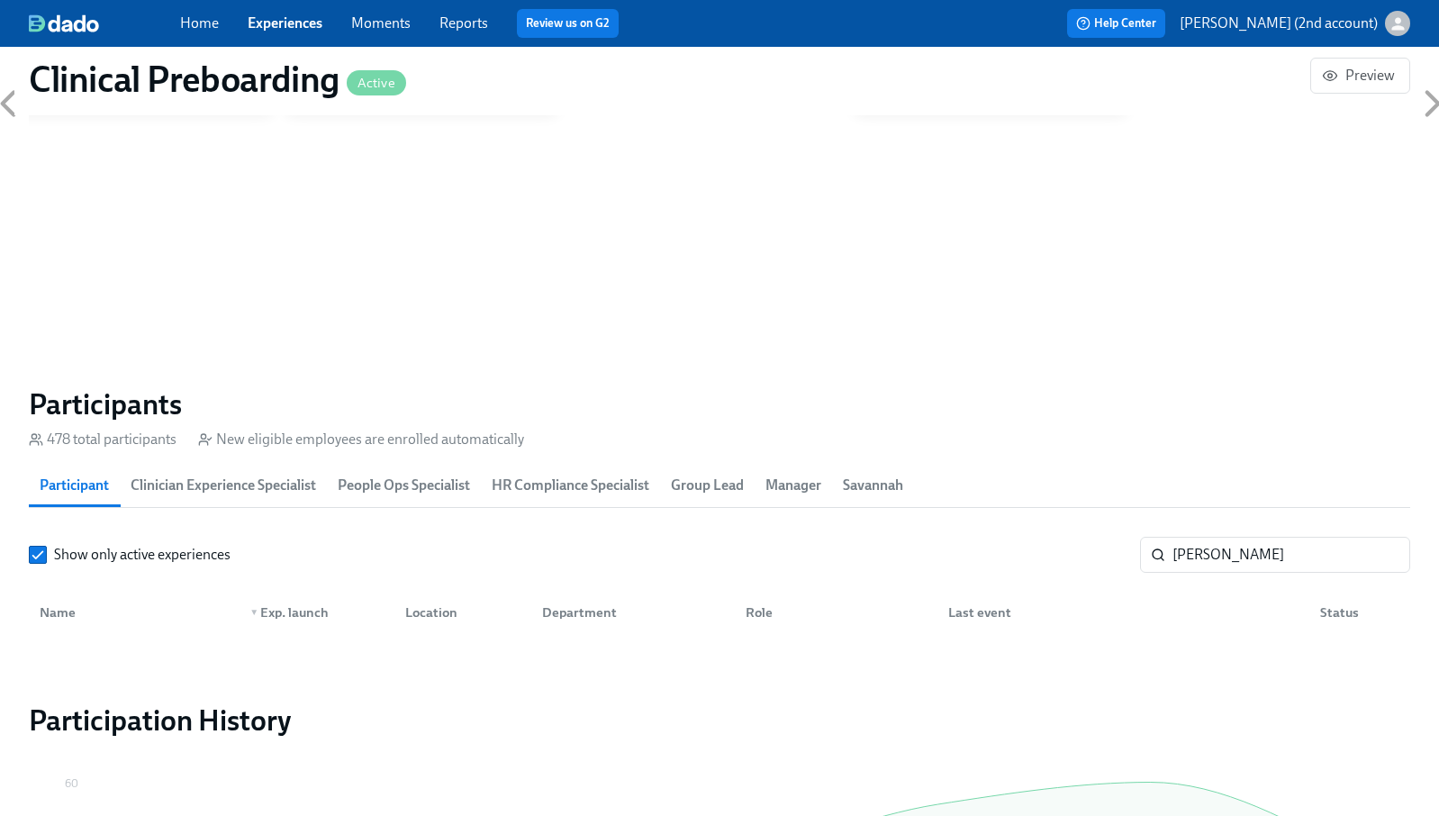
scroll to position [0, 21969]
